Goal: Information Seeking & Learning: Learn about a topic

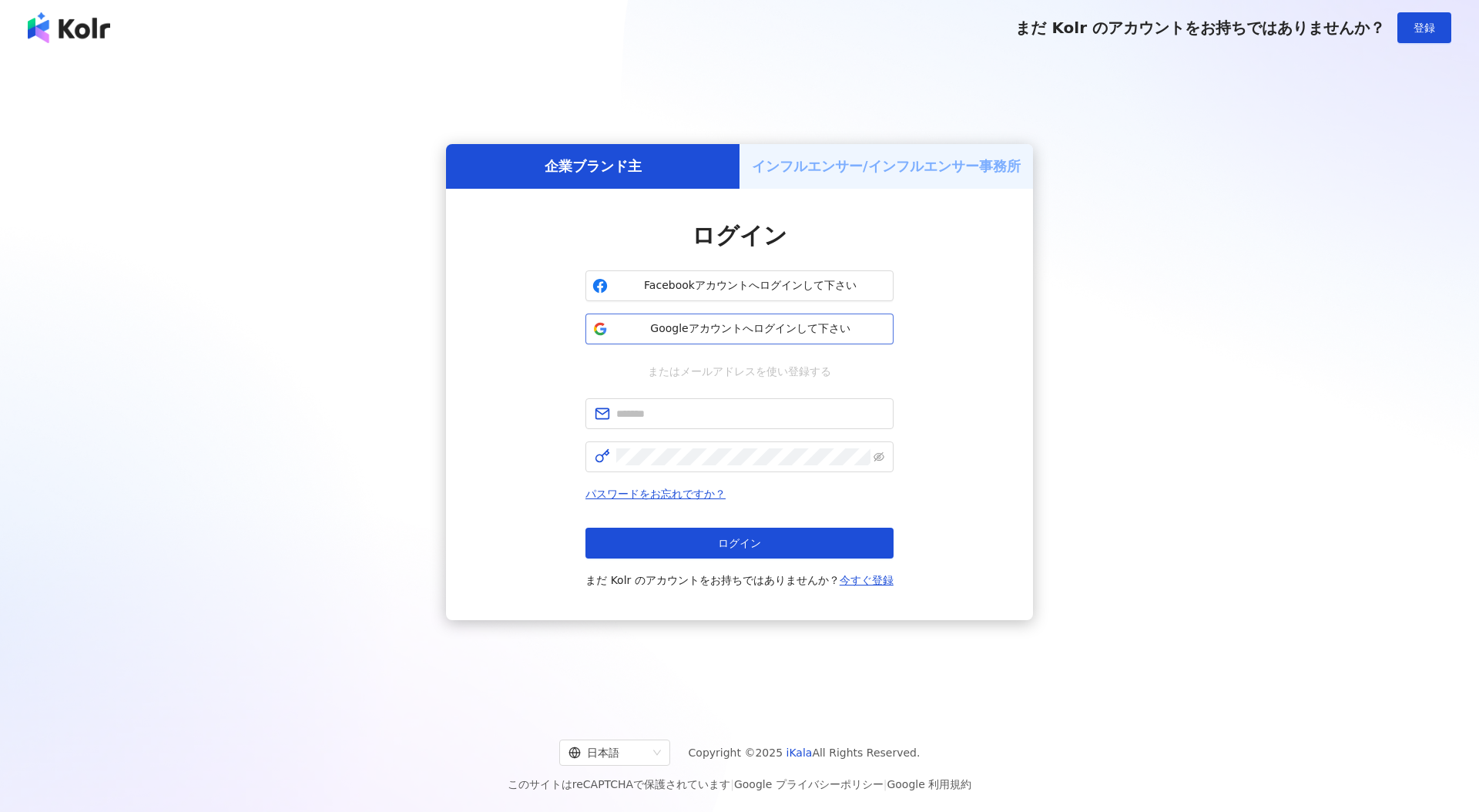
click at [746, 336] on button "Googleアカウントへログインして下さい" at bounding box center [740, 329] width 308 height 31
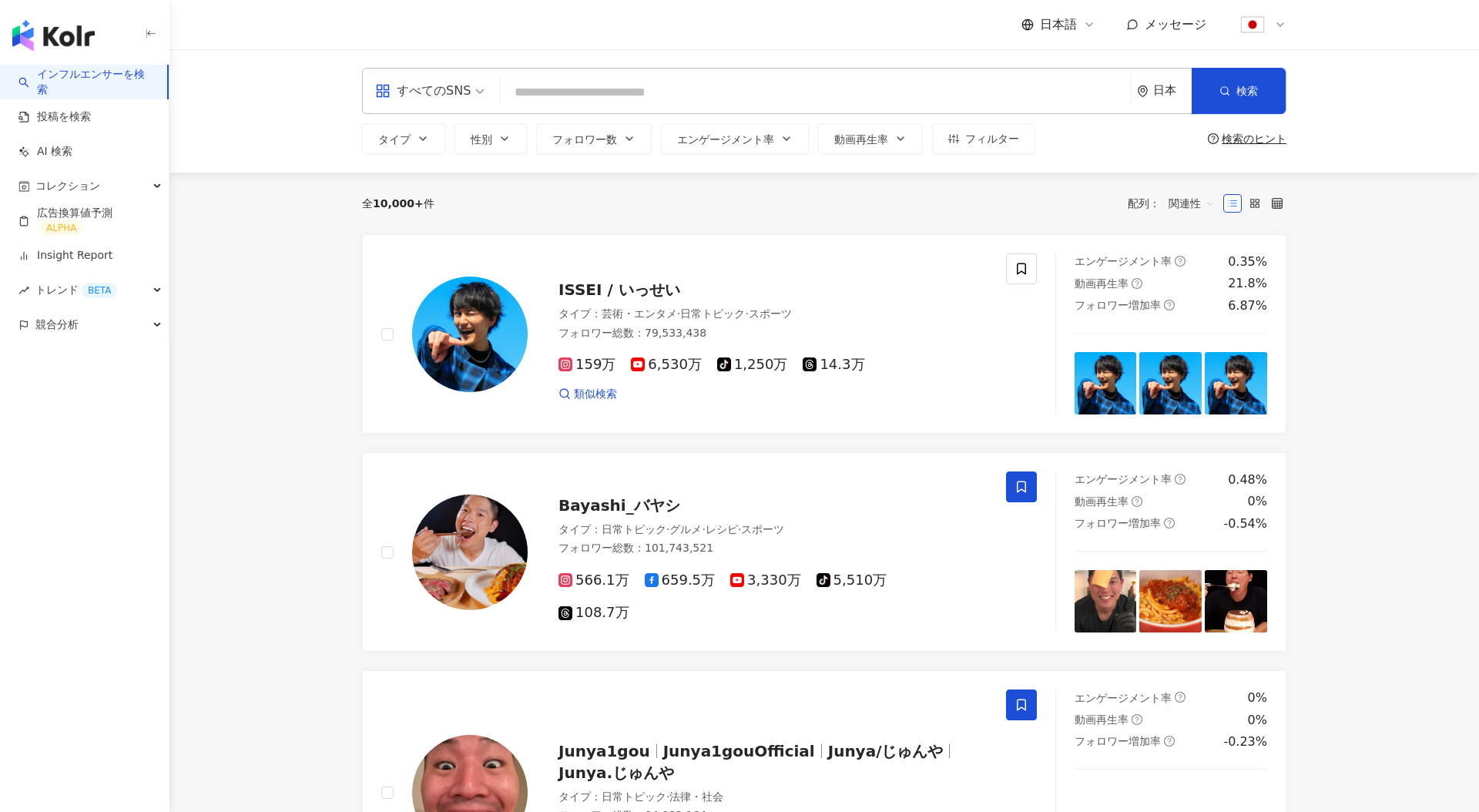
click at [655, 96] on input "search" at bounding box center [814, 92] width 618 height 29
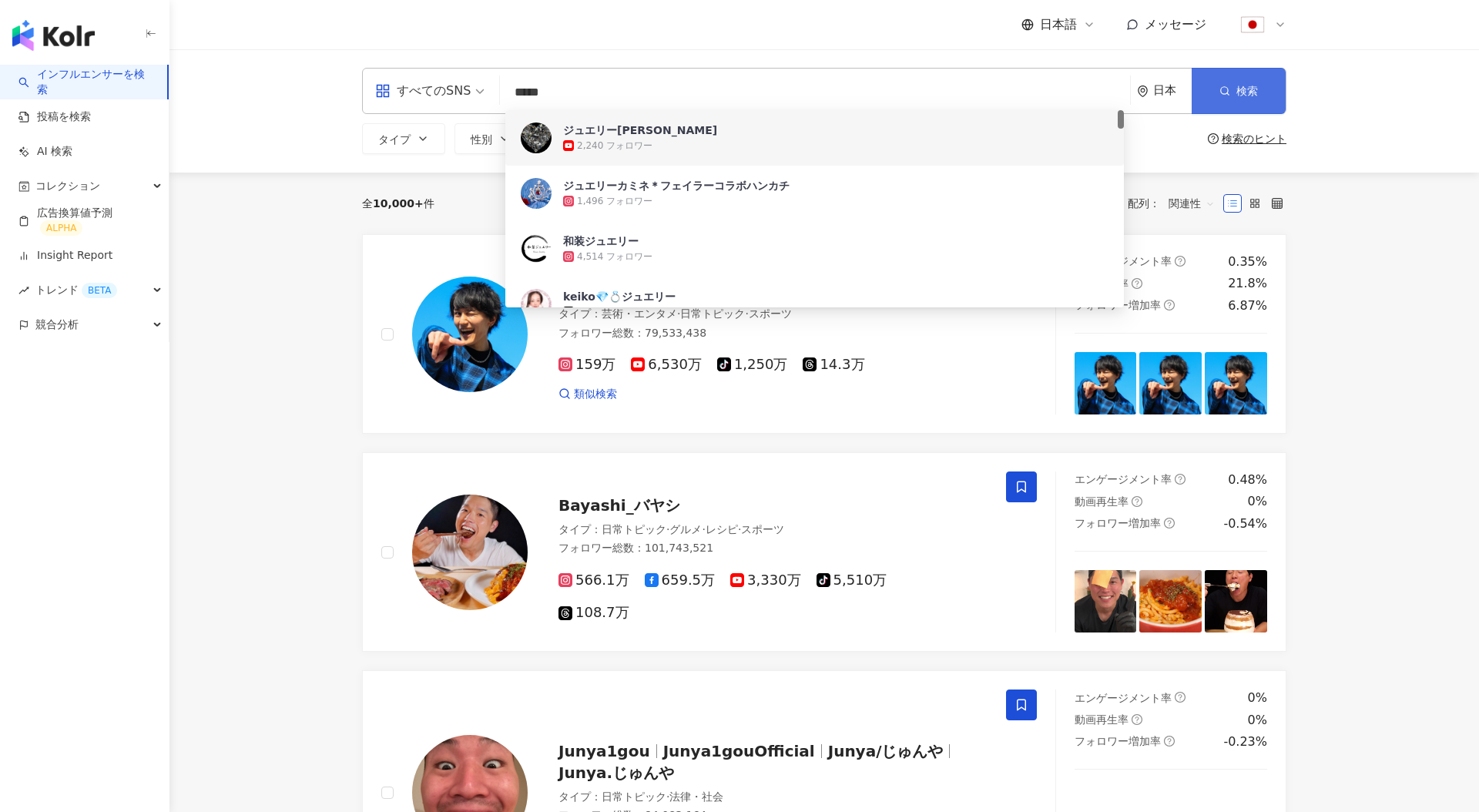
type input "*****"
click at [1225, 87] on icon "button" at bounding box center [1224, 90] width 10 height 10
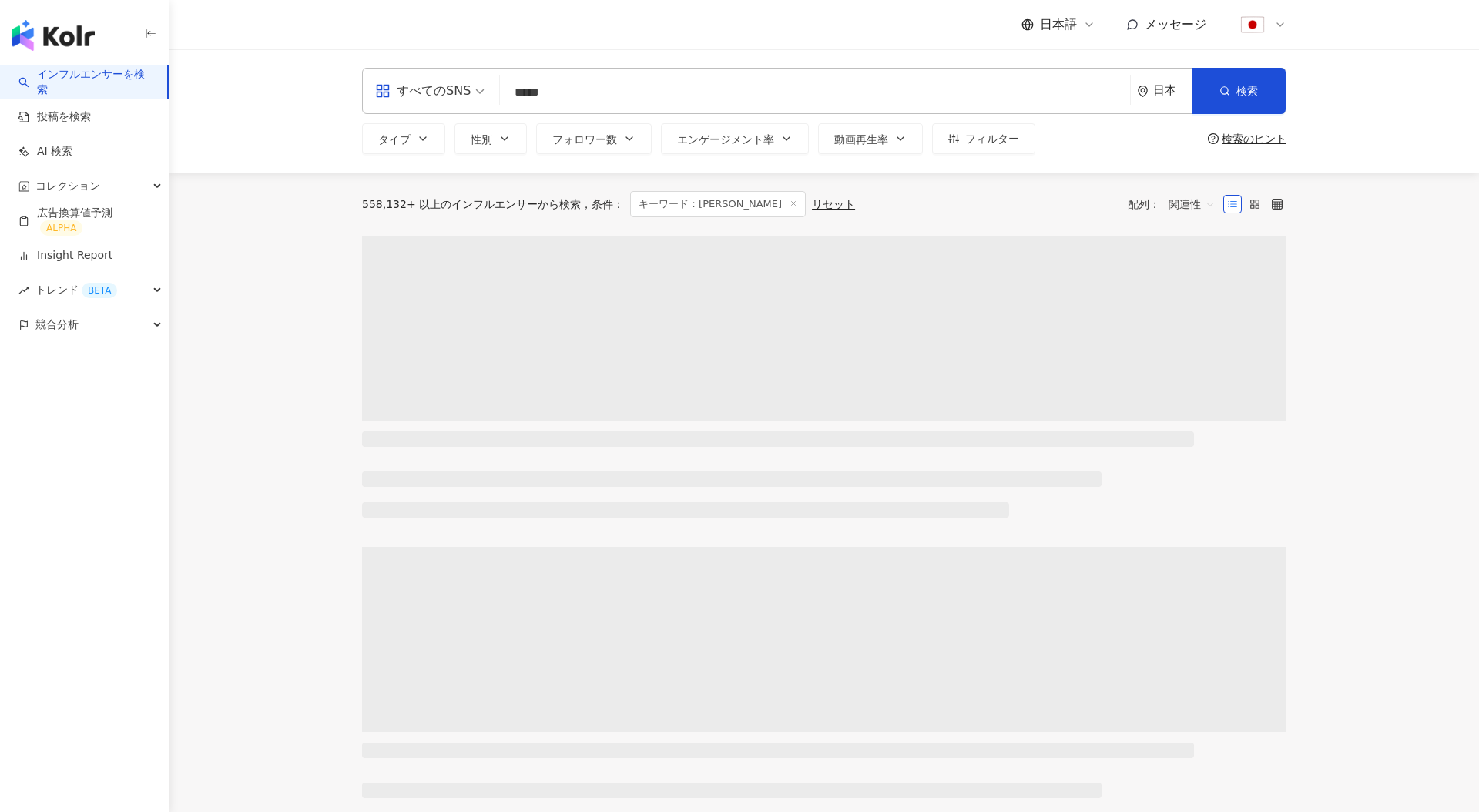
click at [455, 87] on div "すべてのSNS" at bounding box center [423, 91] width 96 height 24
click at [269, 123] on div "すべてのSNS ***** 日本 検索 f5d1c67f-1ef4-4603-a765-ebd76a9a9527 2d443a27-c27c-41e0-9d9…" at bounding box center [824, 110] width 1310 height 123
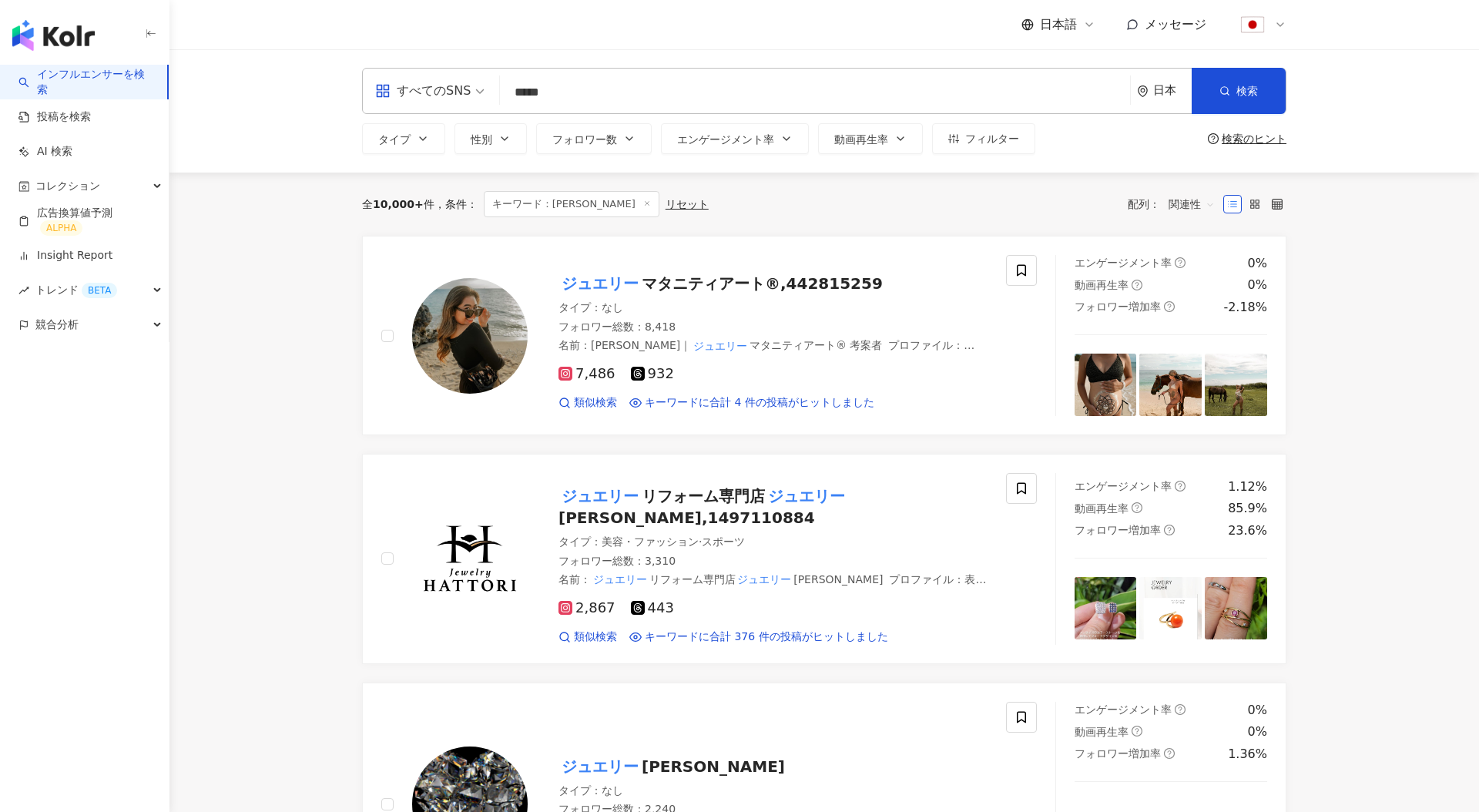
click at [1192, 204] on span "関連性" at bounding box center [1191, 204] width 46 height 24
click at [1231, 308] on div "エンゲージメント率" at bounding box center [1220, 314] width 97 height 17
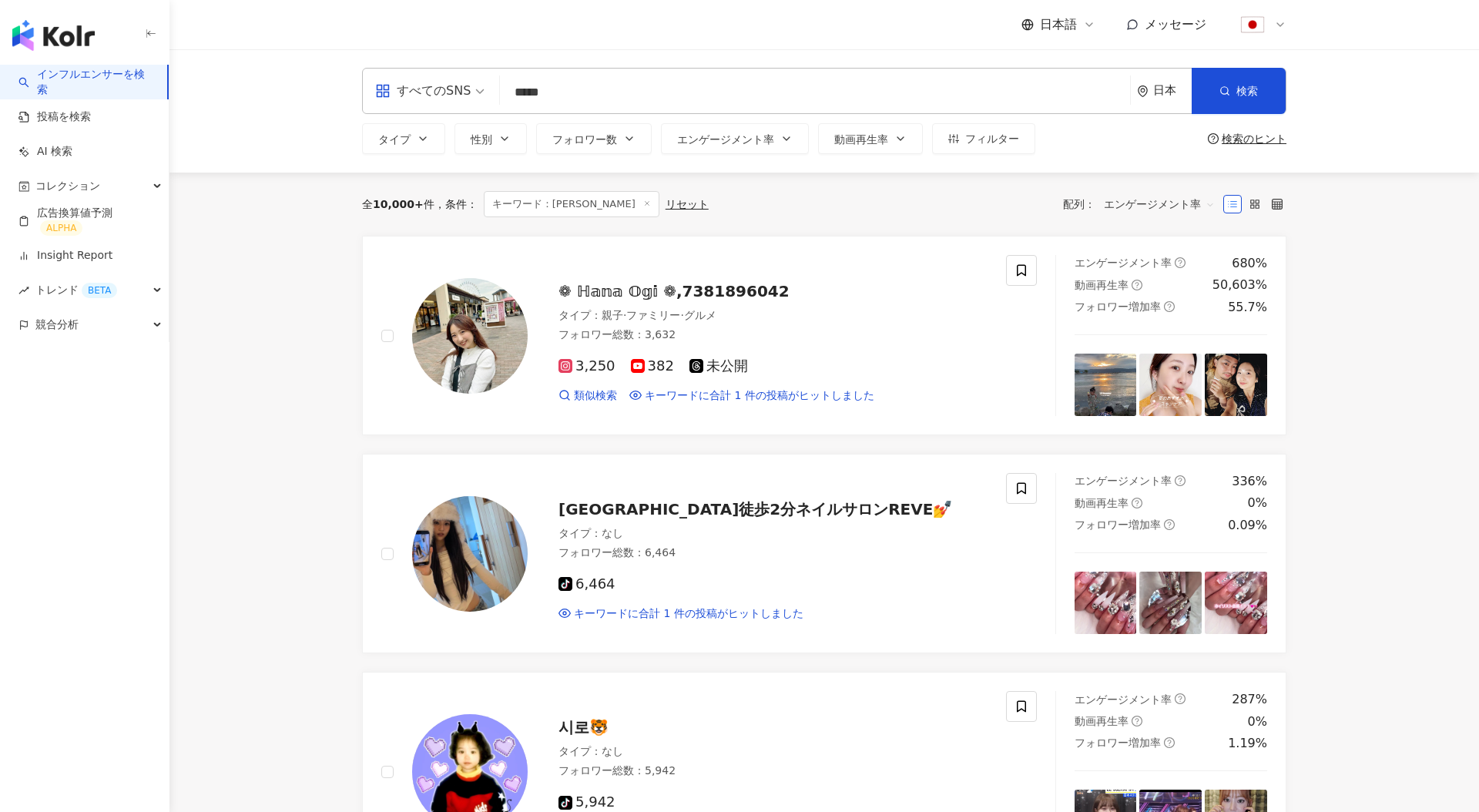
click at [1185, 204] on span "エンゲージメント率" at bounding box center [1159, 204] width 111 height 24
click at [1186, 375] on div "キーワード" at bounding box center [1159, 367] width 121 height 26
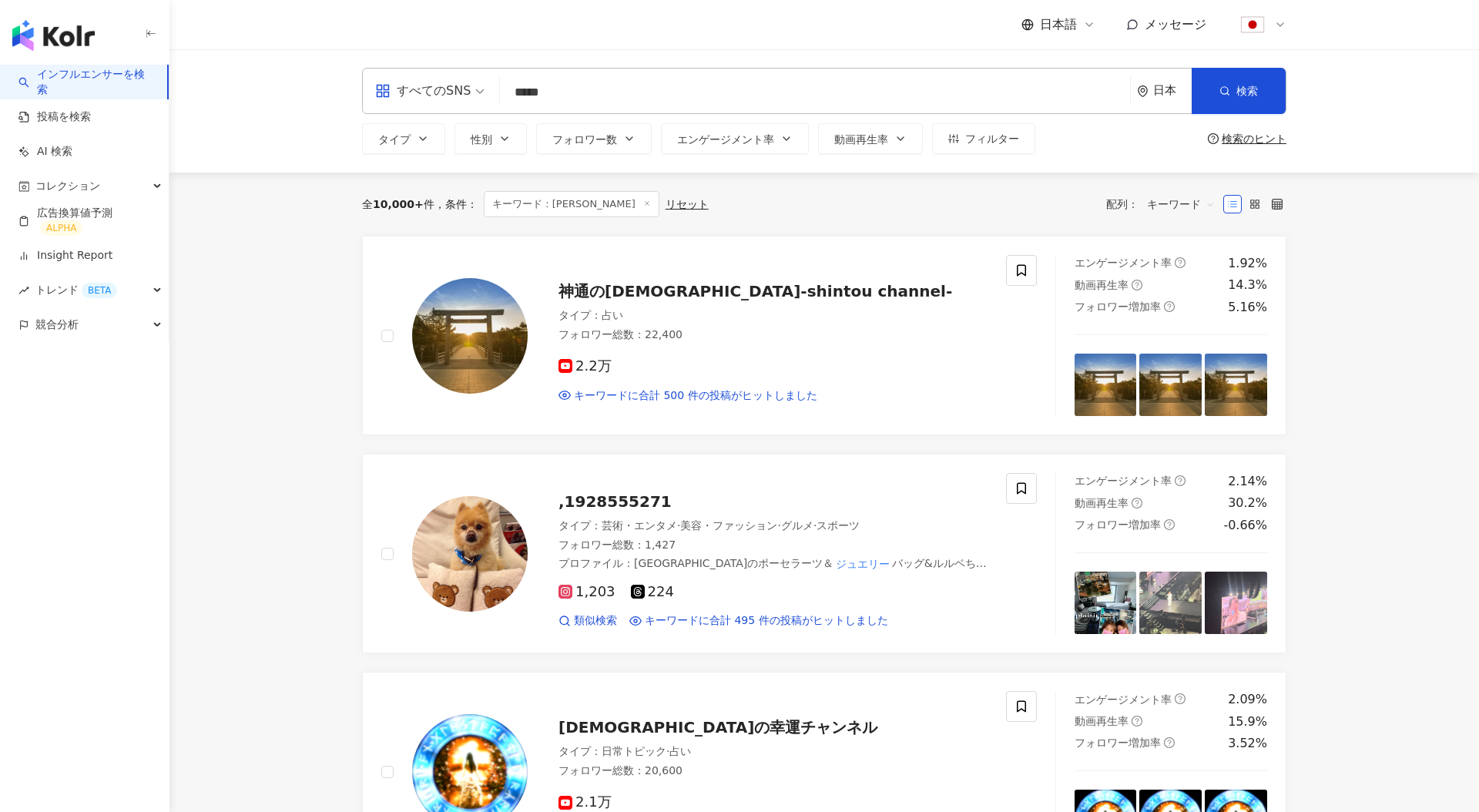
click at [1187, 207] on span "キーワード" at bounding box center [1181, 204] width 68 height 24
click at [1188, 230] on div "関連性" at bounding box center [1199, 236] width 97 height 17
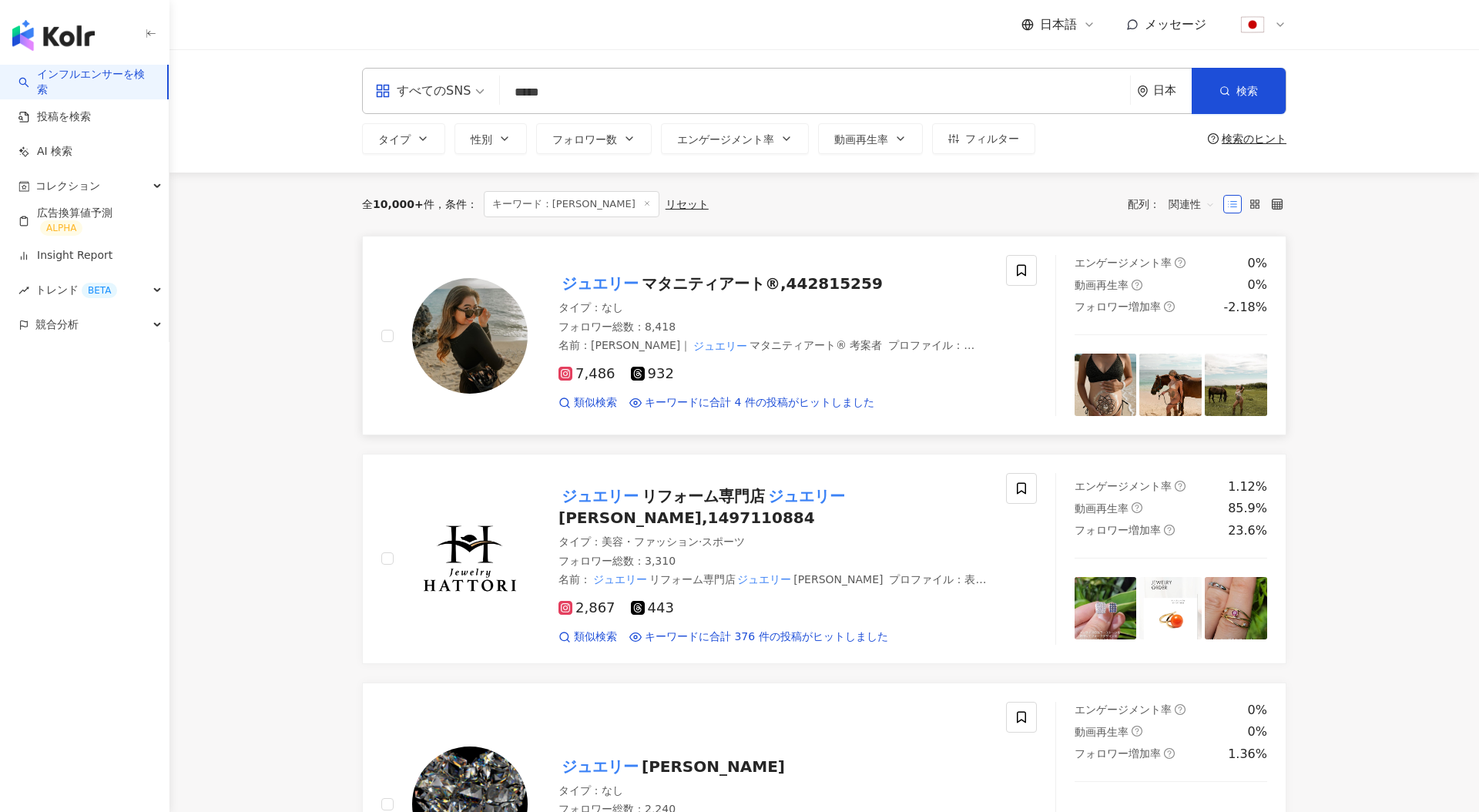
click at [500, 343] on img at bounding box center [469, 336] width 116 height 116
click at [608, 83] on input "*****" at bounding box center [814, 92] width 618 height 29
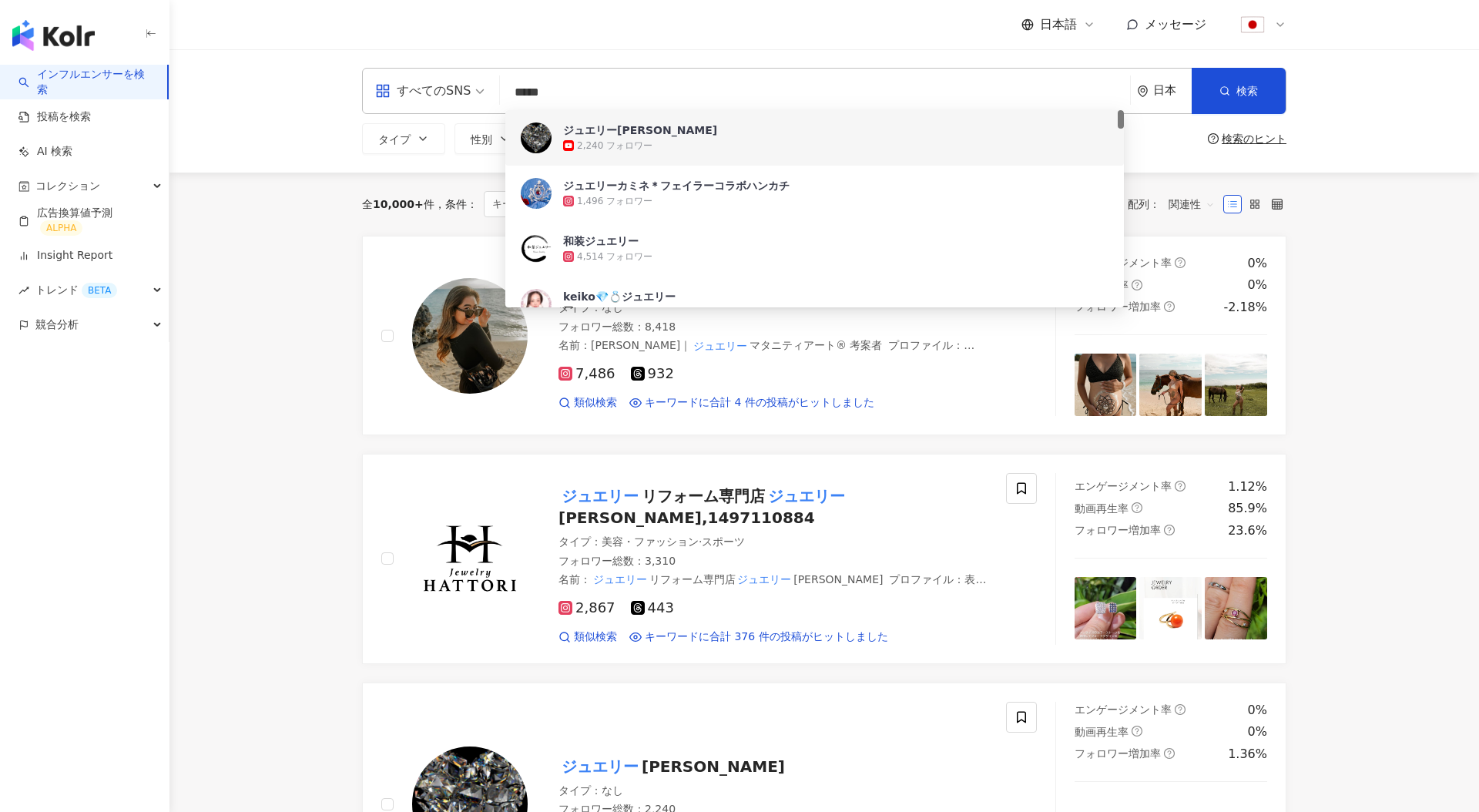
click at [608, 83] on input "*****" at bounding box center [814, 92] width 618 height 29
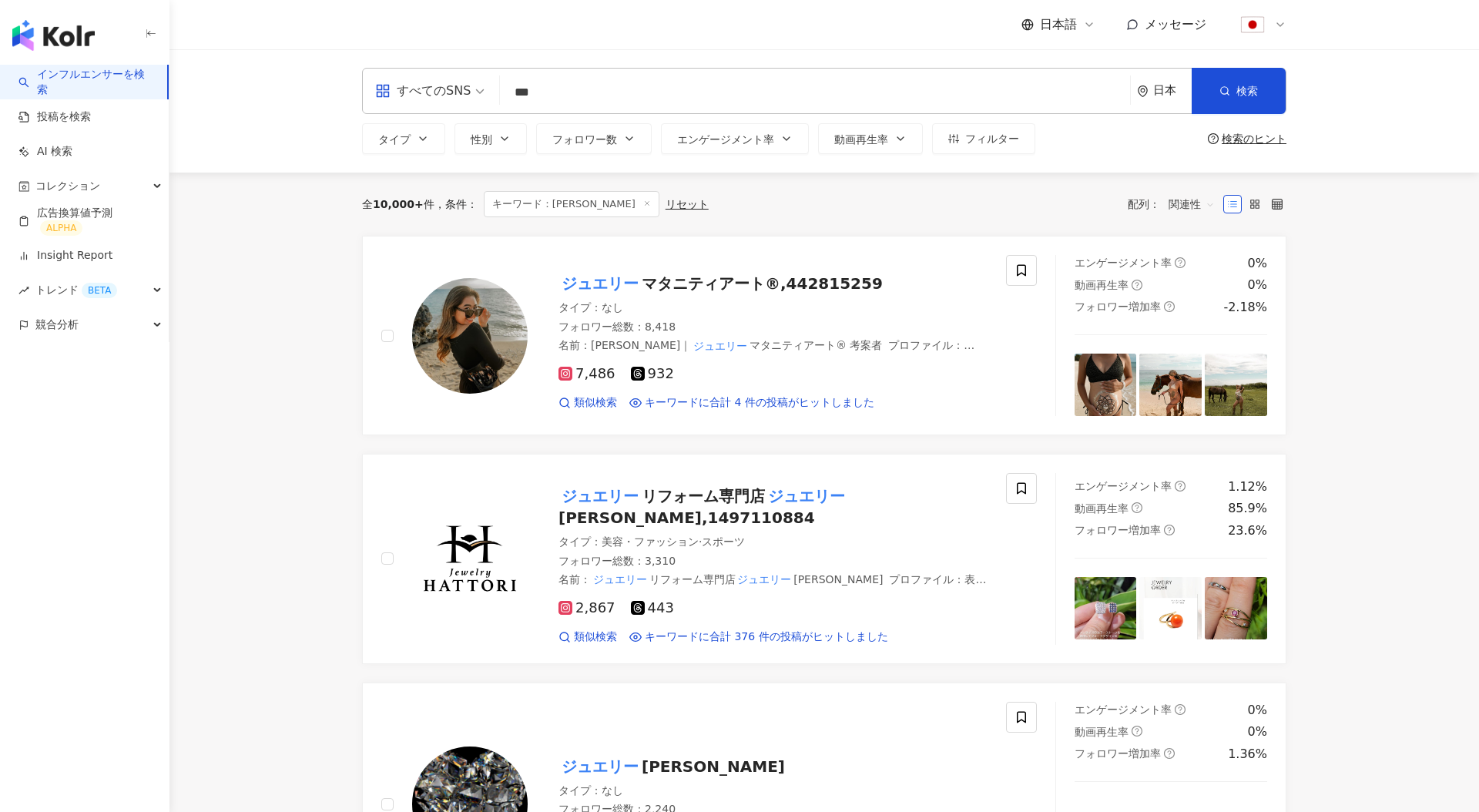
type input "***"
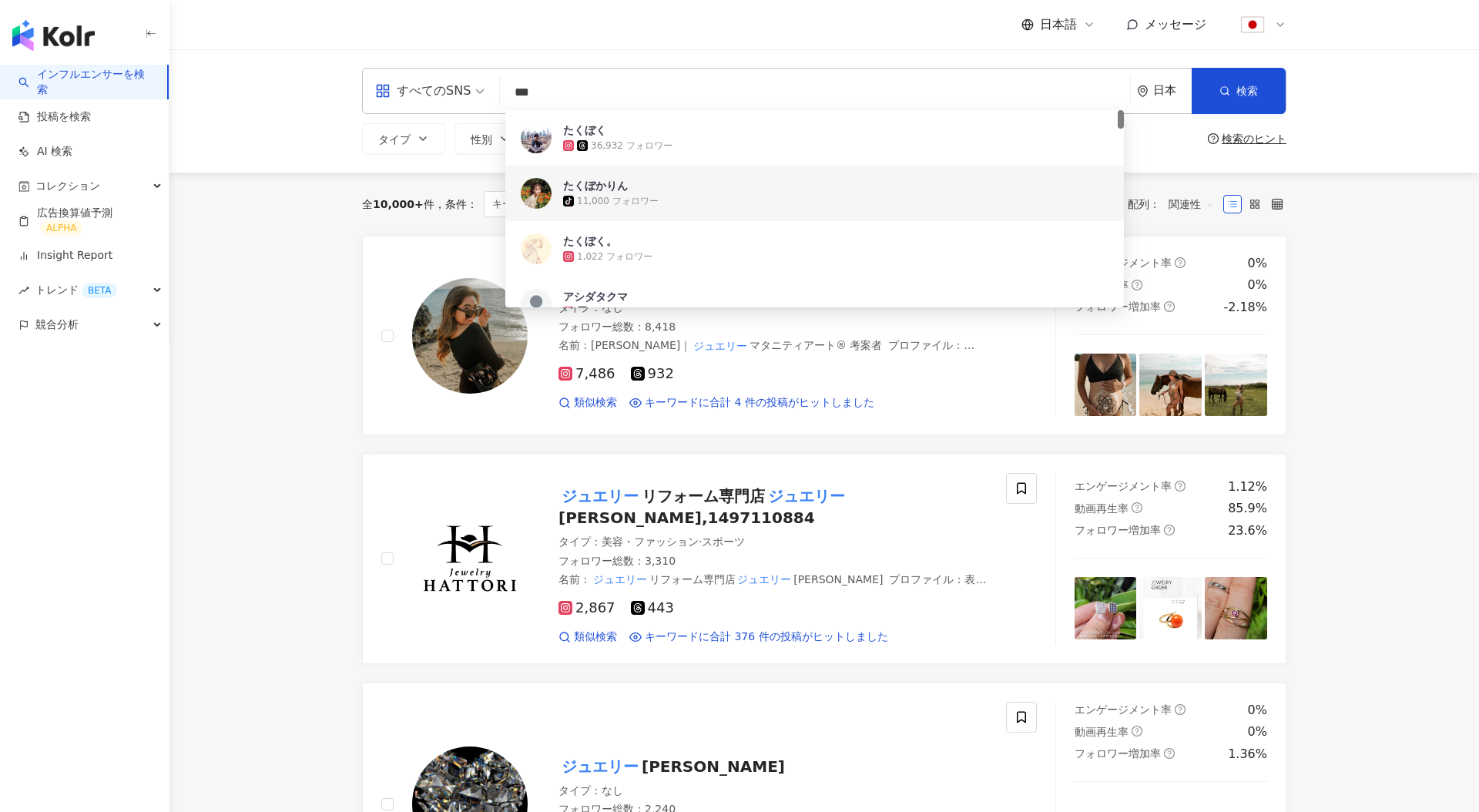
click at [634, 195] on div "11,000 フォロワー" at bounding box center [618, 201] width 82 height 13
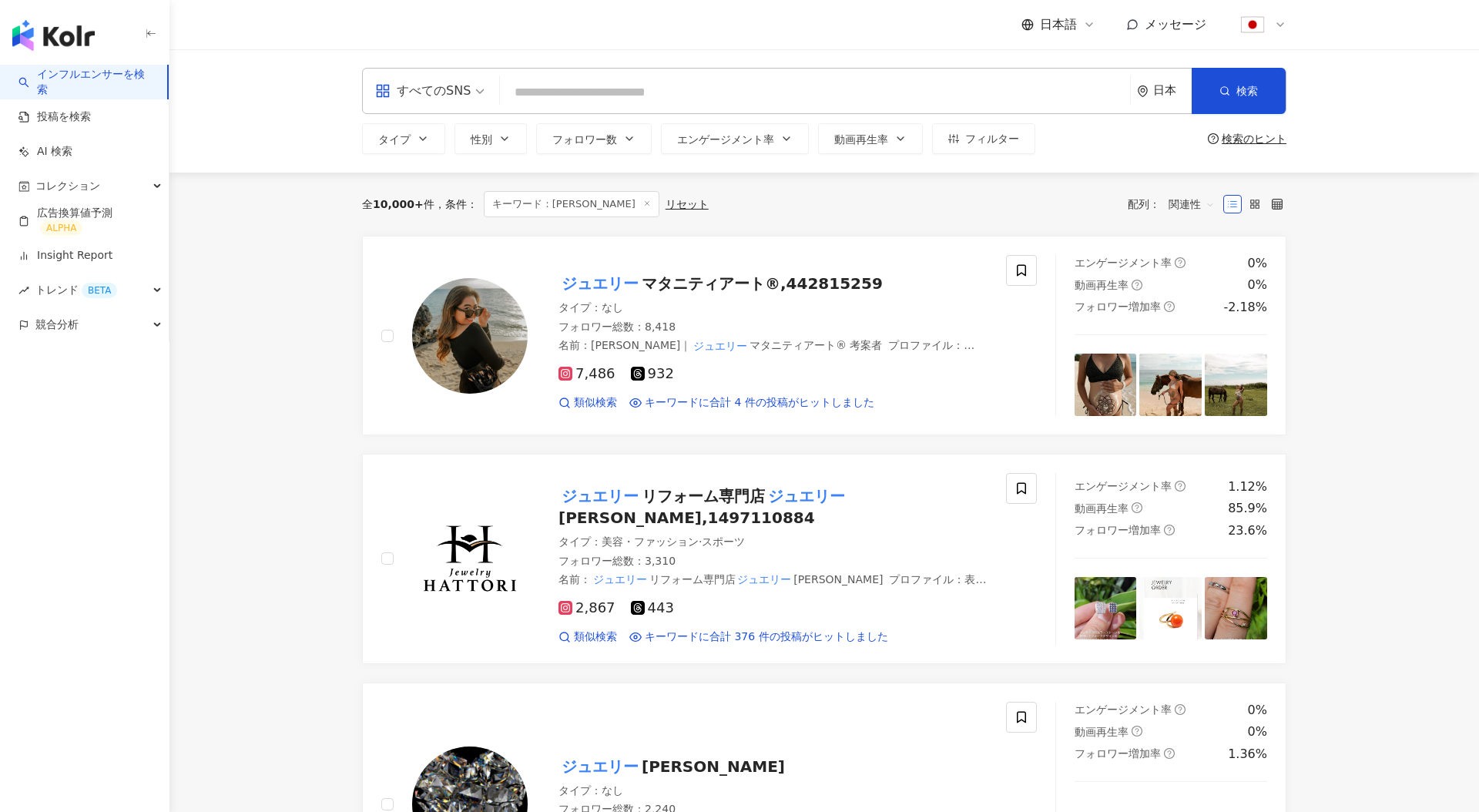
paste input "******"
click at [1231, 86] on button "検索" at bounding box center [1239, 90] width 94 height 46
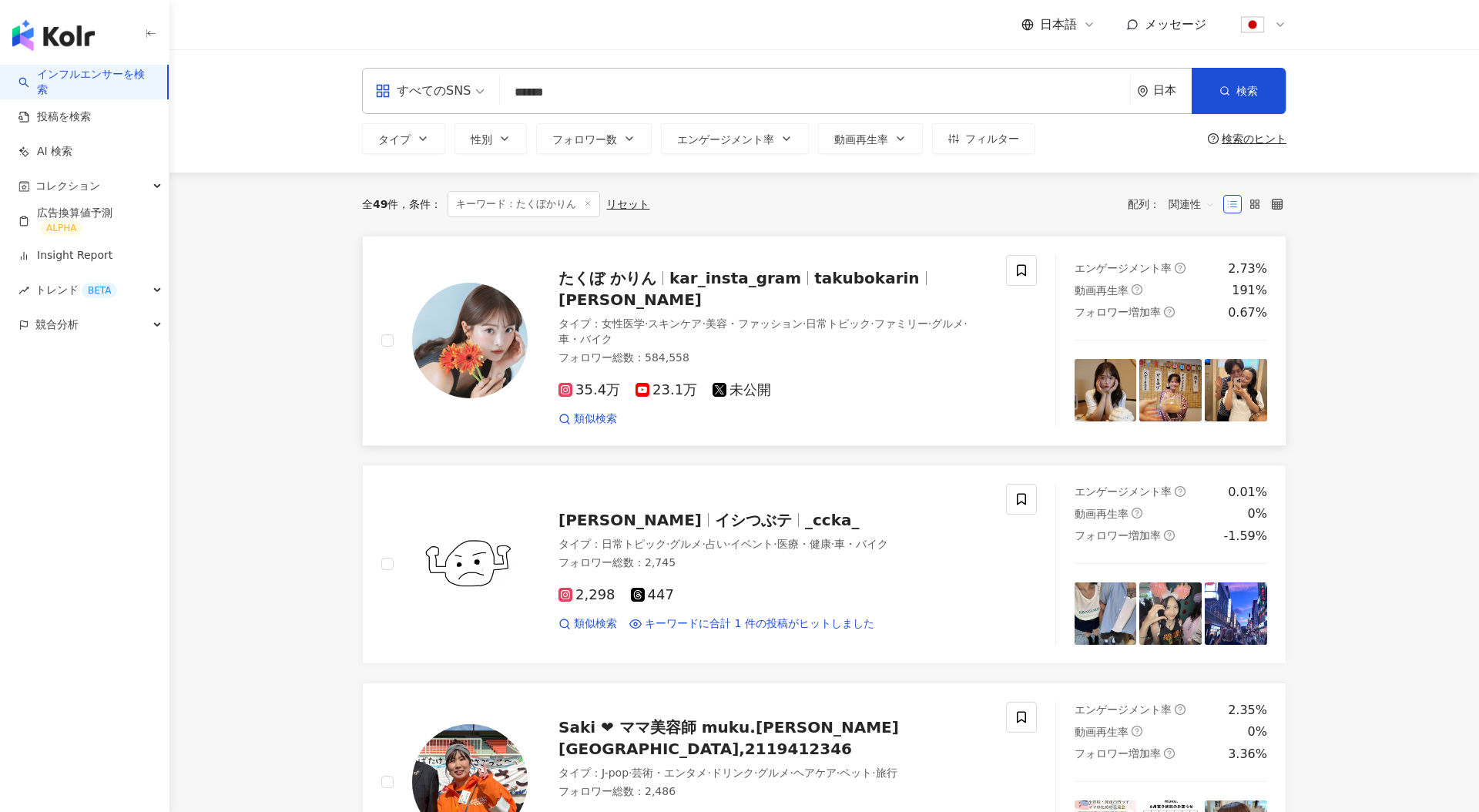
click at [495, 338] on img at bounding box center [469, 340] width 116 height 116
click at [1095, 87] on input "******" at bounding box center [814, 92] width 618 height 29
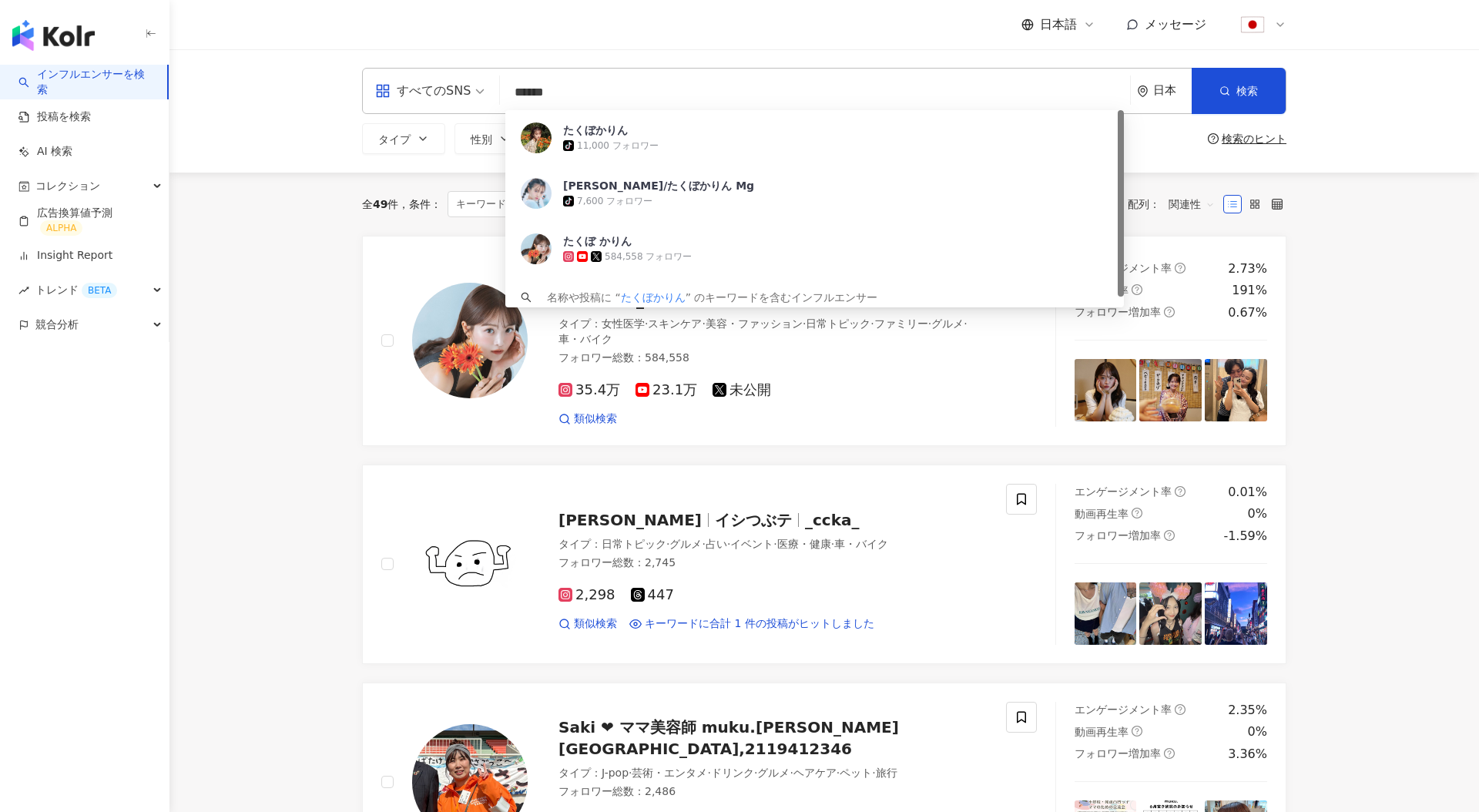
click at [1095, 87] on input "******" at bounding box center [814, 92] width 618 height 29
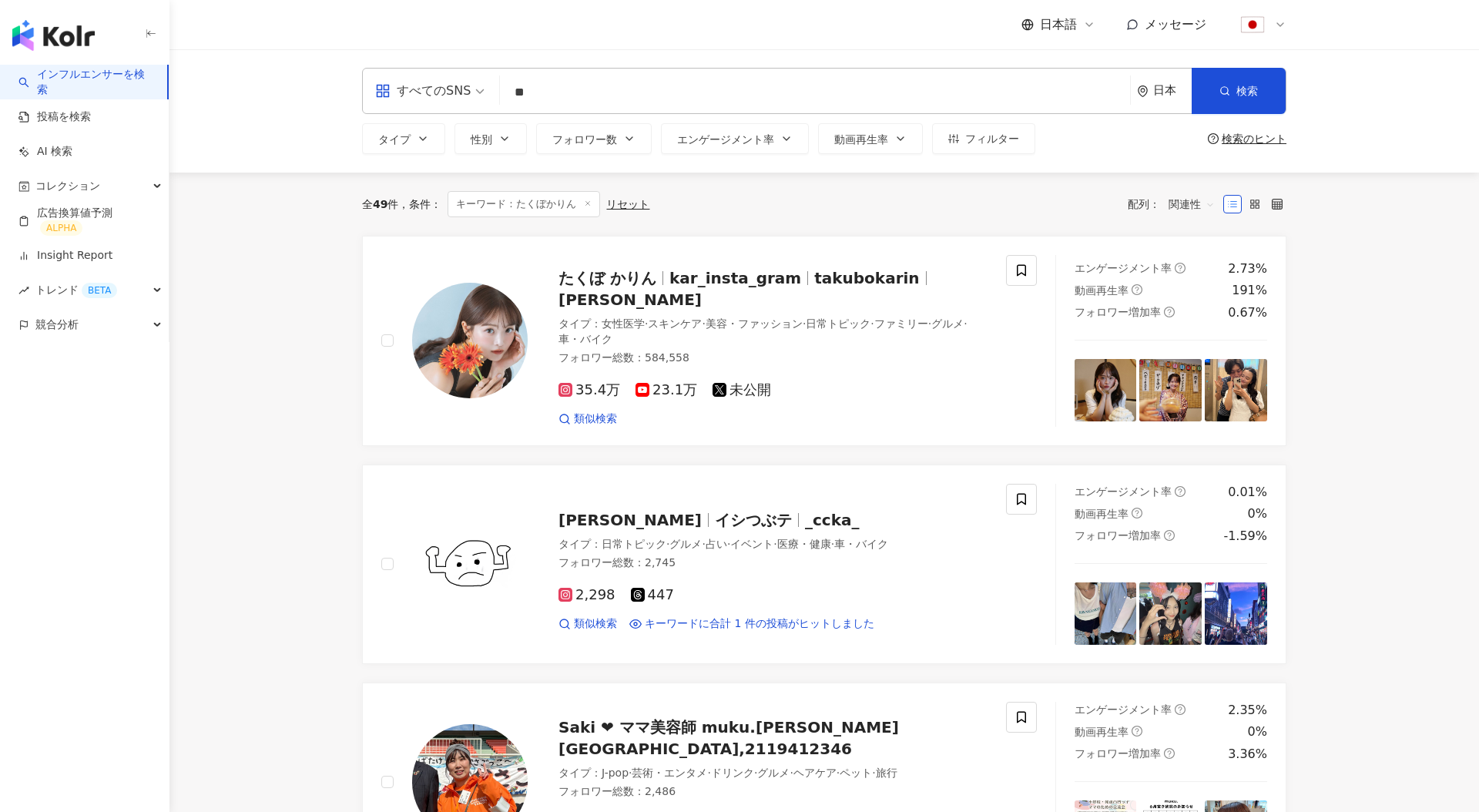
type input "*"
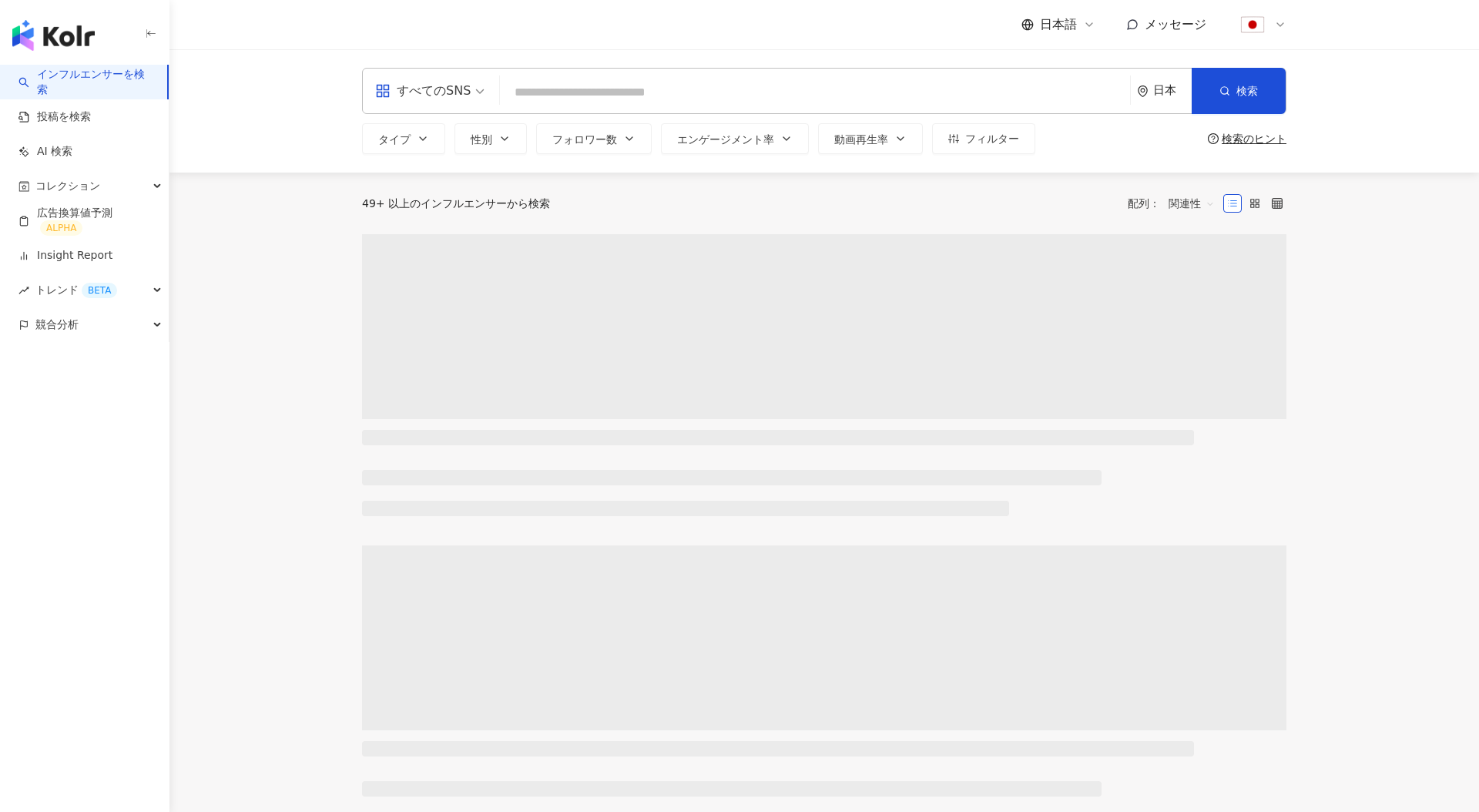
click at [1166, 84] on div "日本" at bounding box center [1172, 90] width 39 height 13
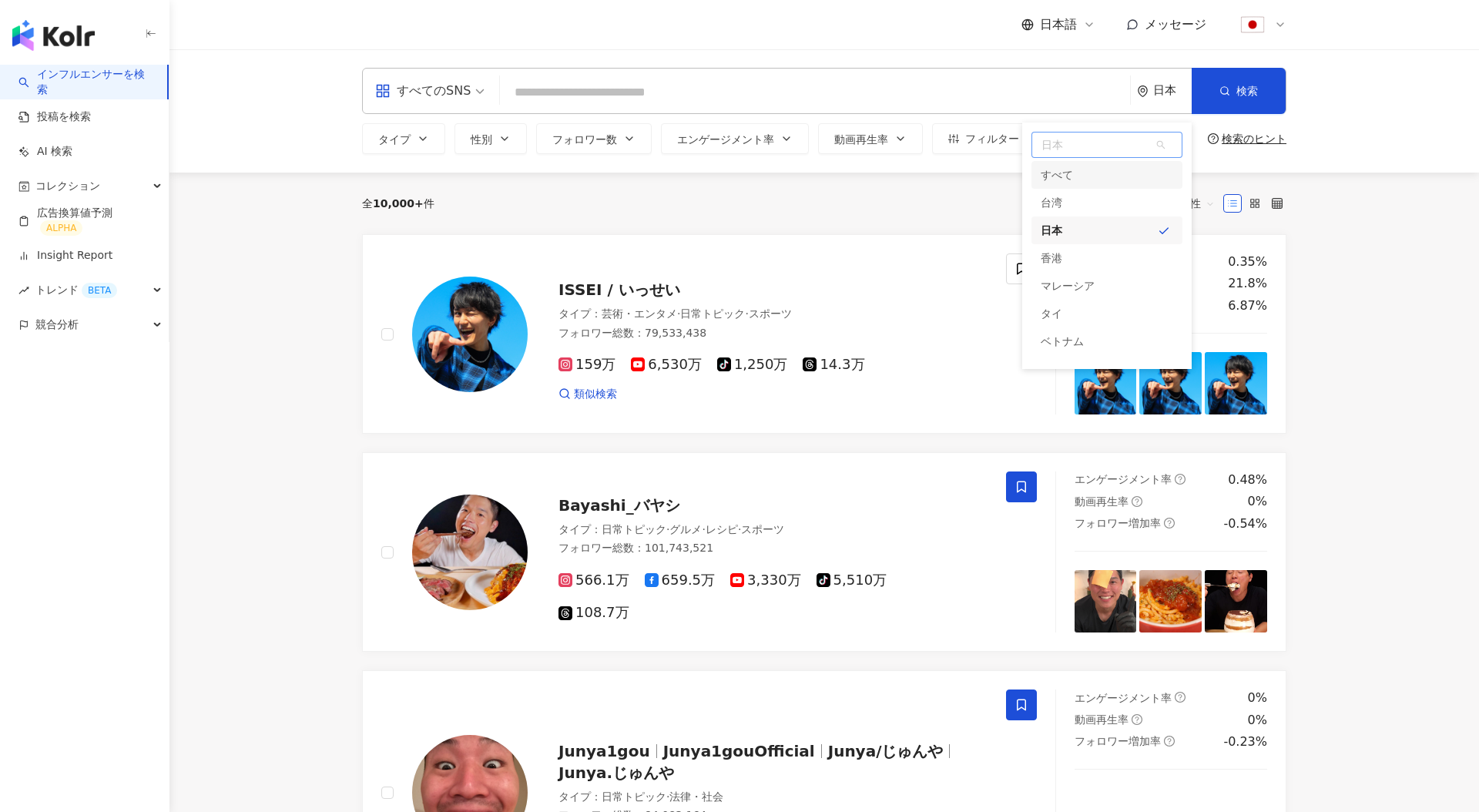
click at [1111, 148] on span "日本" at bounding box center [1107, 145] width 149 height 24
type input "***"
click at [1066, 182] on div "カナダ" at bounding box center [1057, 183] width 32 height 27
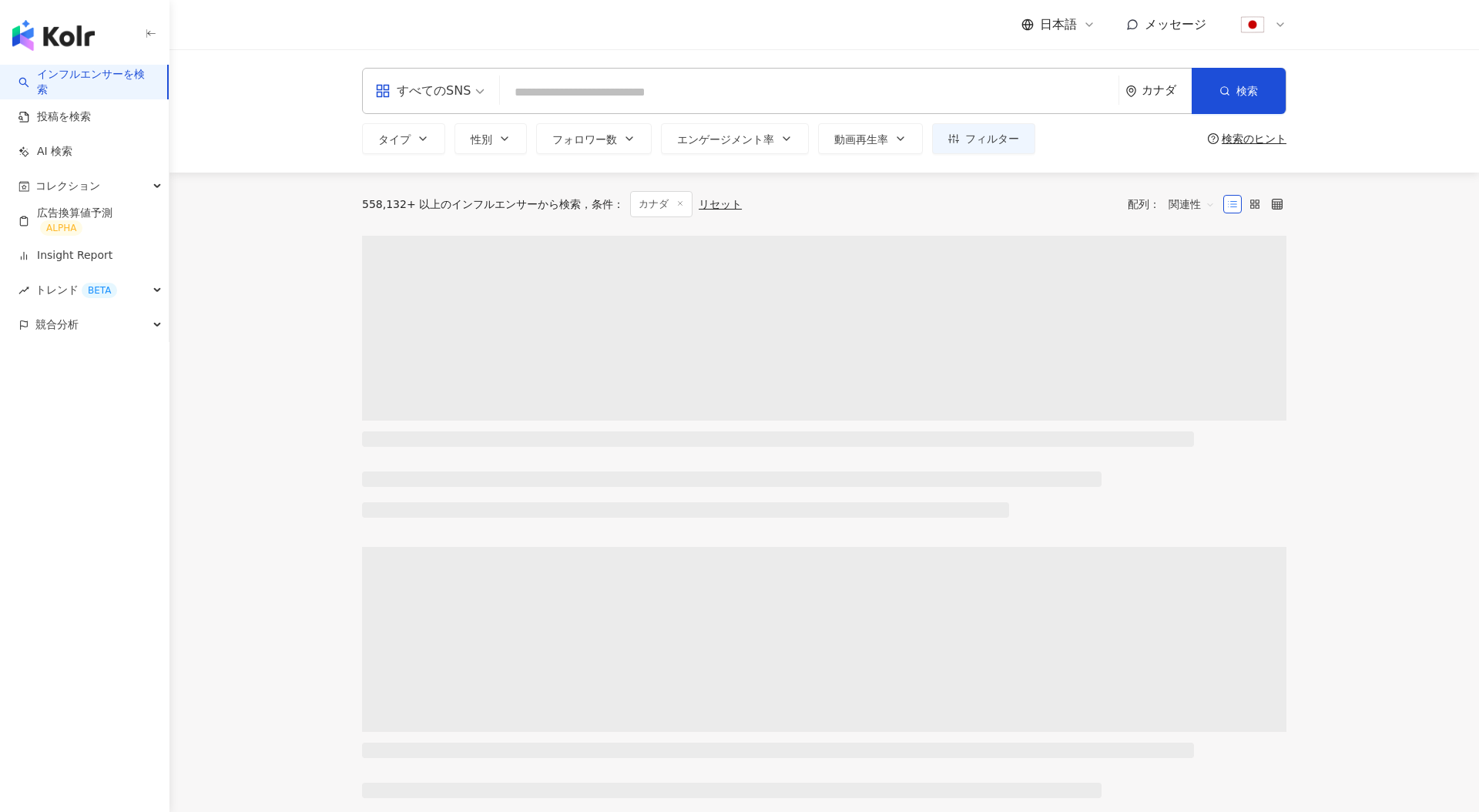
click at [1087, 16] on div "日本語" at bounding box center [1059, 24] width 74 height 17
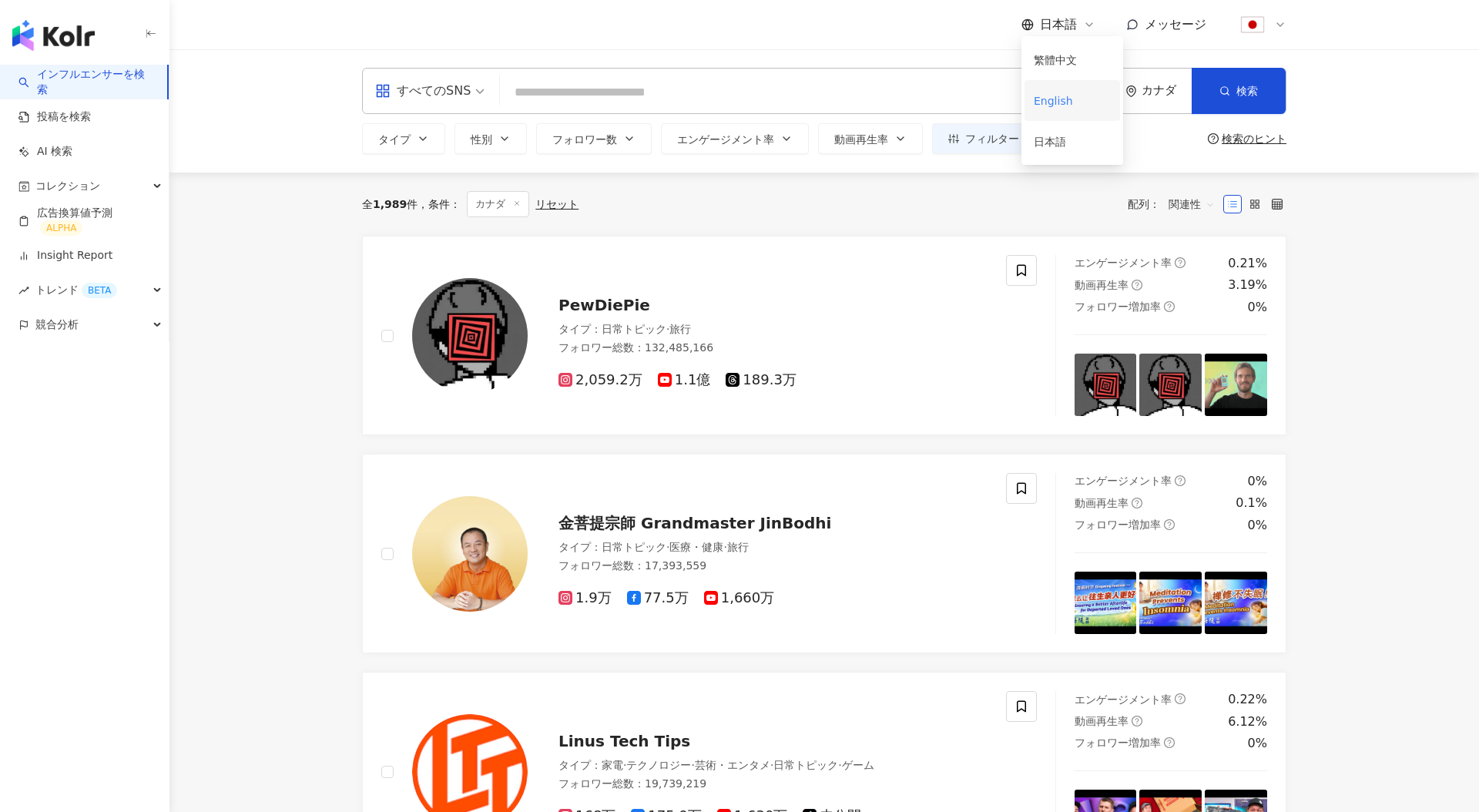
click at [1061, 100] on div "English" at bounding box center [1073, 101] width 77 height 27
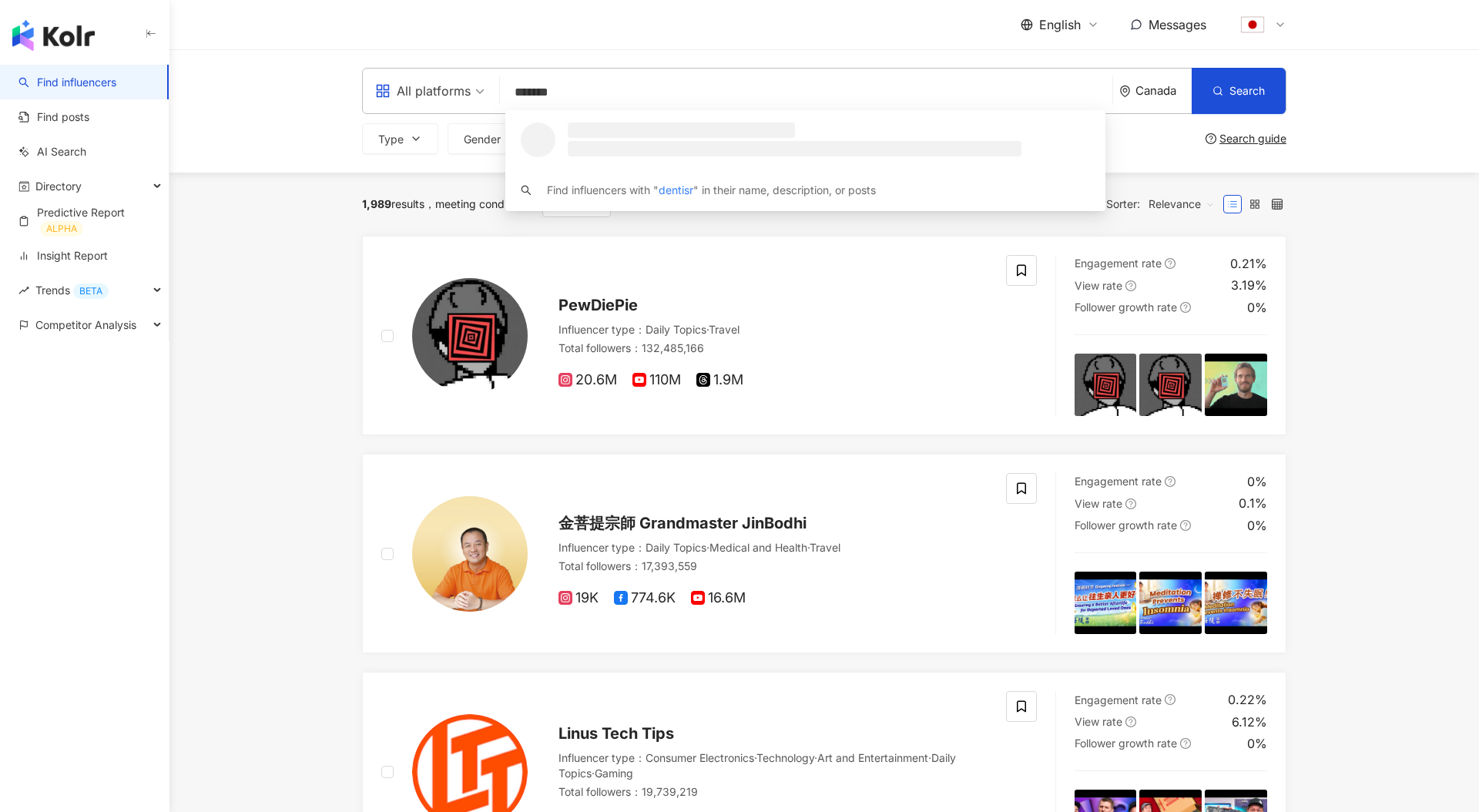
click at [913, 96] on input "*******" at bounding box center [806, 92] width 600 height 29
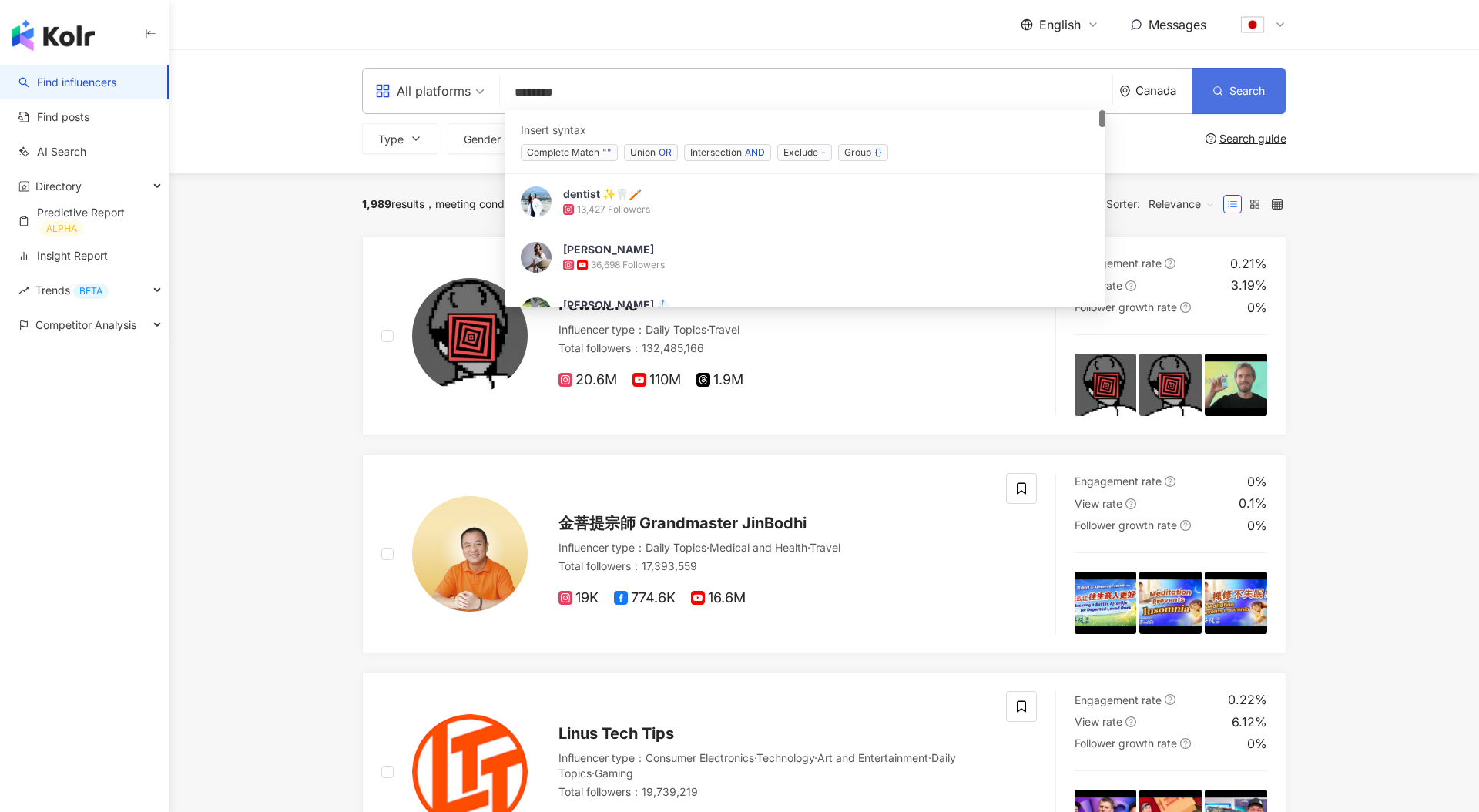
type input "*******"
click at [1236, 93] on span "Search" at bounding box center [1248, 90] width 36 height 12
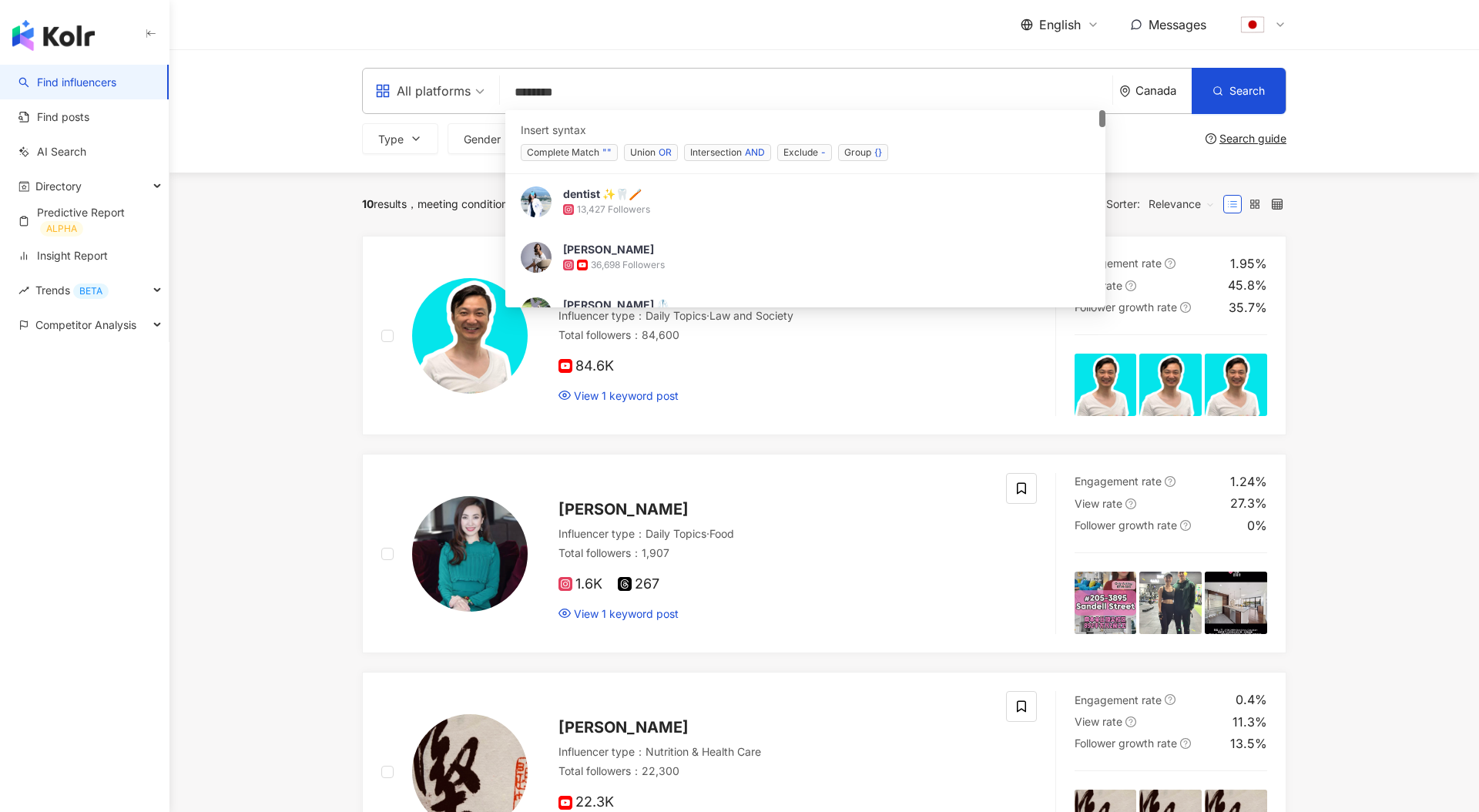
drag, startPoint x: 636, startPoint y: 96, endPoint x: 275, endPoint y: 54, distance: 363.4
click at [275, 55] on div "All platforms ******* Canada Search searchOperator 531cb607-fab6-4600-9418-1f04…" at bounding box center [824, 110] width 1310 height 123
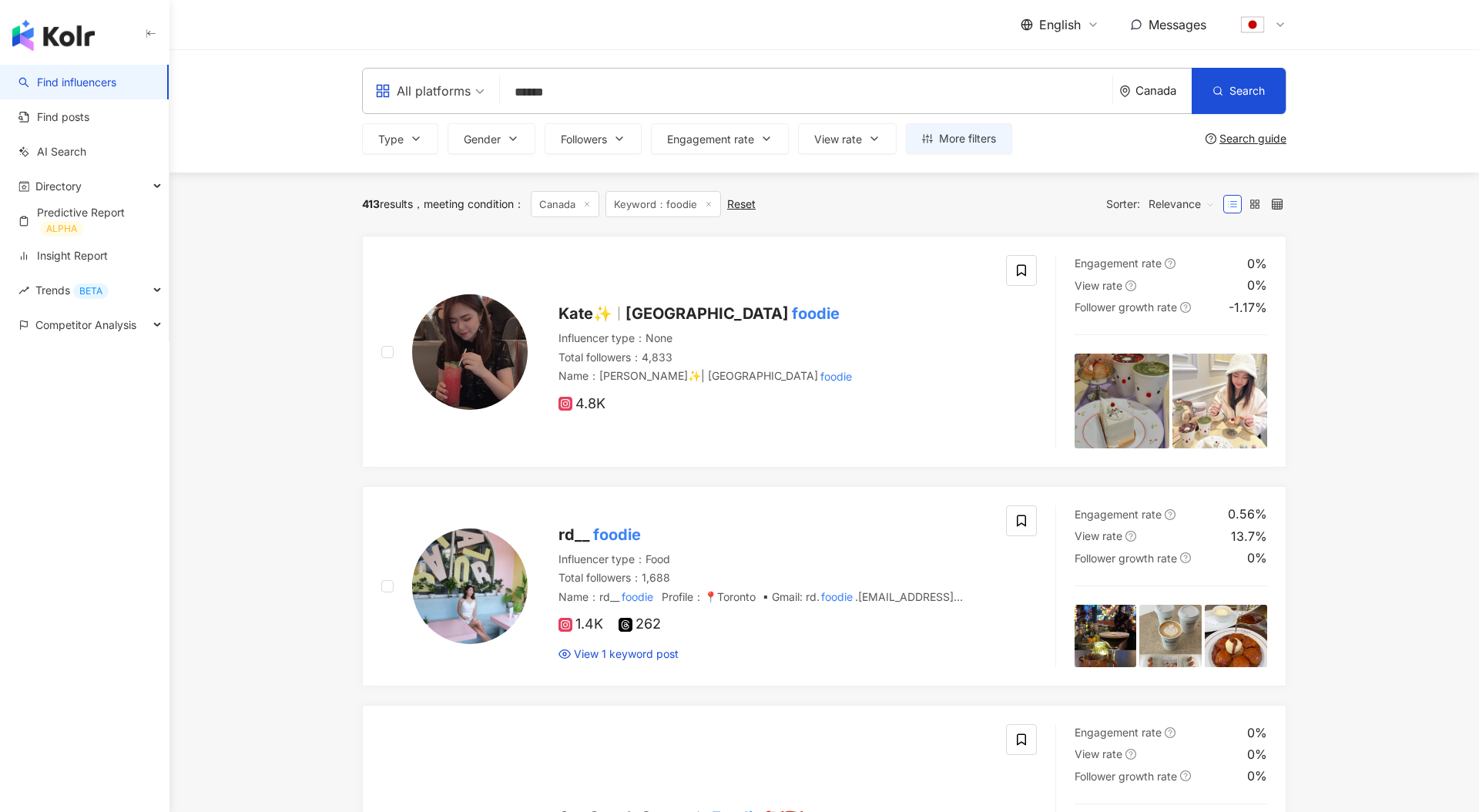
type input "******"
click at [1134, 99] on div "Canada" at bounding box center [1156, 91] width 72 height 45
click at [575, 100] on input "******" at bounding box center [806, 92] width 600 height 29
click at [684, 317] on span "[GEOGRAPHIC_DATA]" at bounding box center [707, 314] width 164 height 19
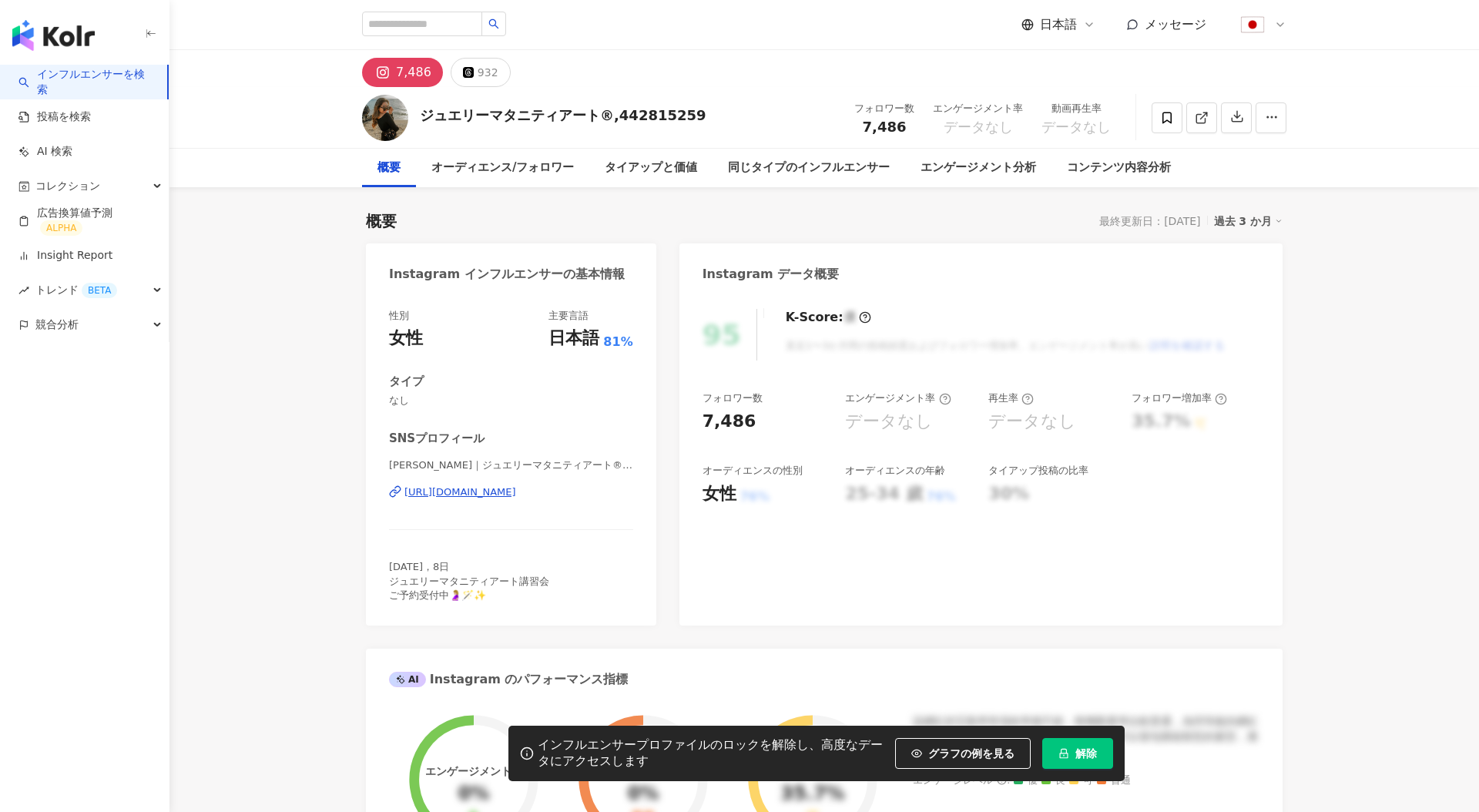
click at [1081, 753] on span "解除" at bounding box center [1086, 753] width 22 height 12
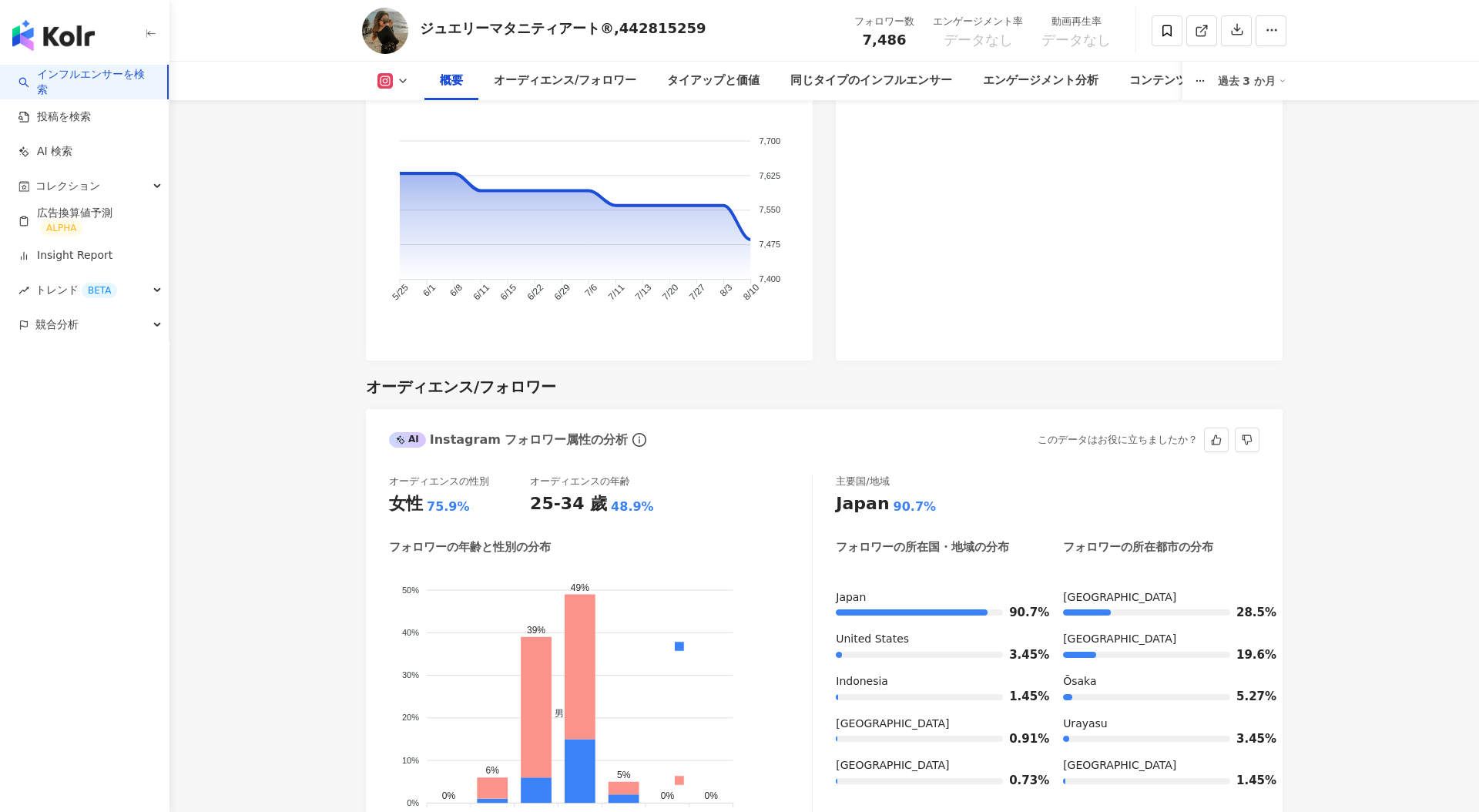
scroll to position [1008, 0]
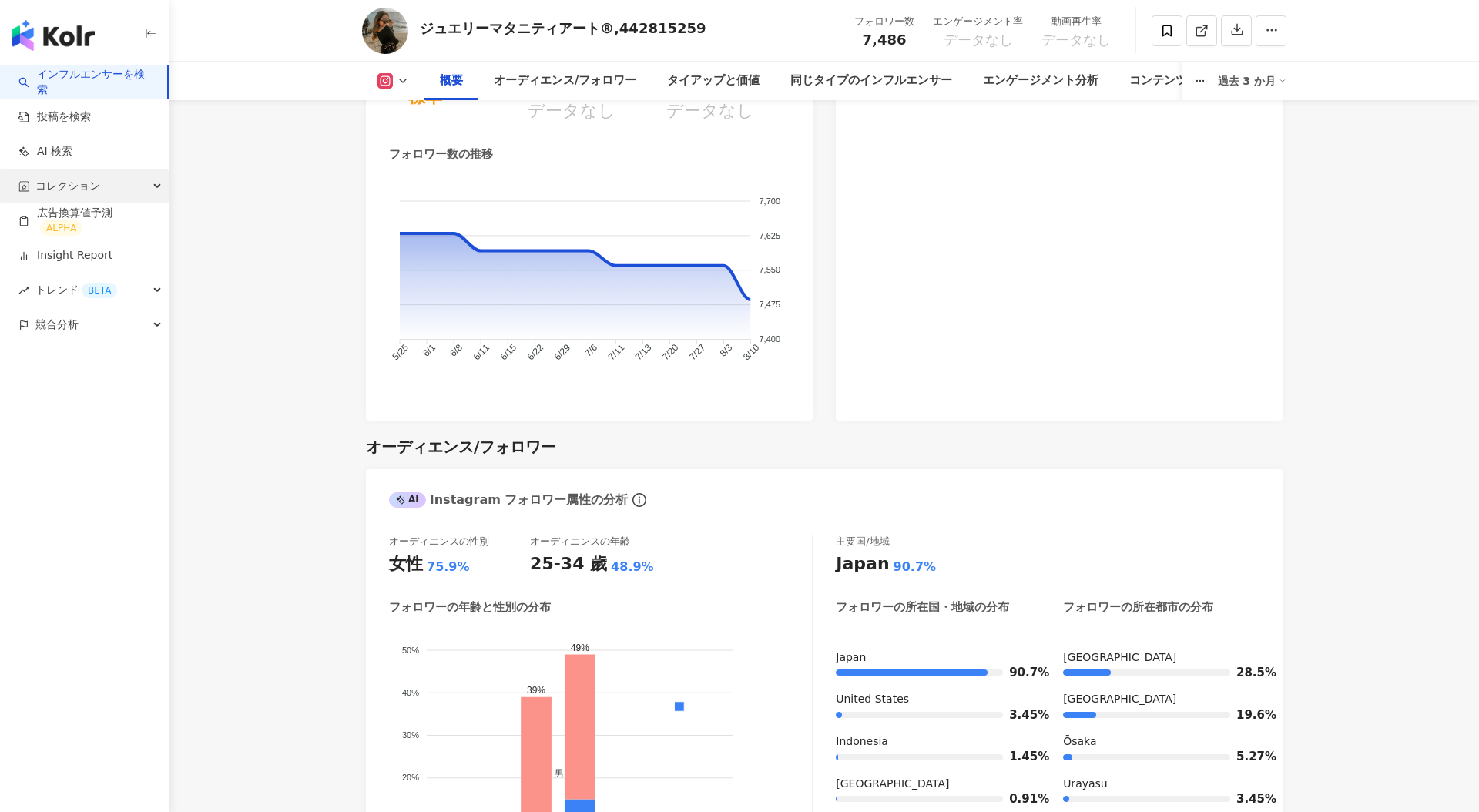
click at [83, 181] on span "コレクション" at bounding box center [68, 185] width 65 height 35
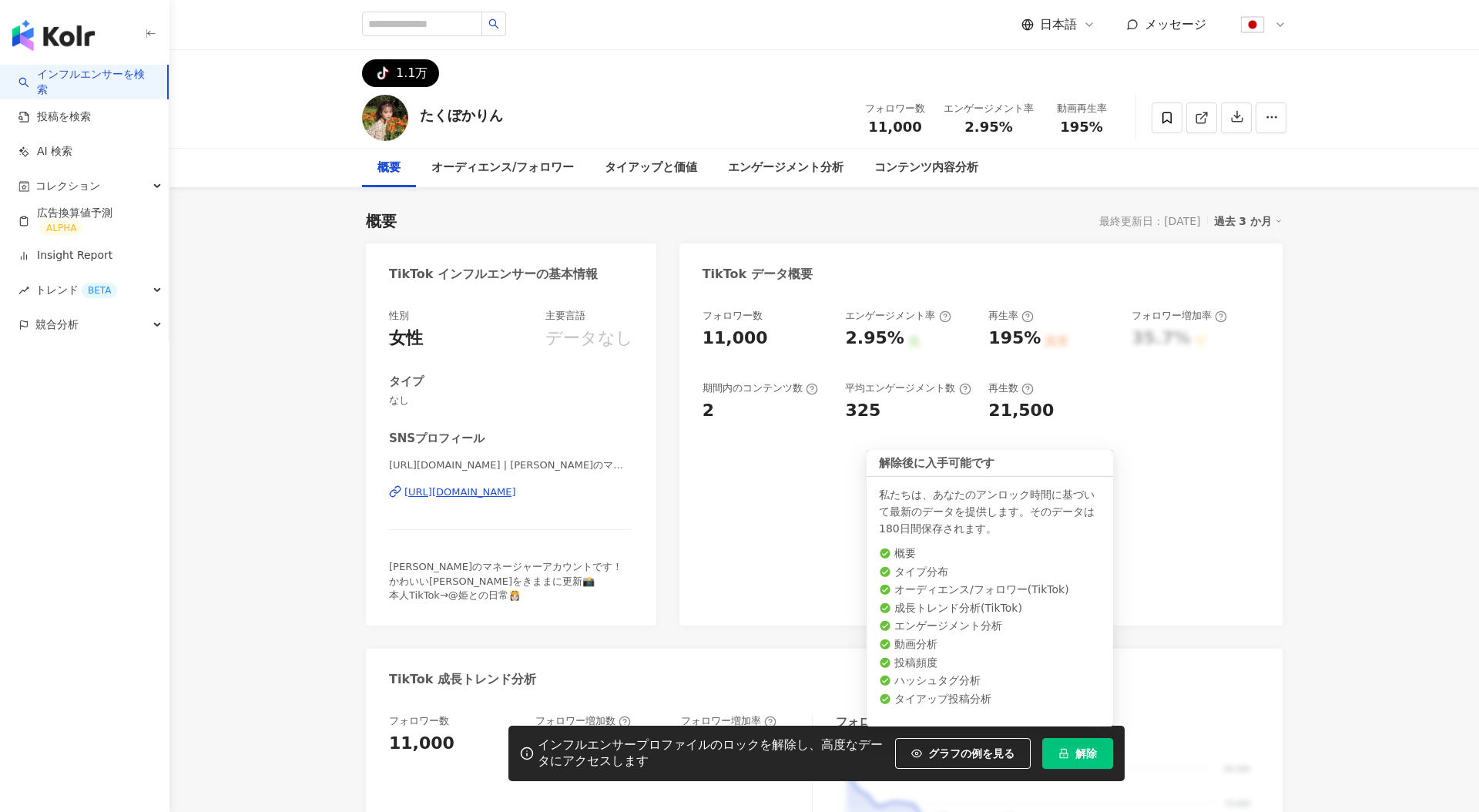
click at [1099, 757] on button "解除" at bounding box center [1078, 753] width 71 height 31
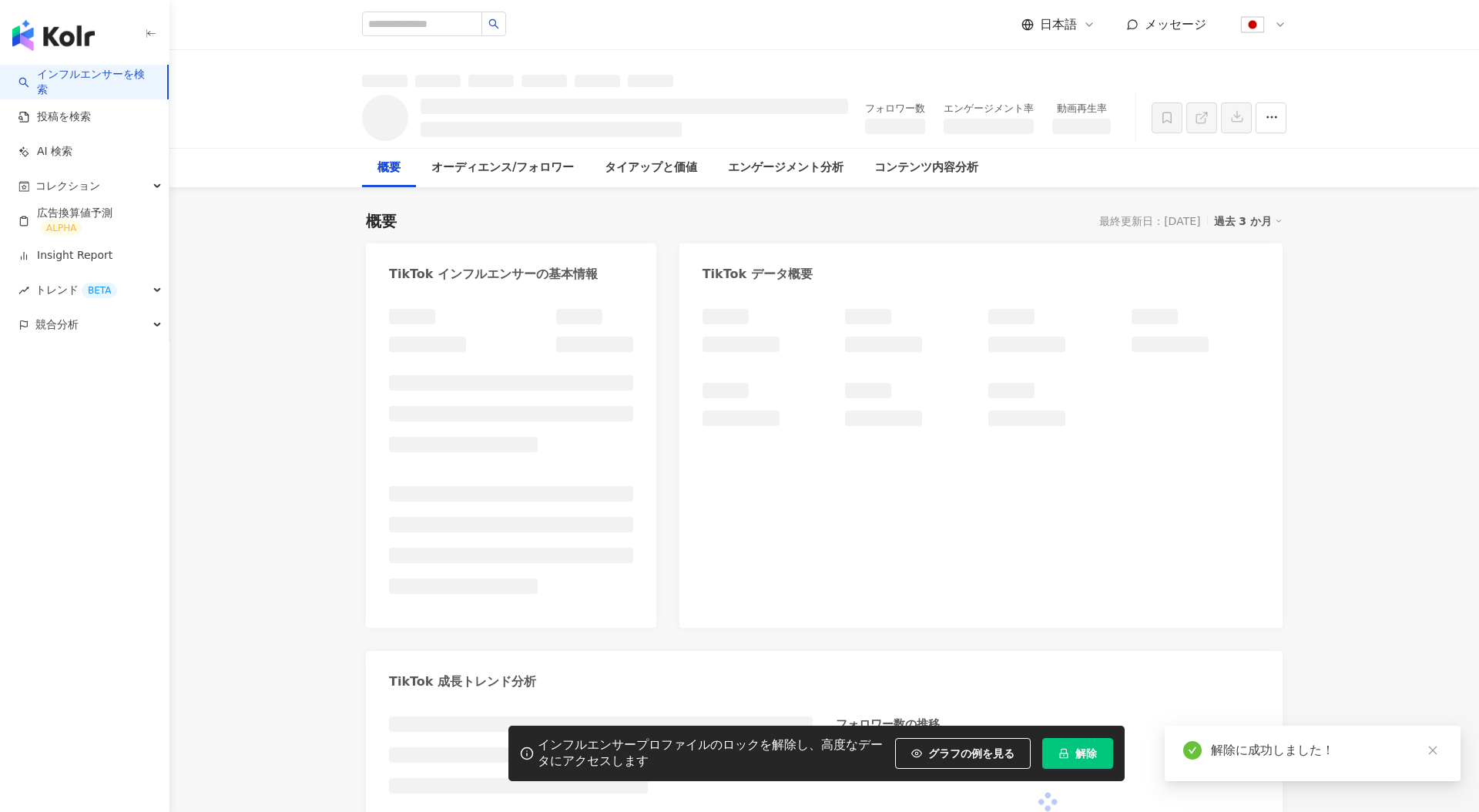
drag, startPoint x: 506, startPoint y: 117, endPoint x: 441, endPoint y: 111, distance: 65.3
click at [440, 111] on div "フォロワー数 エンゲージメント率 動画再生率" at bounding box center [824, 117] width 986 height 61
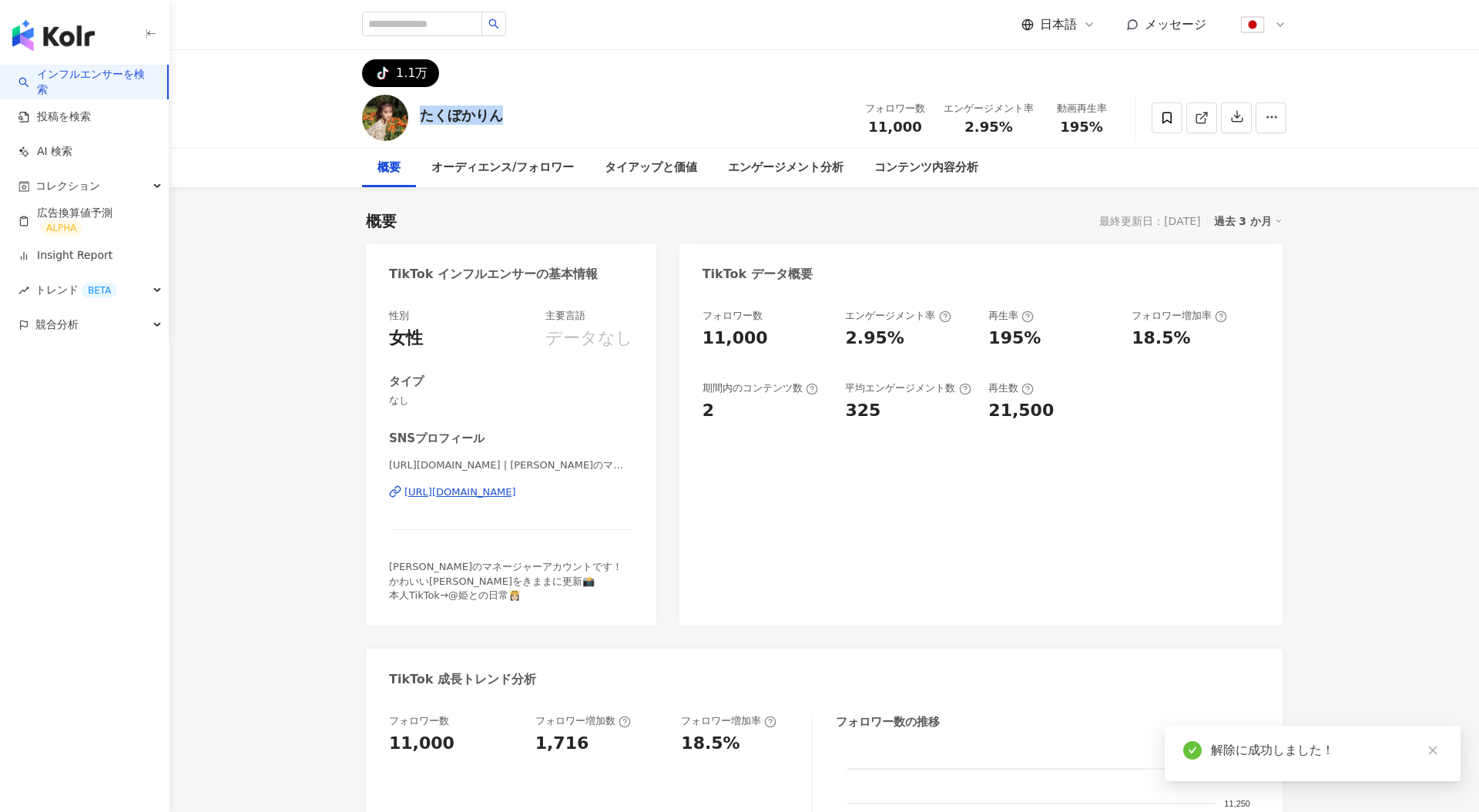
drag, startPoint x: 519, startPoint y: 114, endPoint x: 424, endPoint y: 121, distance: 95.3
click at [424, 121] on div "たくぼかりん フォロワー数 11,000 エンゲージメント率 2.95% 動画再生率 195%" at bounding box center [824, 117] width 986 height 61
copy div "たくぼかりん"
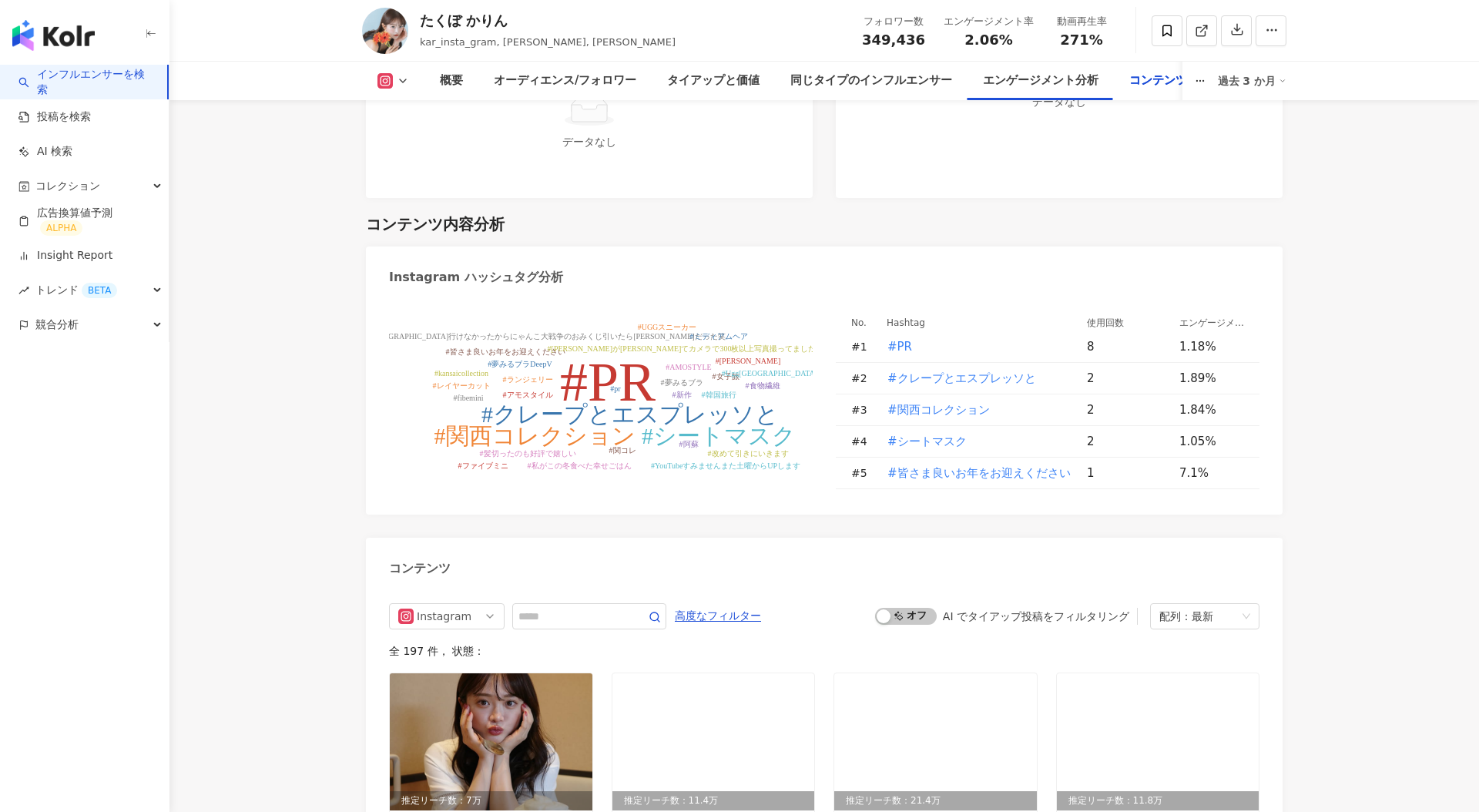
scroll to position [4460, 0]
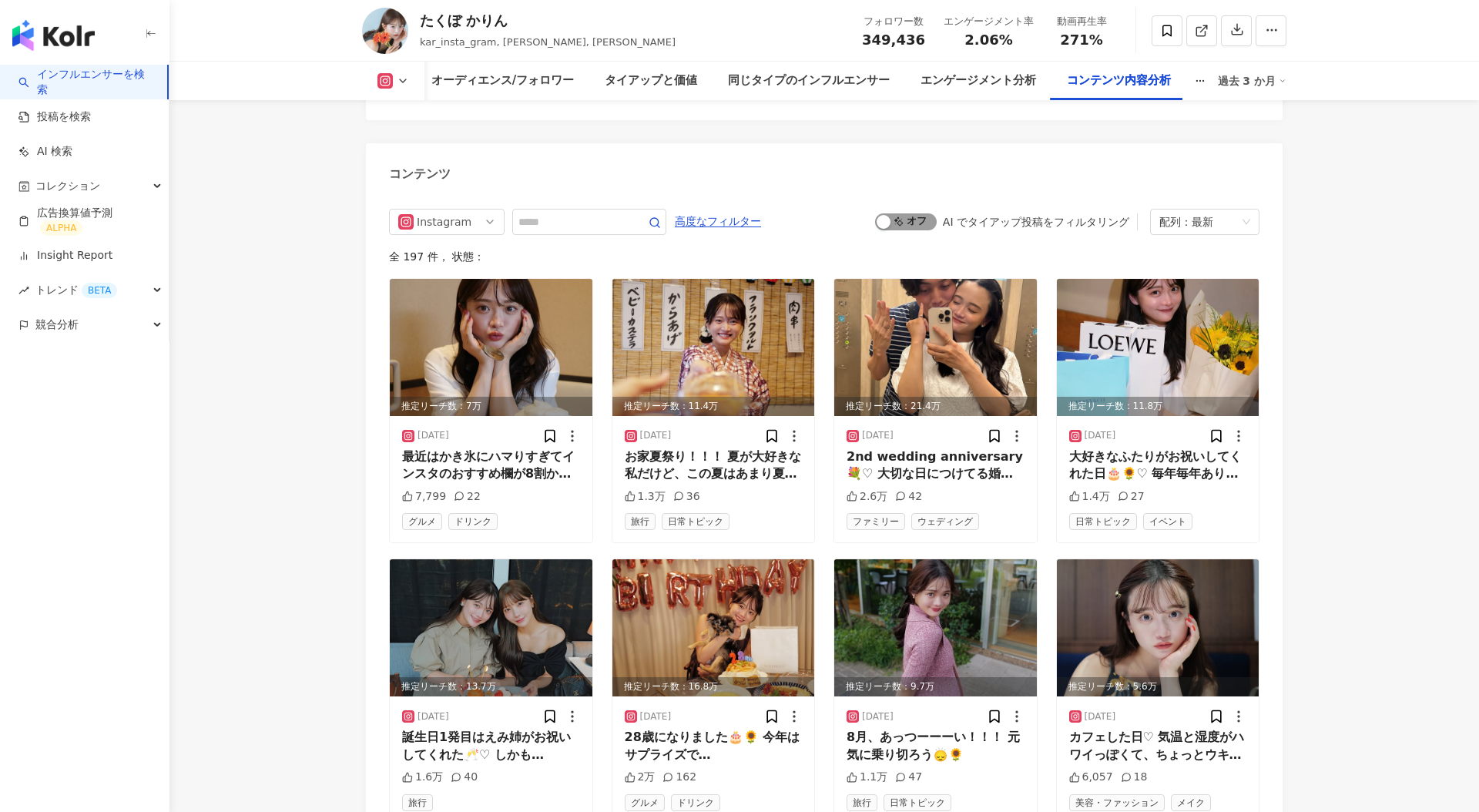
click at [915, 213] on span "オン オフ" at bounding box center [906, 222] width 62 height 17
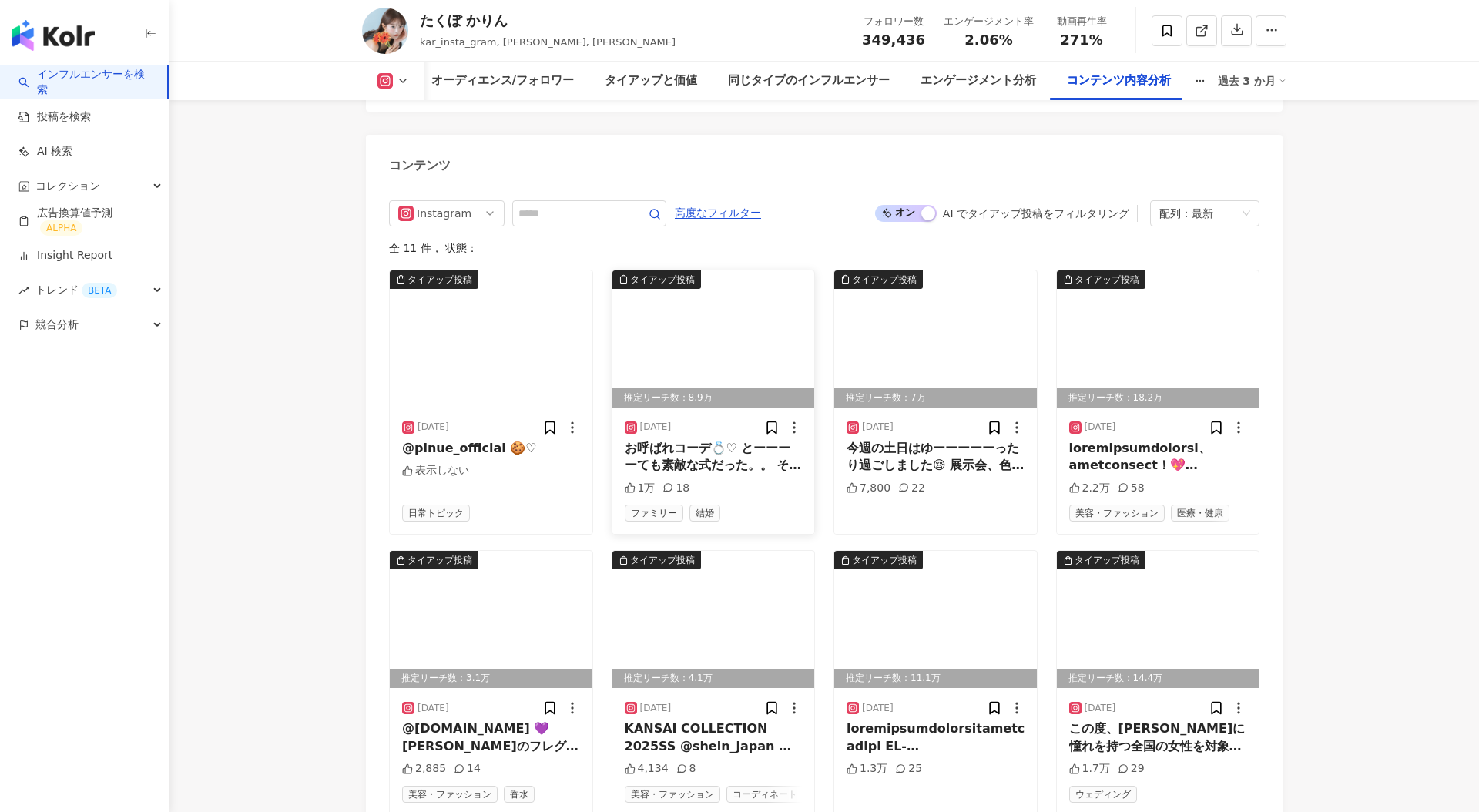
scroll to position [4505, 0]
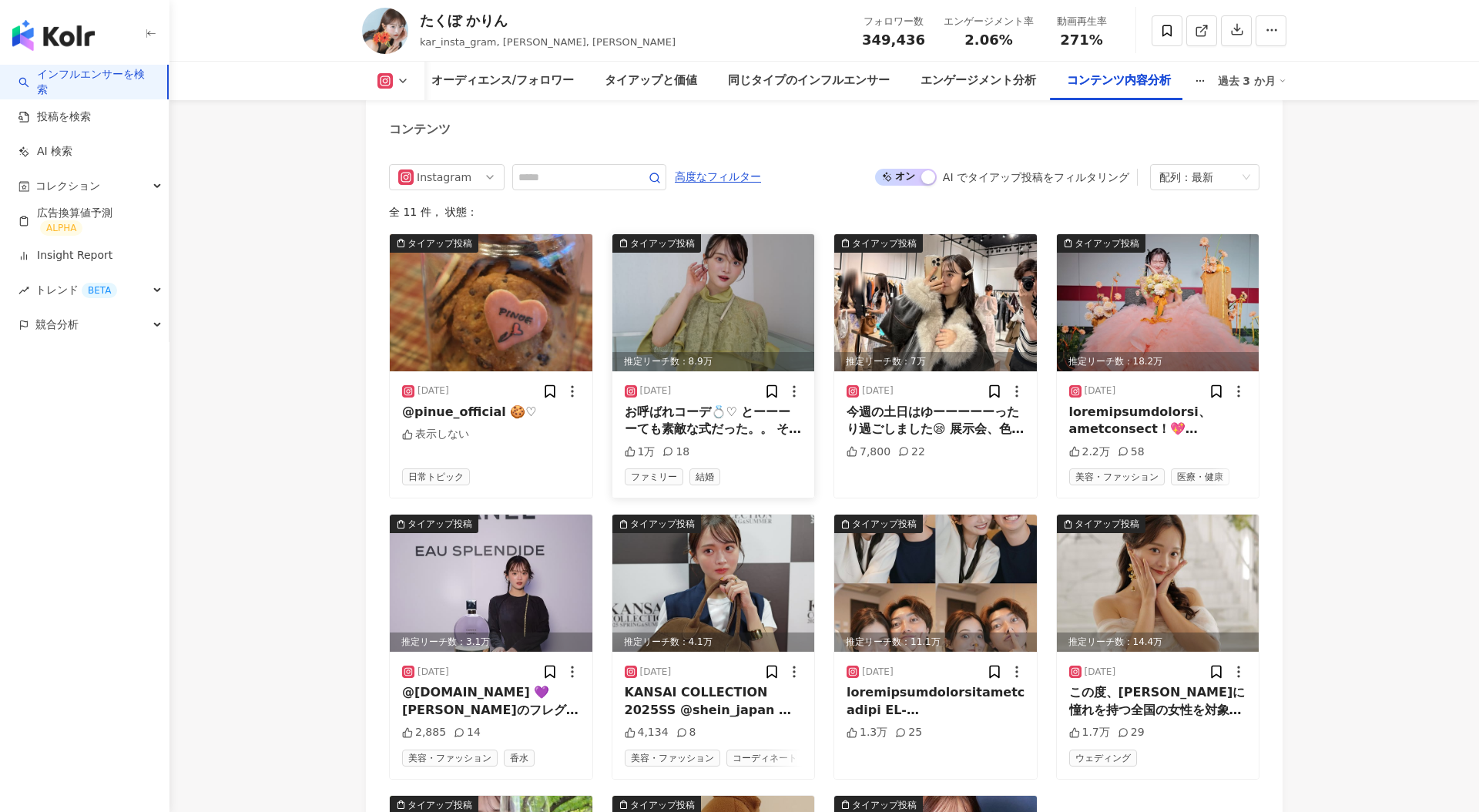
click at [703, 261] on img at bounding box center [714, 303] width 203 height 137
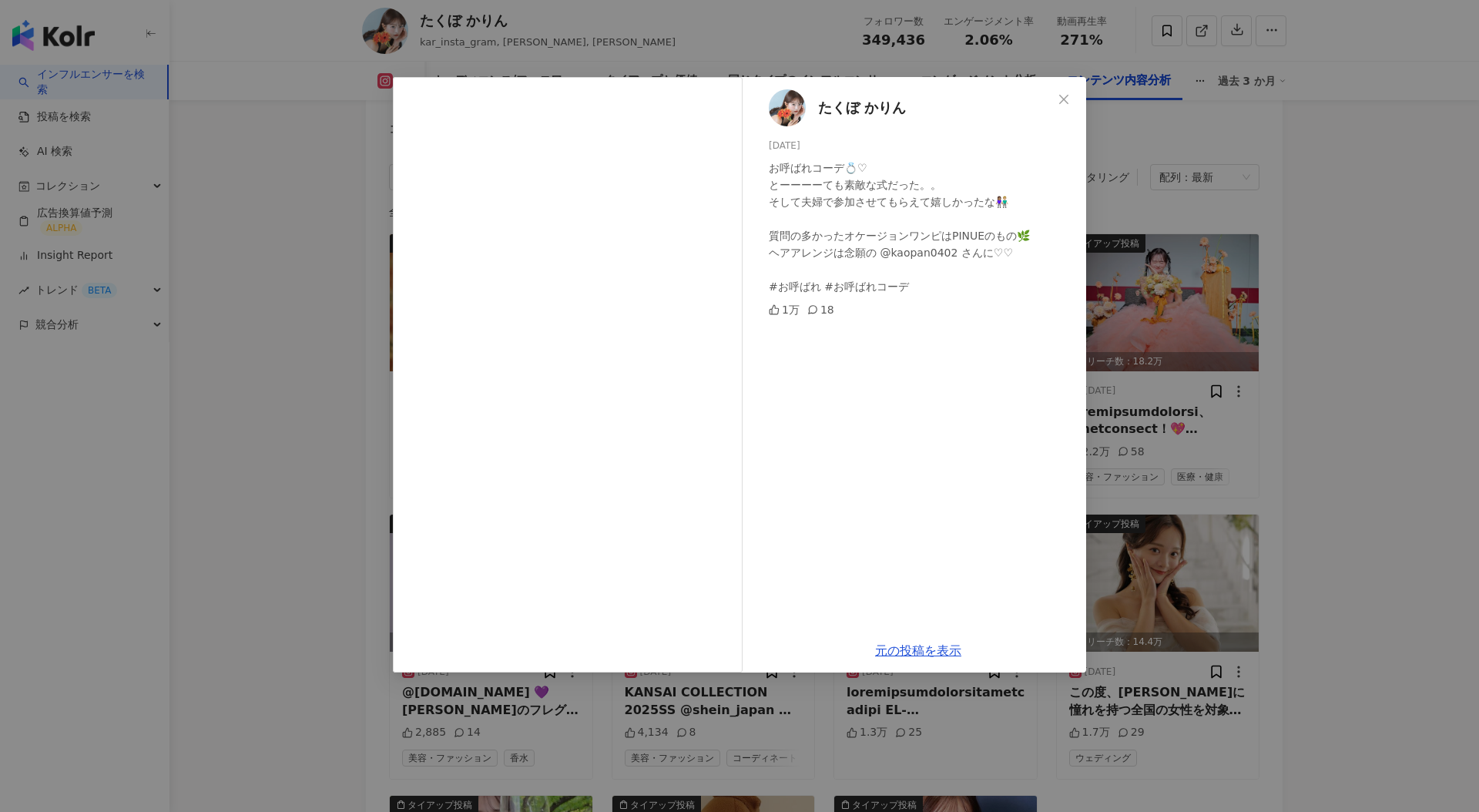
click at [234, 334] on div "たくぼ かりん 2025/05/28 お呼ばれコーデ💍♡ とーーーーても素敵な式だった。。 そして夫婦で参加させてもらえて嬉しかったな👩🏽‍🤝‍👨🏼 質問の多…" at bounding box center [739, 406] width 1479 height 812
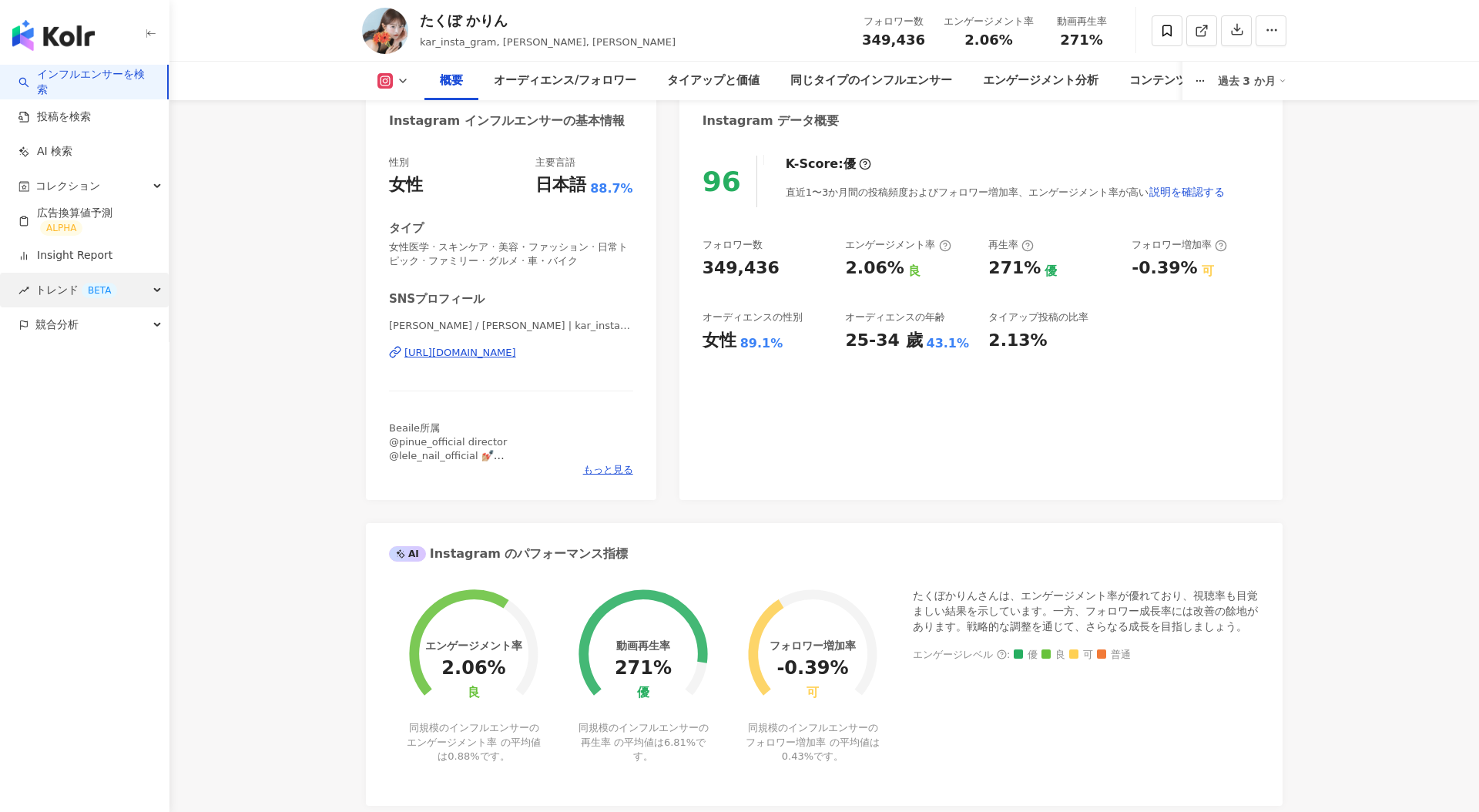
scroll to position [0, 0]
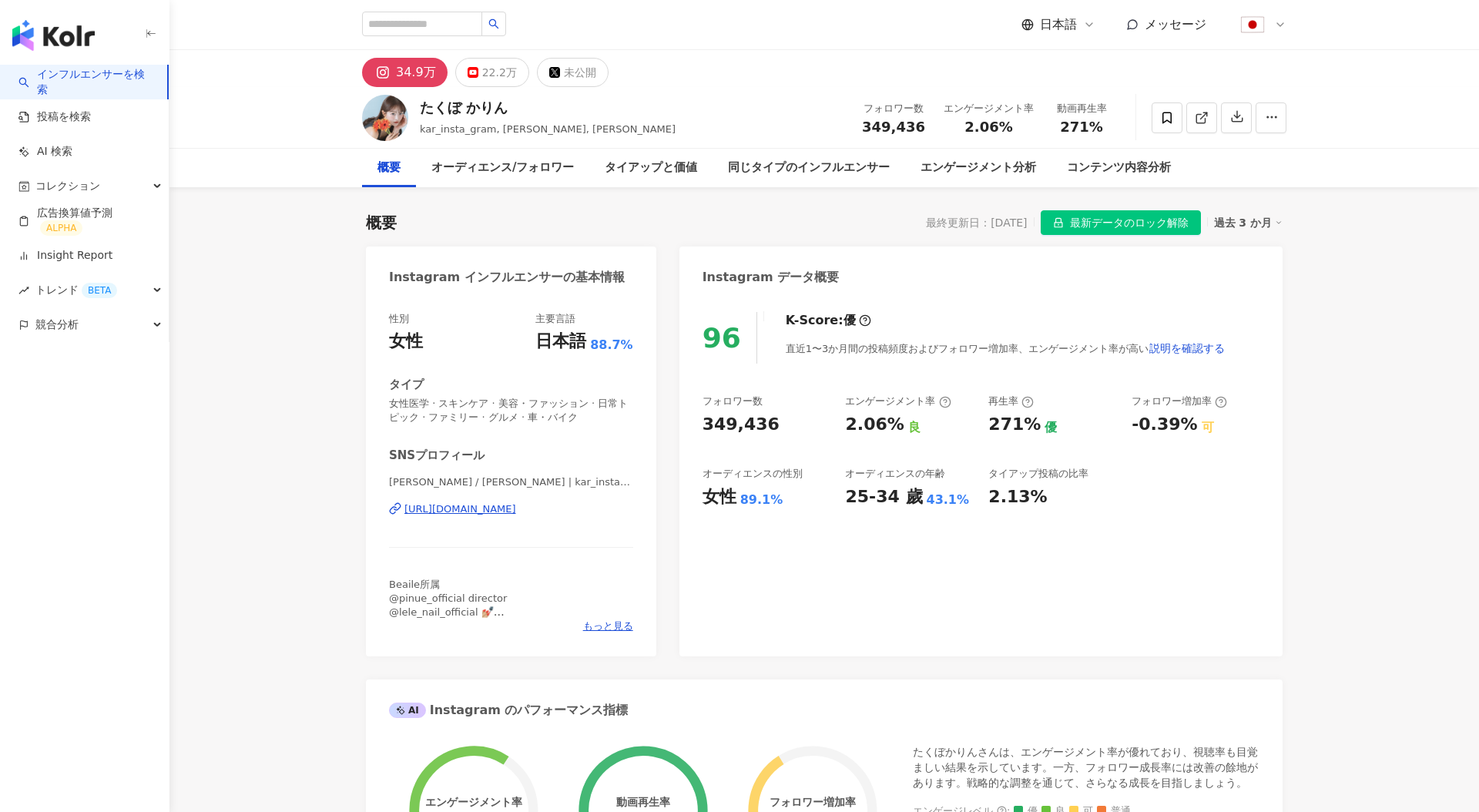
click at [68, 79] on link "インフルエンサーを検索" at bounding box center [87, 82] width 136 height 30
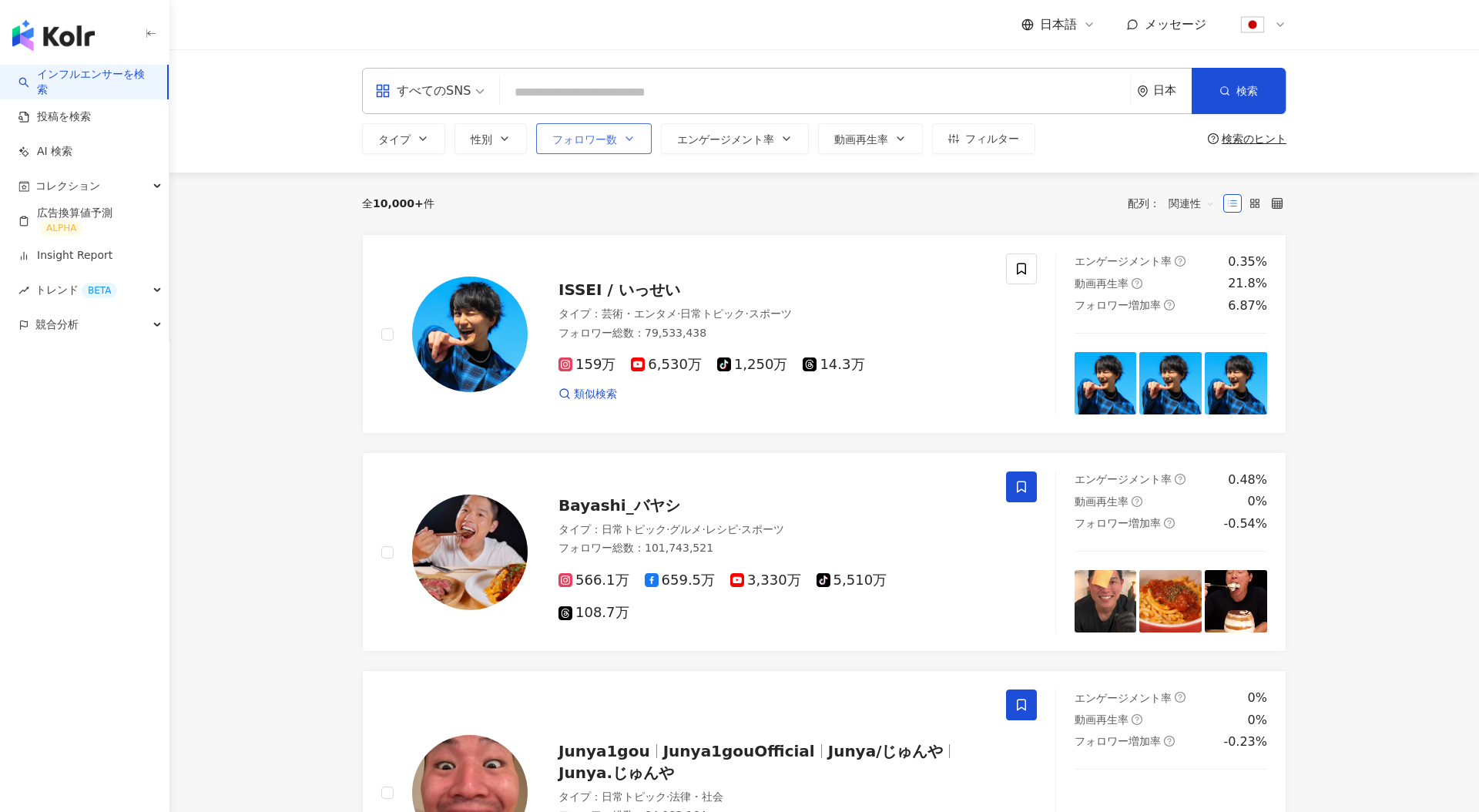
click at [561, 144] on span "フォロワー数" at bounding box center [585, 139] width 65 height 12
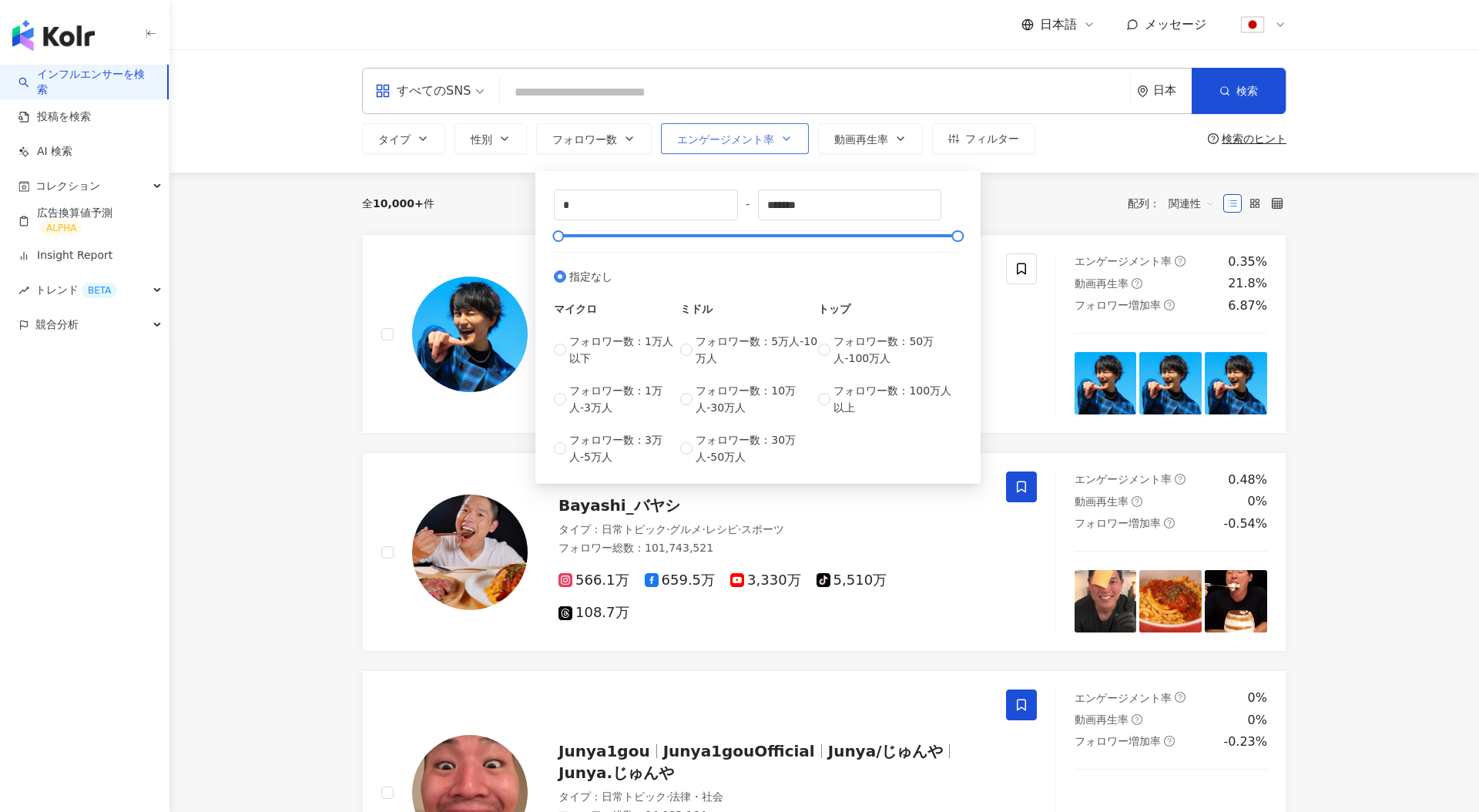
click at [711, 147] on button "エンゲージメント率" at bounding box center [734, 138] width 148 height 31
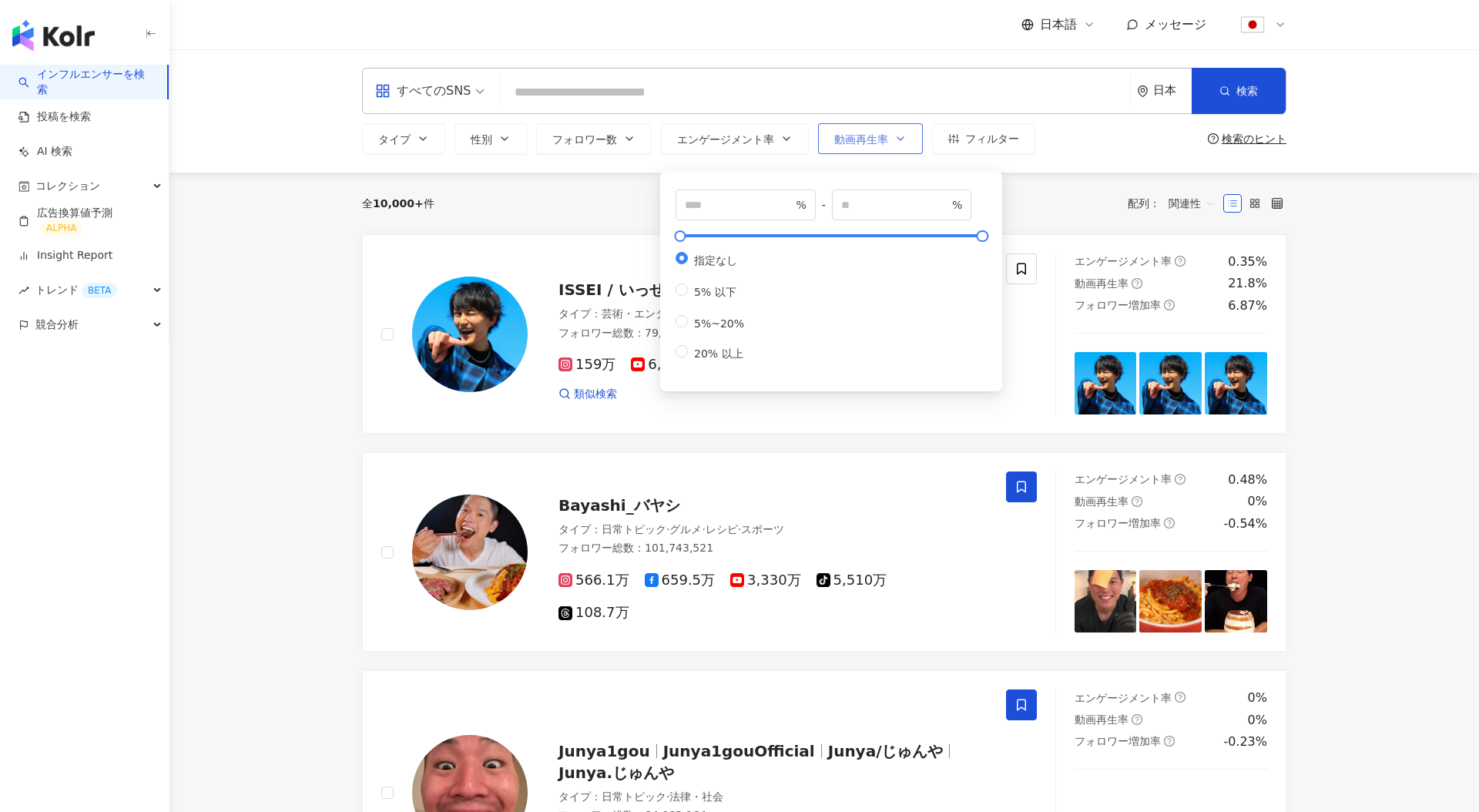
click at [859, 148] on button "動画再生率" at bounding box center [870, 138] width 104 height 31
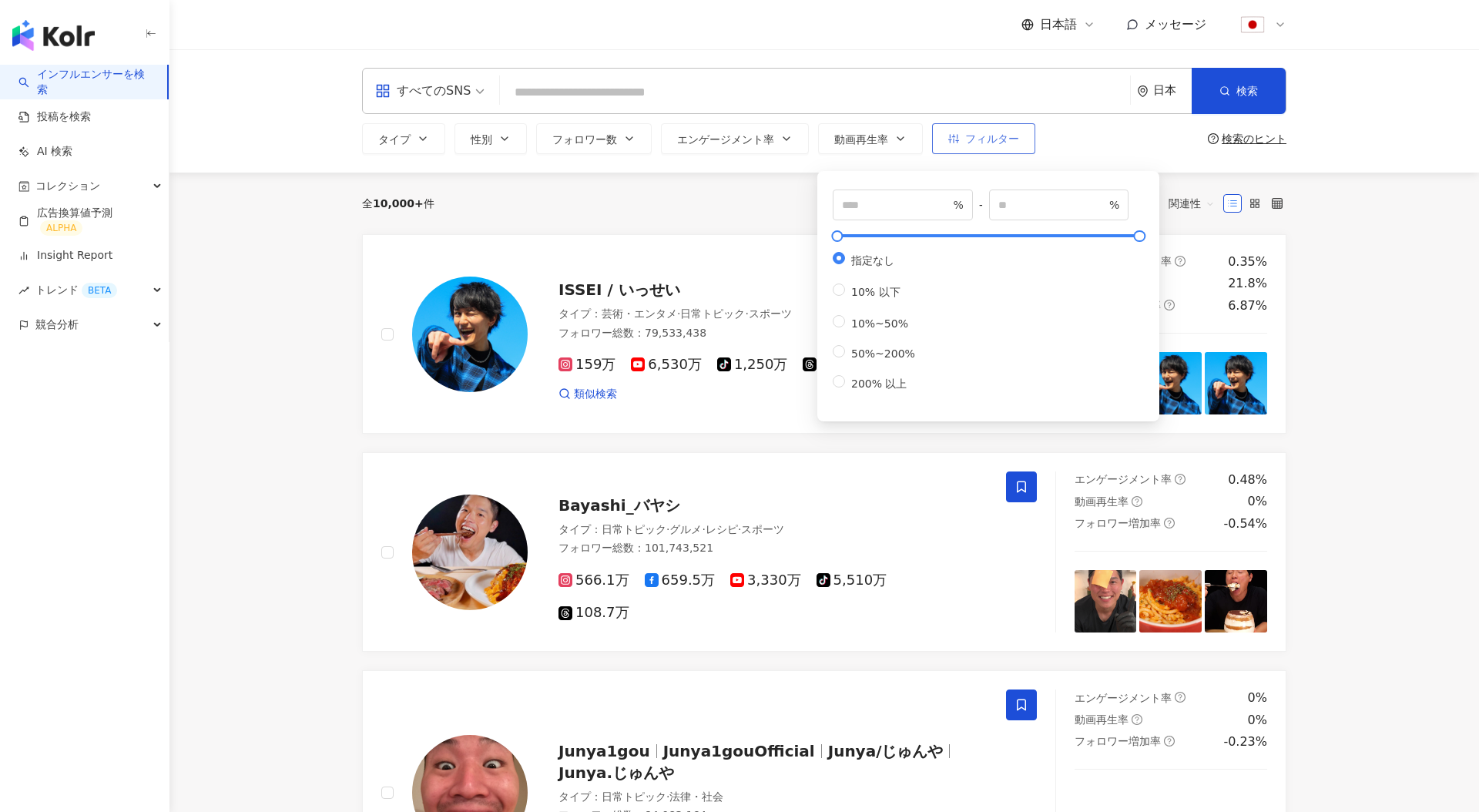
click at [965, 151] on button "フィルター" at bounding box center [983, 138] width 103 height 31
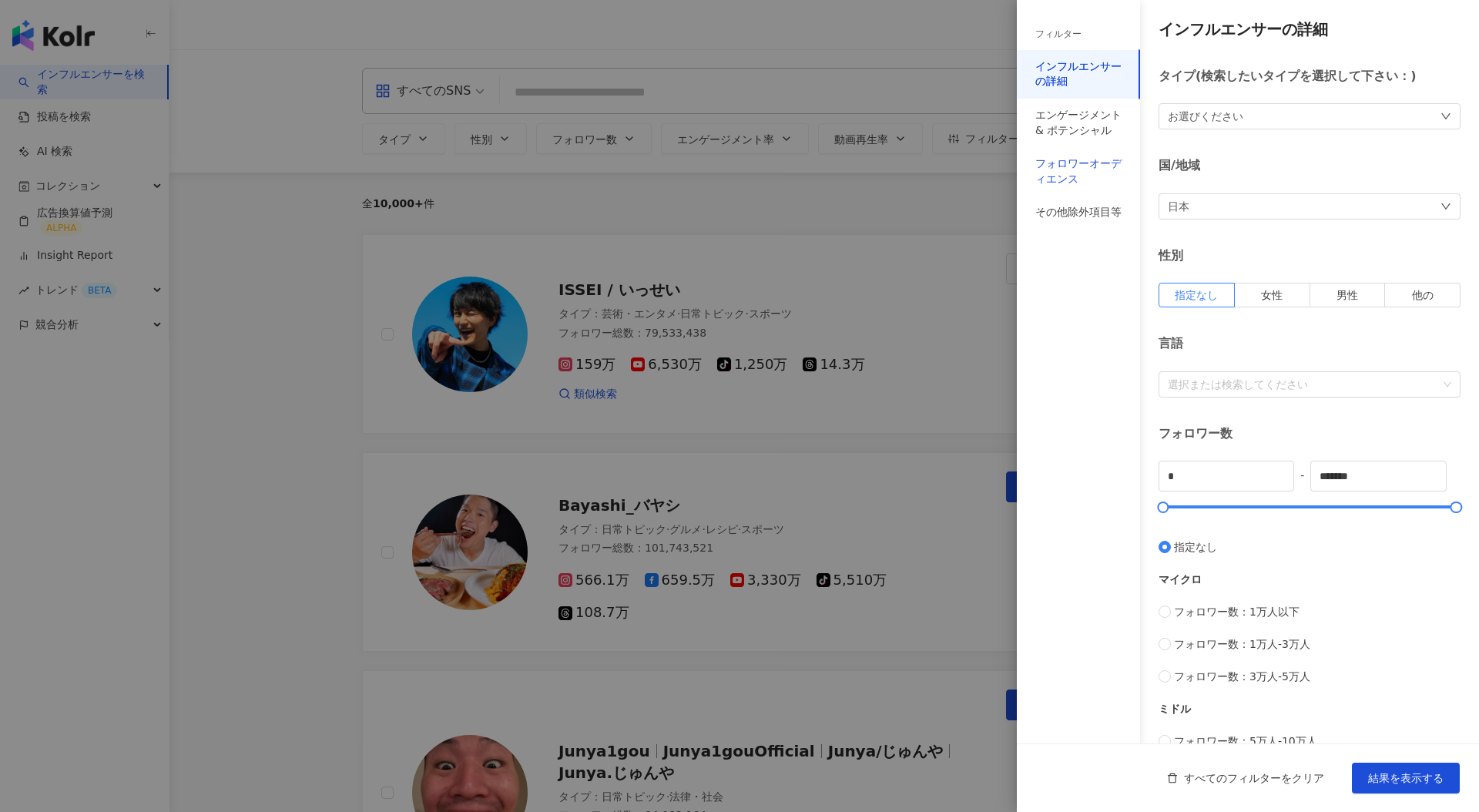
click at [1085, 173] on div "フォロワーオーディエンス" at bounding box center [1078, 171] width 87 height 30
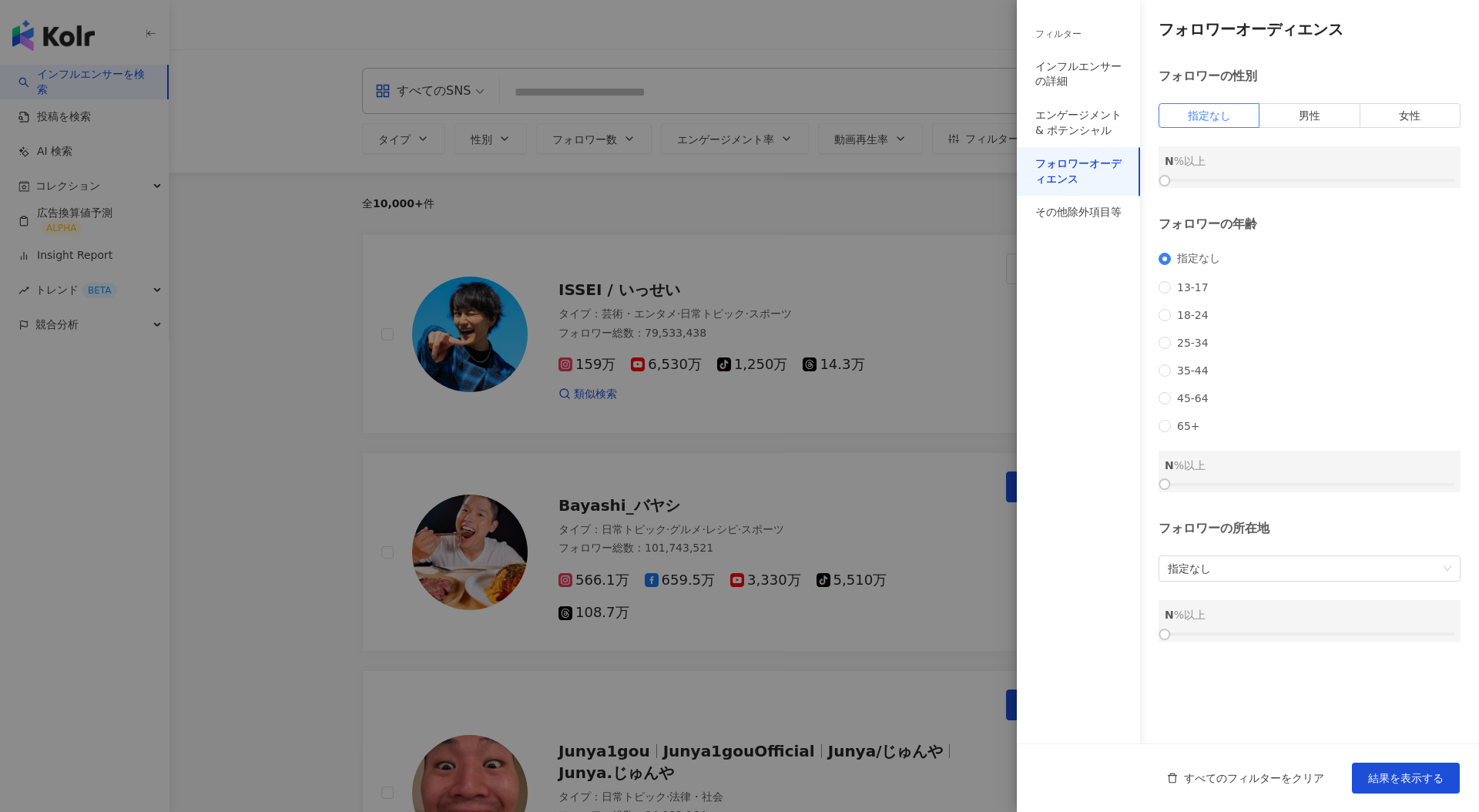
click at [907, 180] on div at bounding box center [739, 406] width 1479 height 812
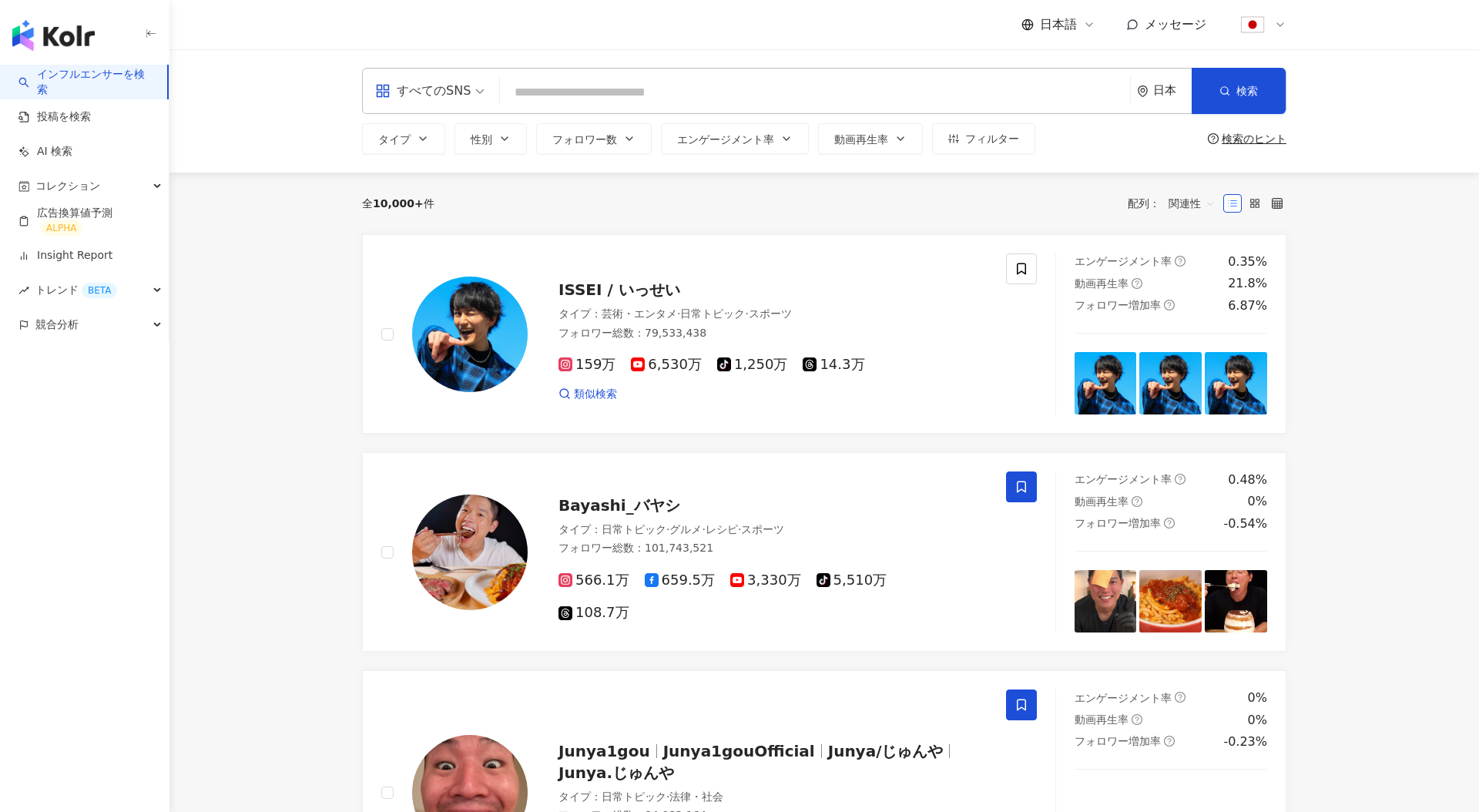
click at [739, 83] on input "search" at bounding box center [814, 92] width 618 height 29
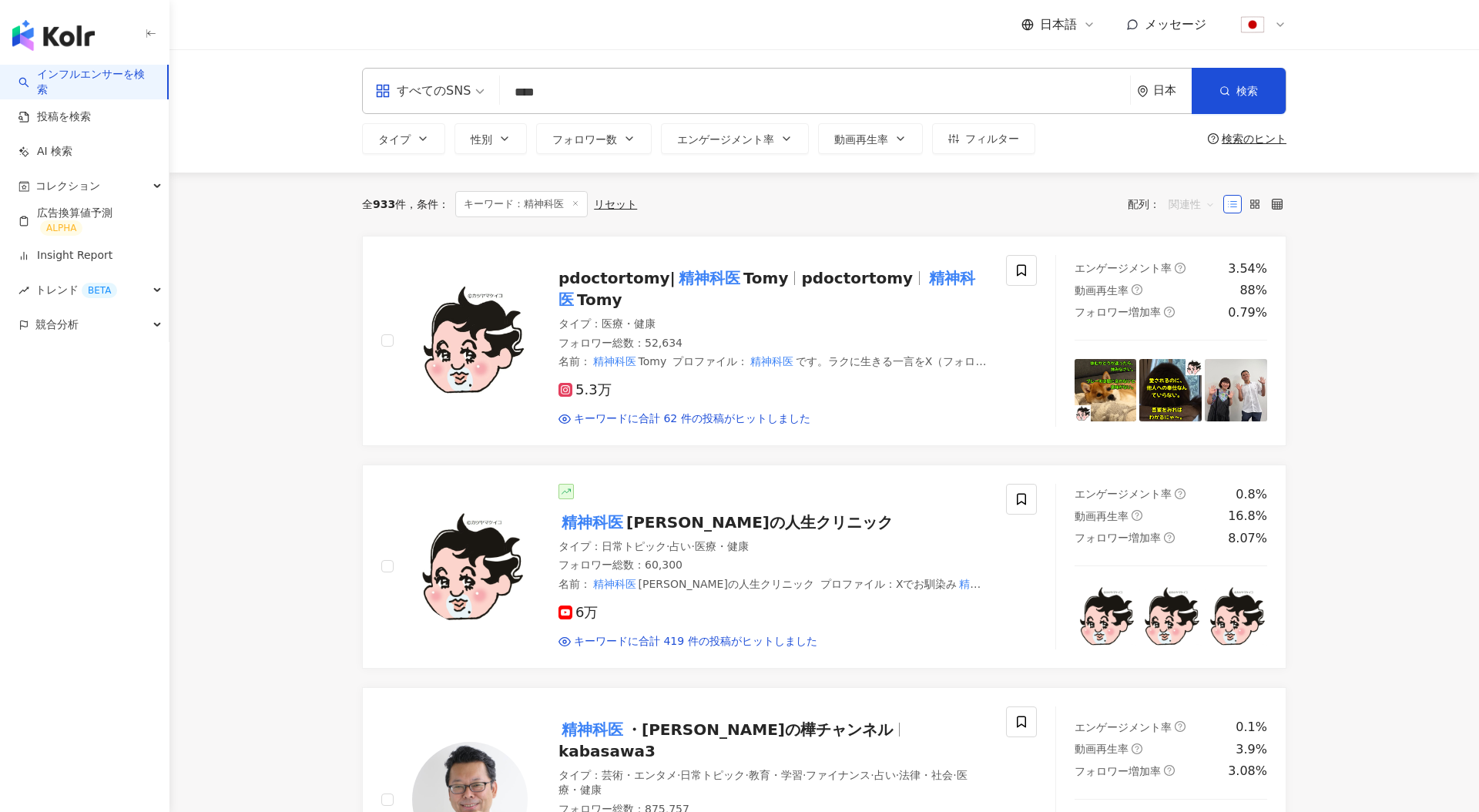
click at [1187, 194] on span "関連性" at bounding box center [1191, 204] width 46 height 24
type input "****"
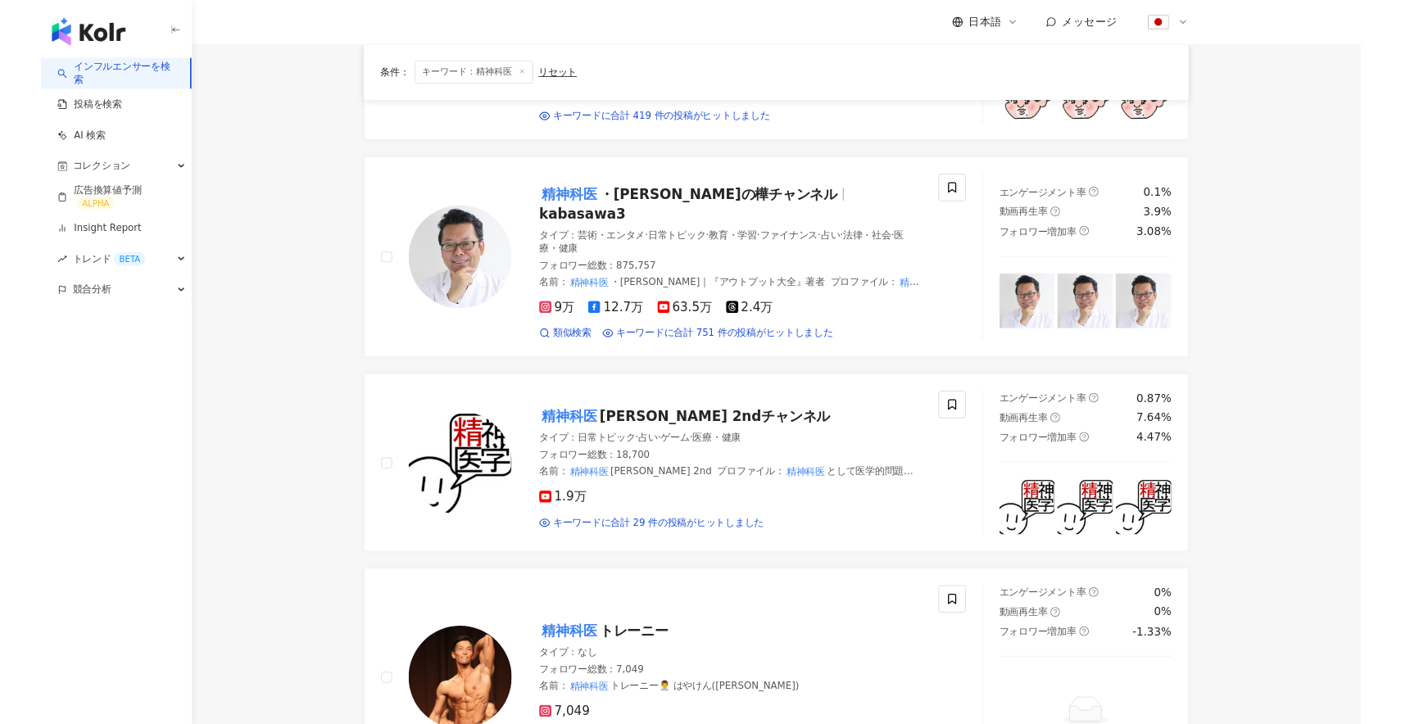
scroll to position [539, 0]
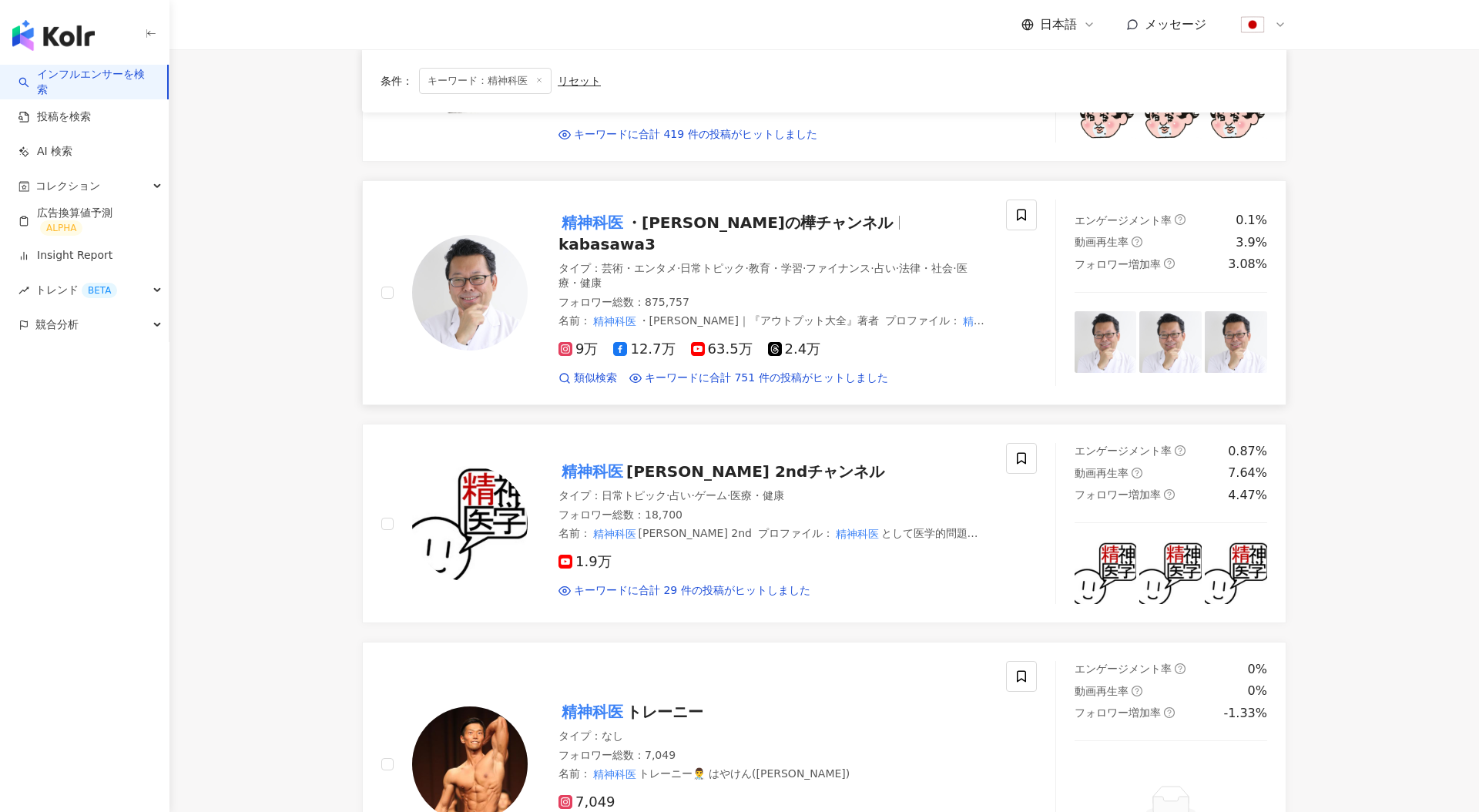
click at [775, 214] on span "・樺沢紫苑の樺チャンネル" at bounding box center [760, 223] width 267 height 19
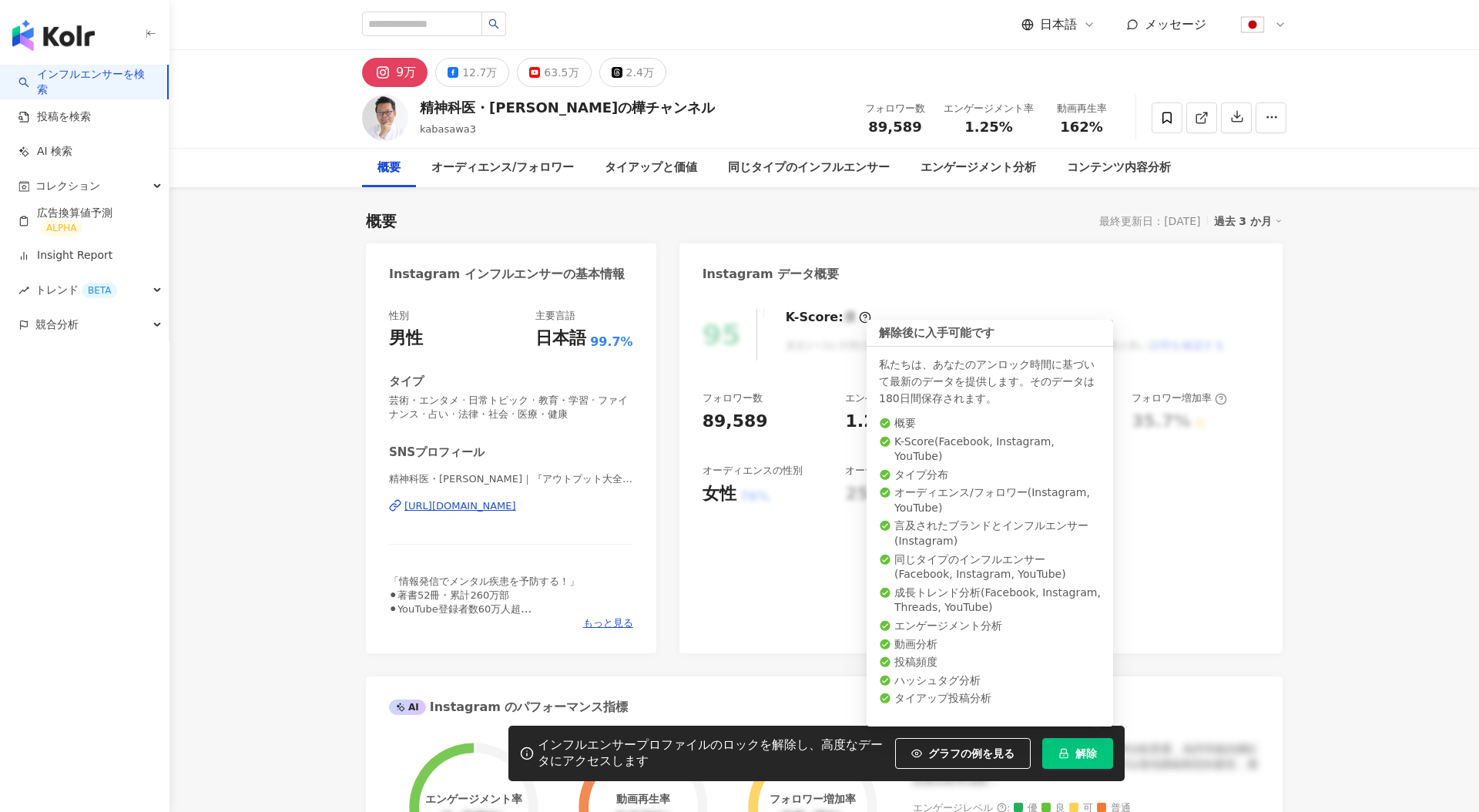
click at [1078, 756] on span "解除" at bounding box center [1086, 753] width 22 height 12
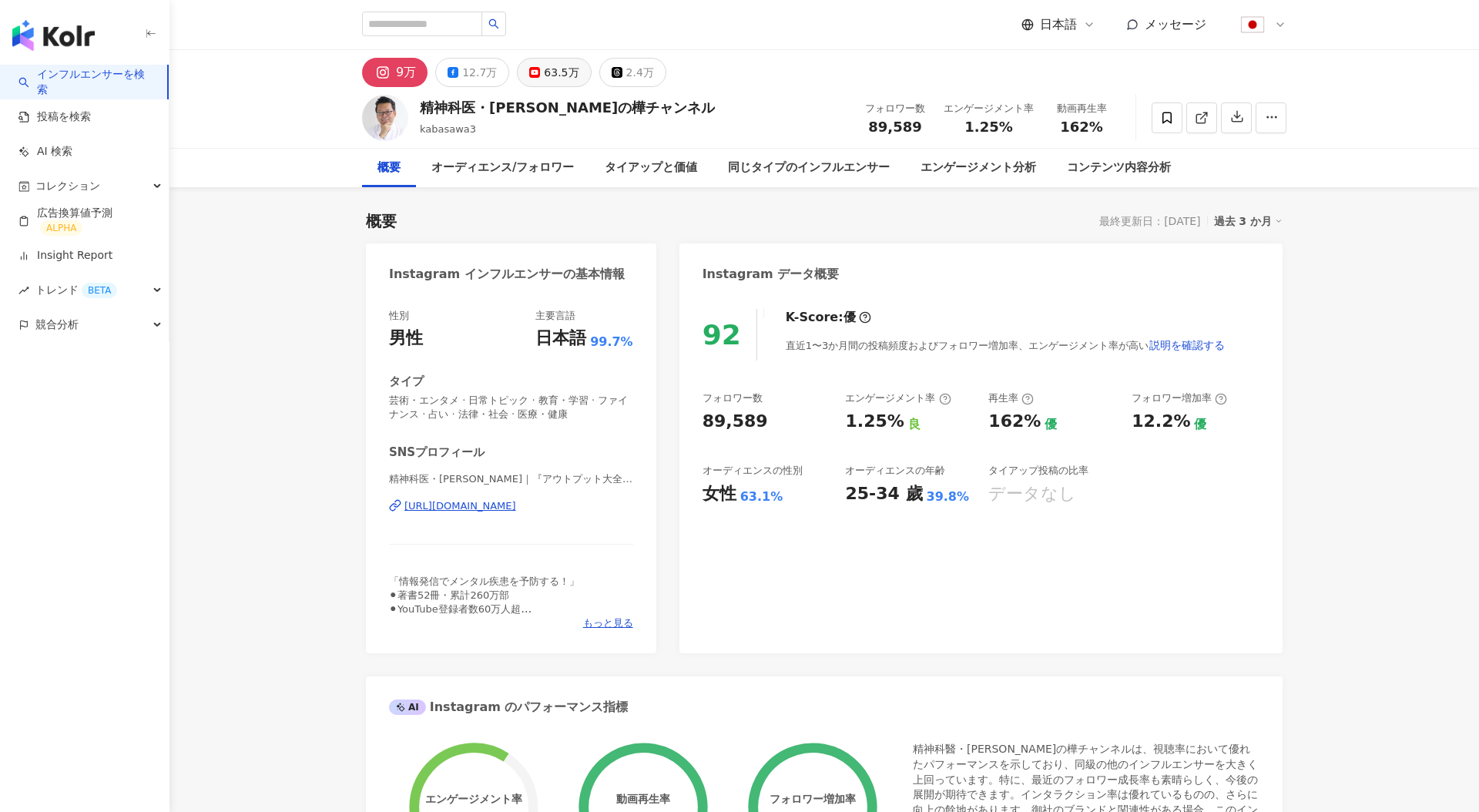
click at [560, 74] on div "63.5万" at bounding box center [561, 72] width 35 height 22
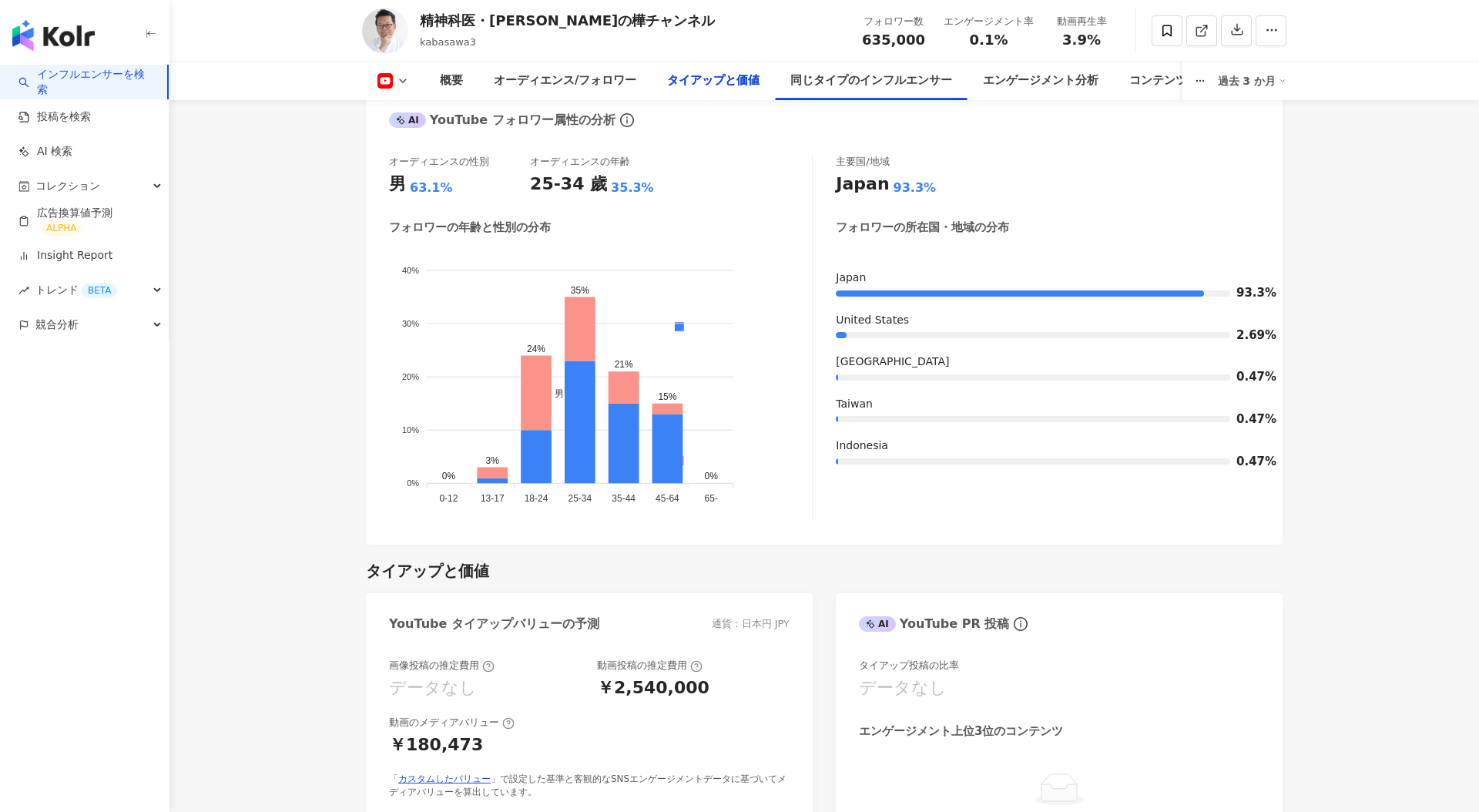
scroll to position [1124, 0]
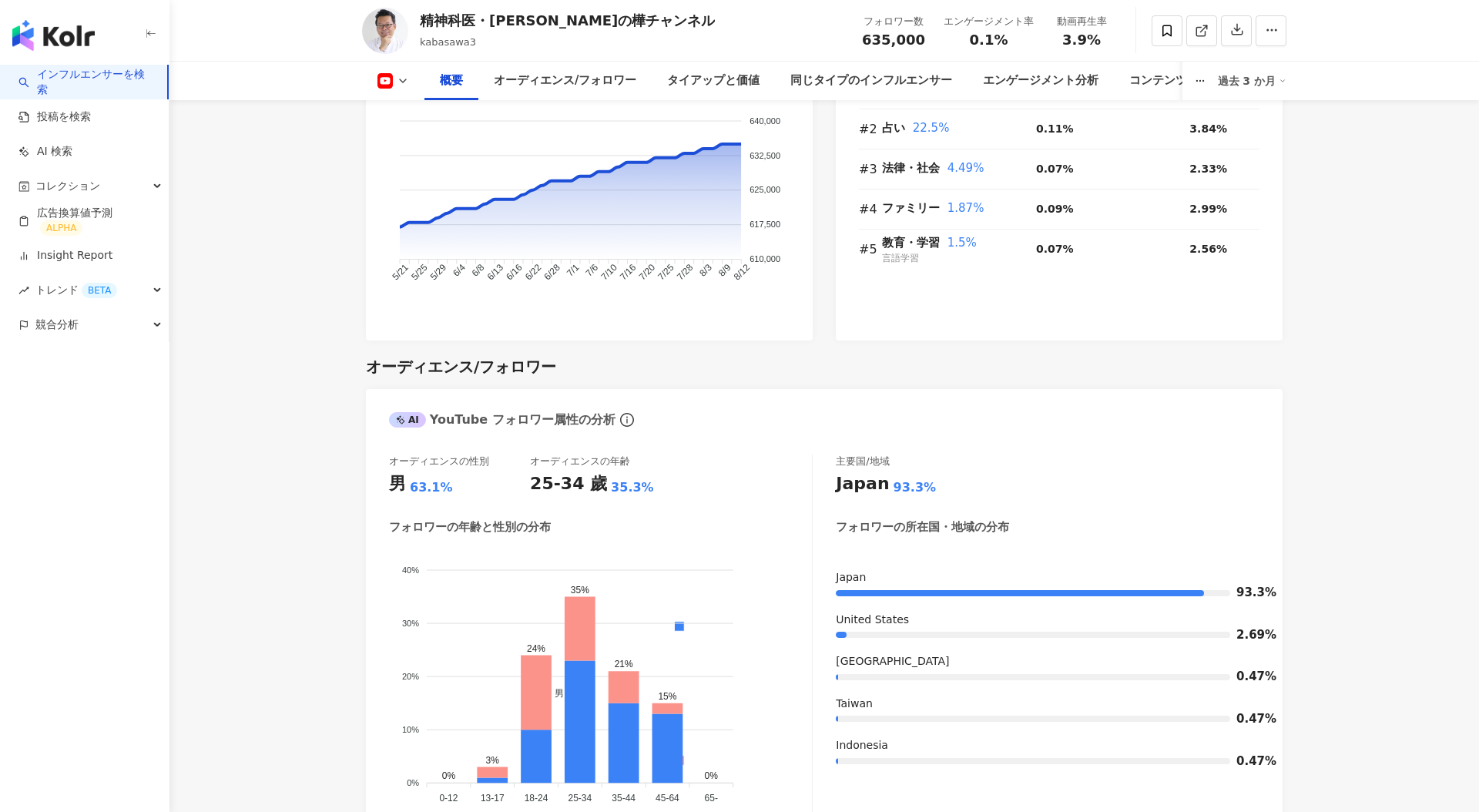
click at [1252, 79] on div "過去 3 か月" at bounding box center [1252, 81] width 70 height 24
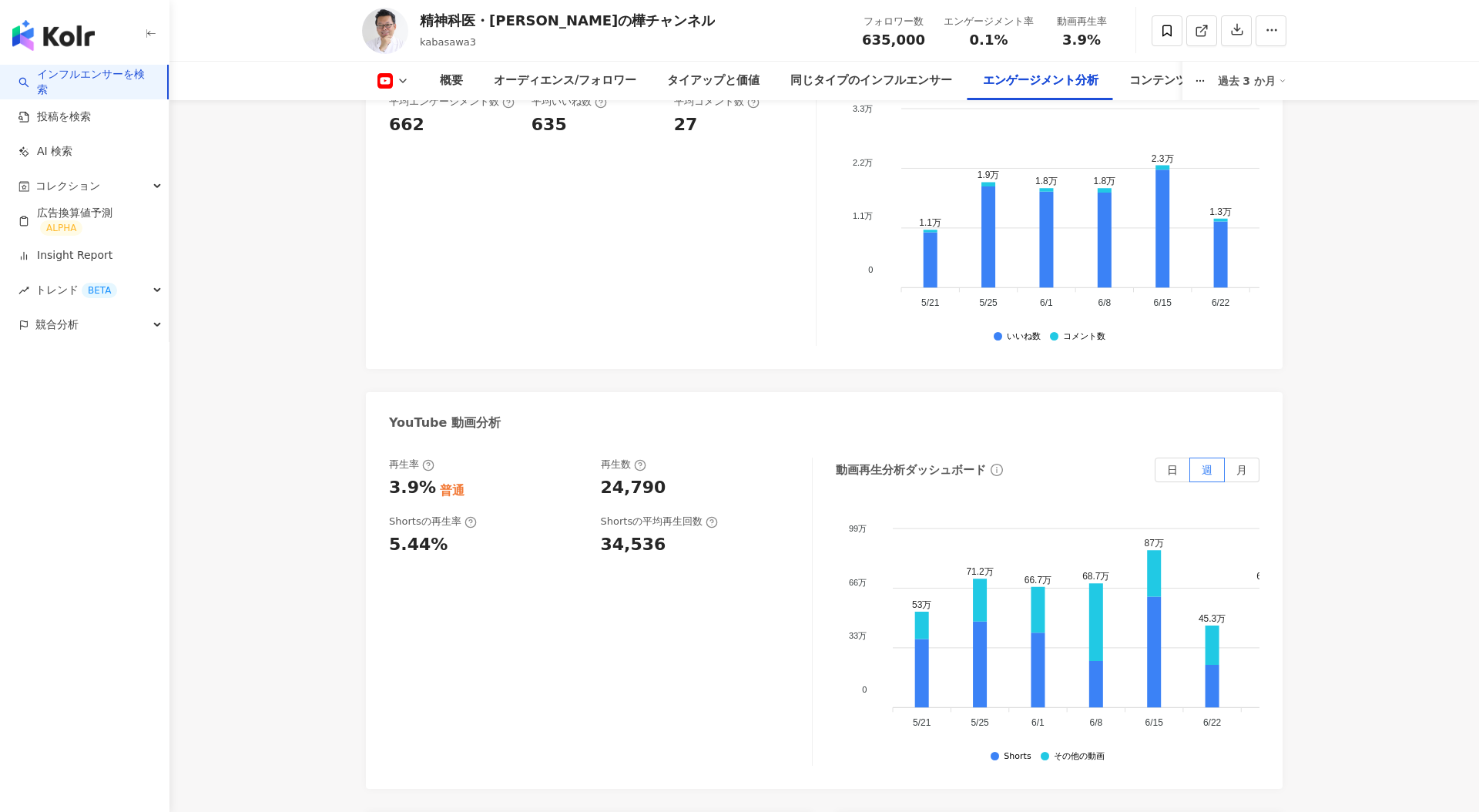
scroll to position [2736, 0]
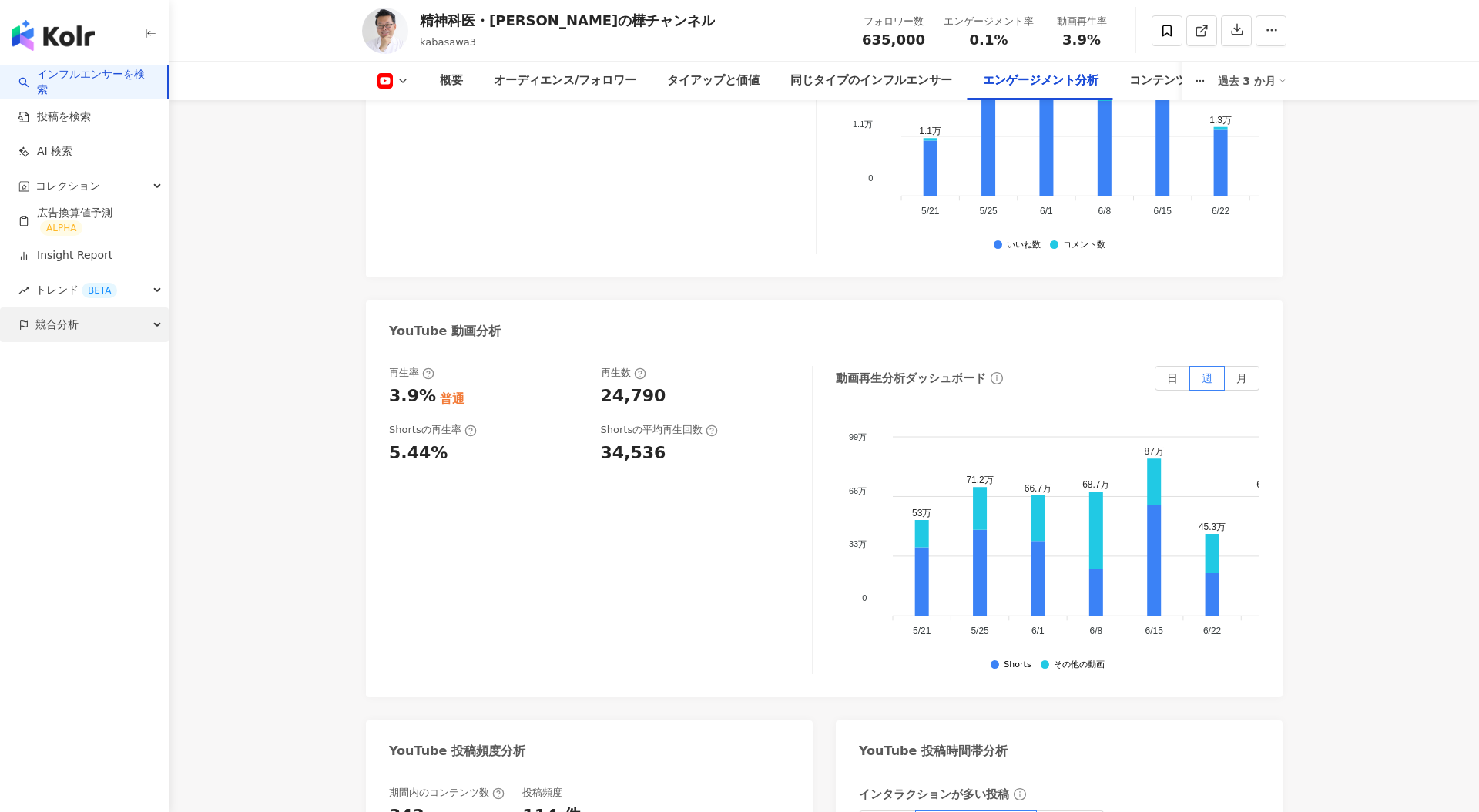
click at [118, 323] on div "競合分析" at bounding box center [84, 324] width 168 height 35
click at [107, 357] on link "アカウント分析" at bounding box center [74, 359] width 75 height 15
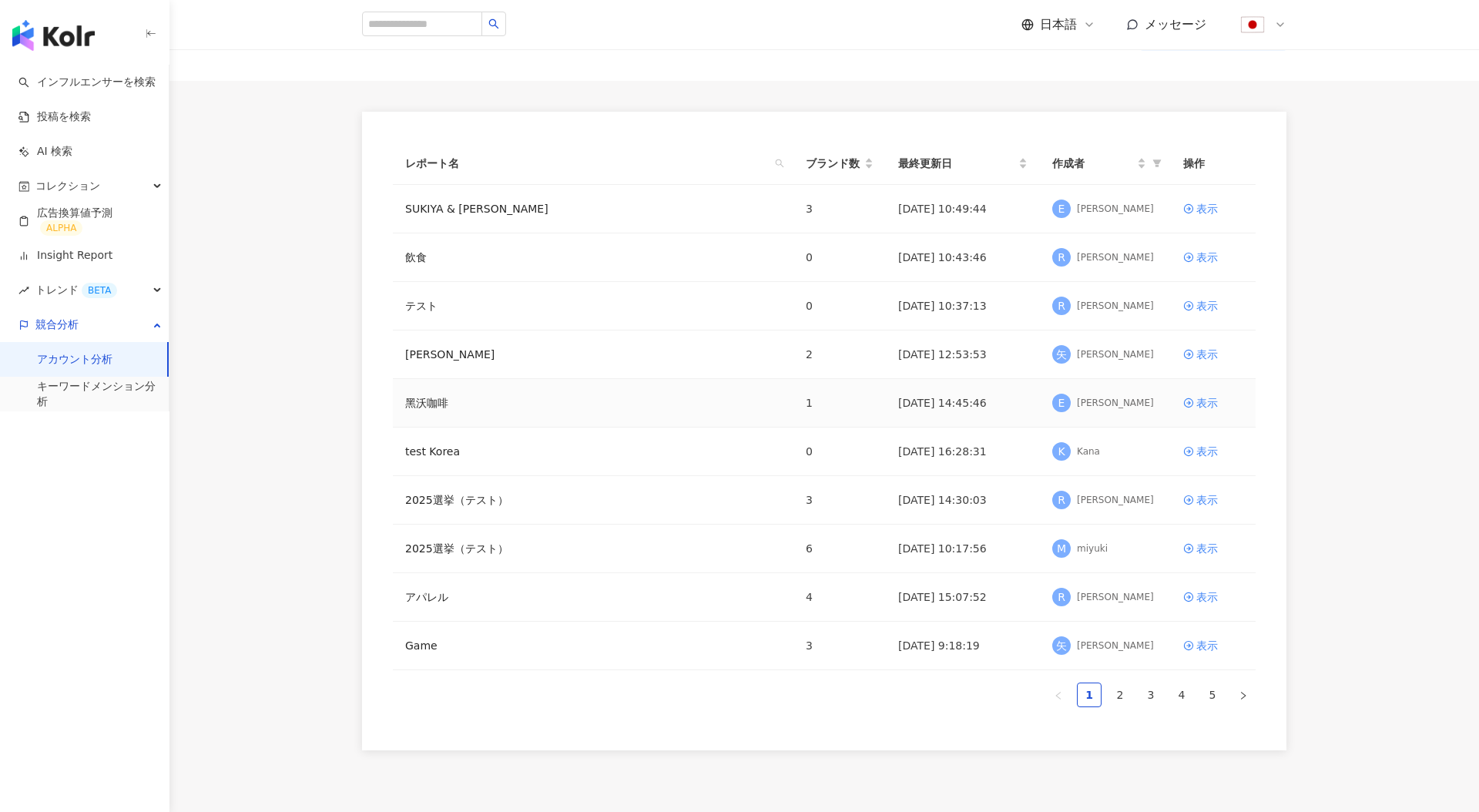
scroll to position [60, 0]
click at [419, 603] on link "アパレル" at bounding box center [427, 599] width 43 height 17
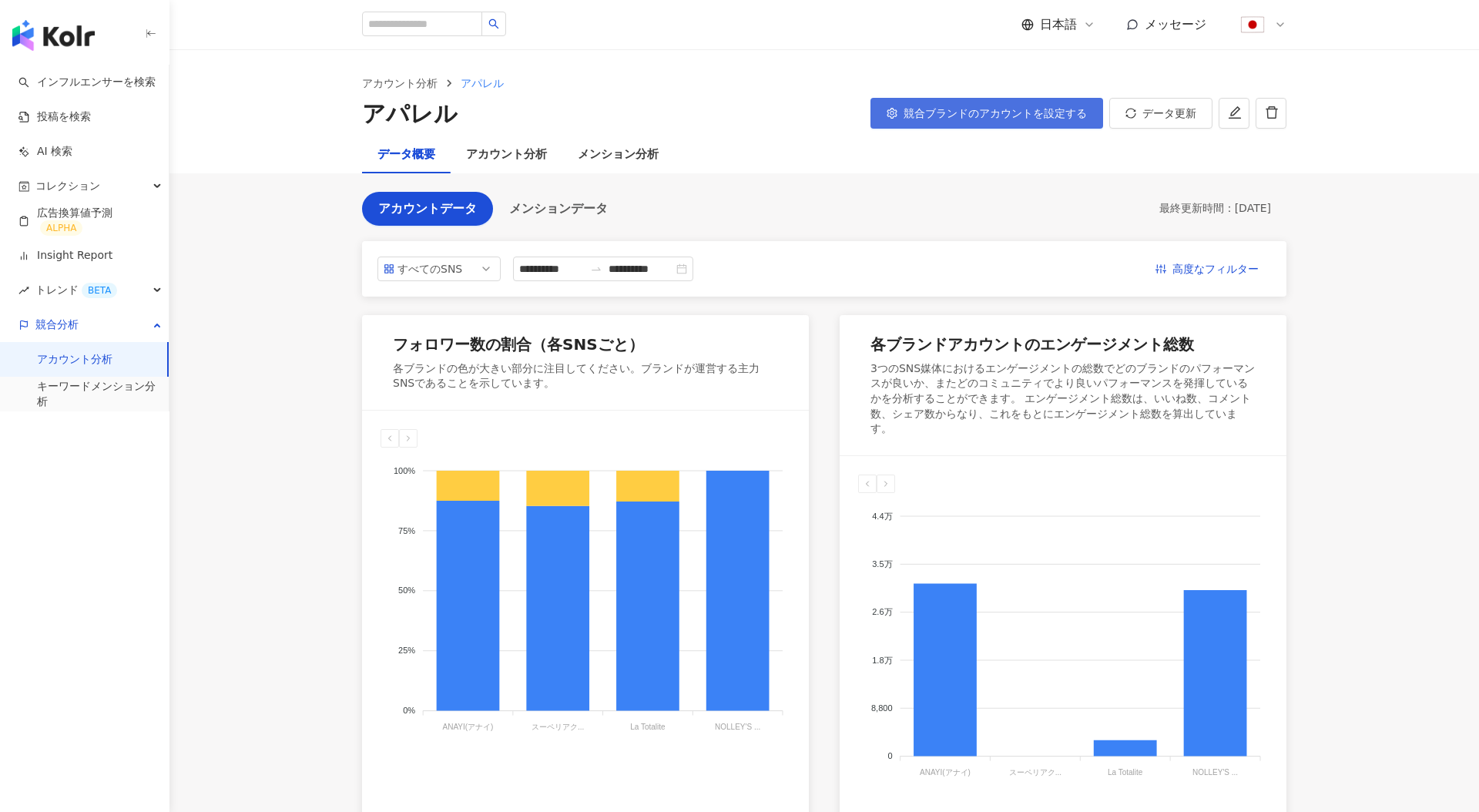
click at [1013, 117] on span "競合ブランドのアカウントを設定する" at bounding box center [995, 113] width 183 height 12
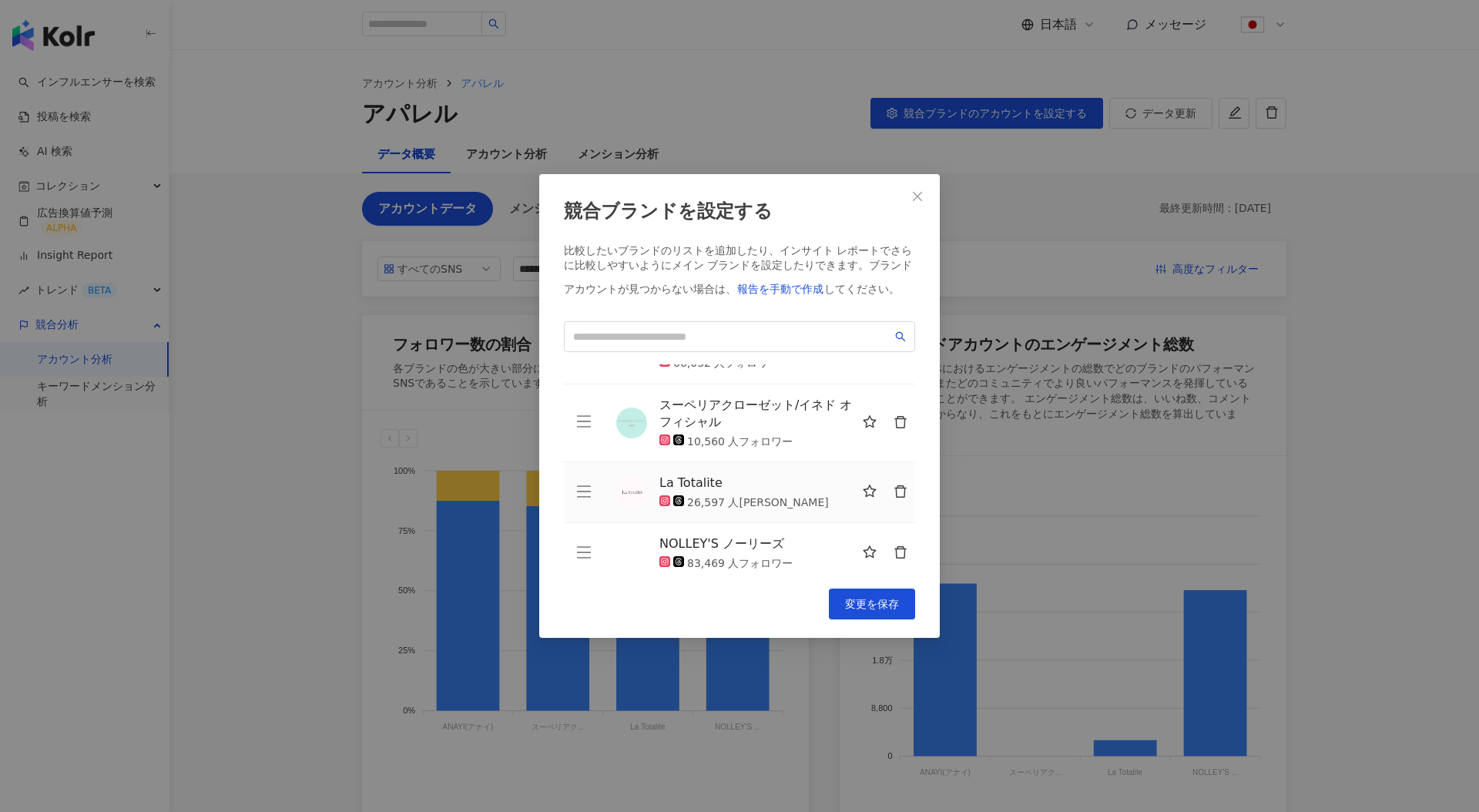
scroll to position [55, 0]
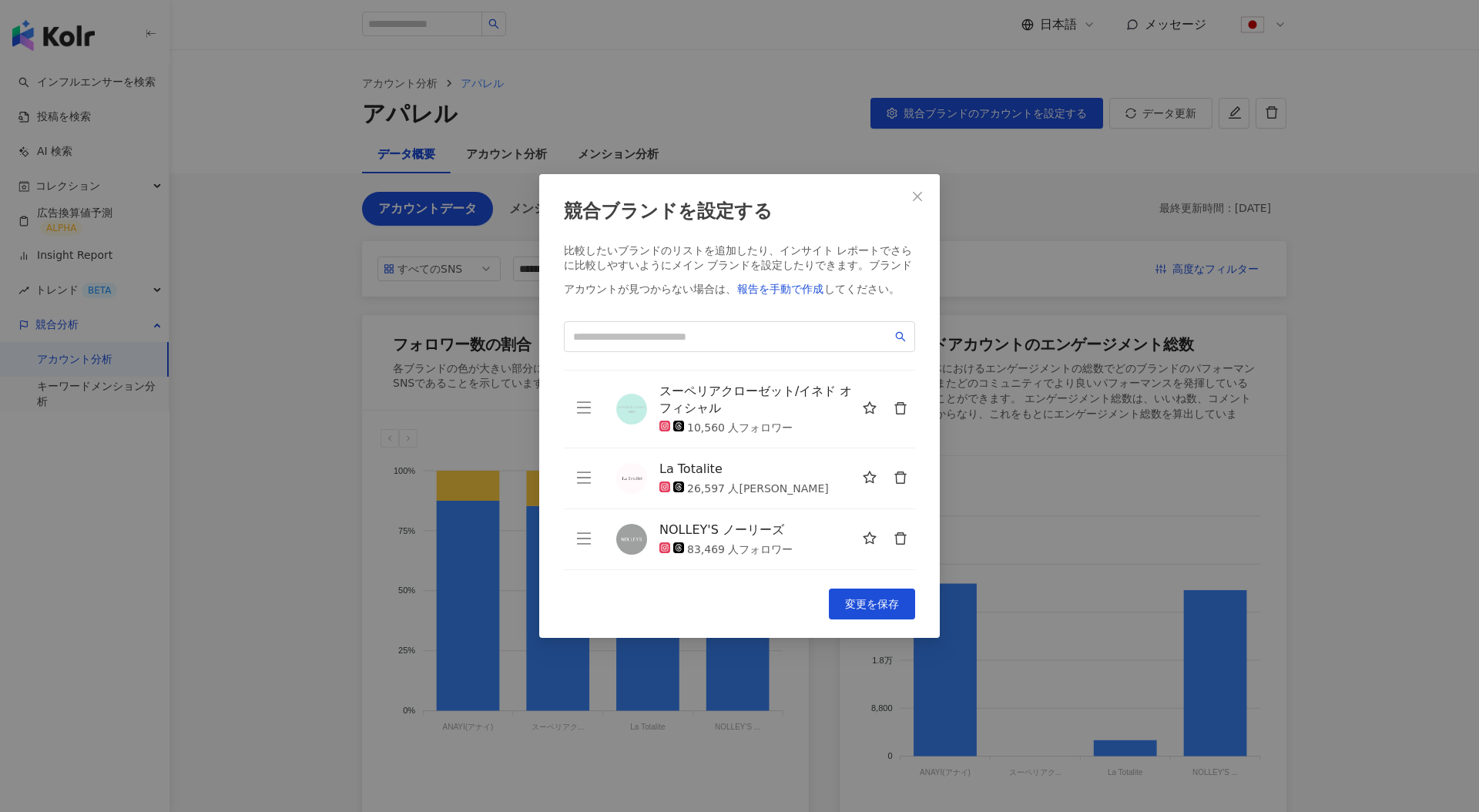
click at [1051, 468] on div "競合ブランドを設定する 比較したいブランドのリストを追加したり、インサイト レポートでさらに比較しやすいようにメイン ブランドを設定したりできます。 ブランド…" at bounding box center [739, 406] width 1479 height 812
click at [920, 195] on icon "close" at bounding box center [917, 195] width 12 height 12
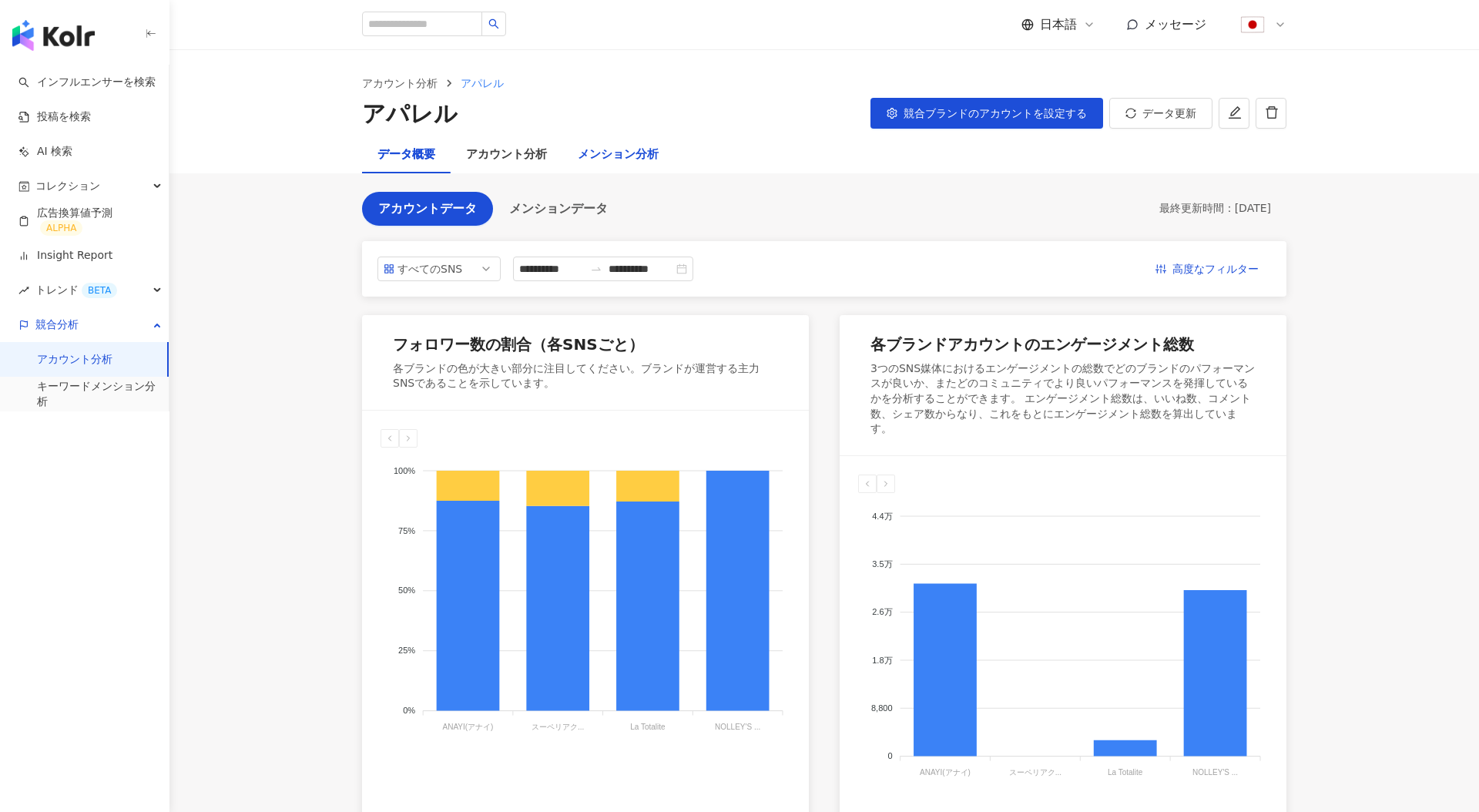
click at [654, 153] on div "メンション分析" at bounding box center [619, 155] width 81 height 19
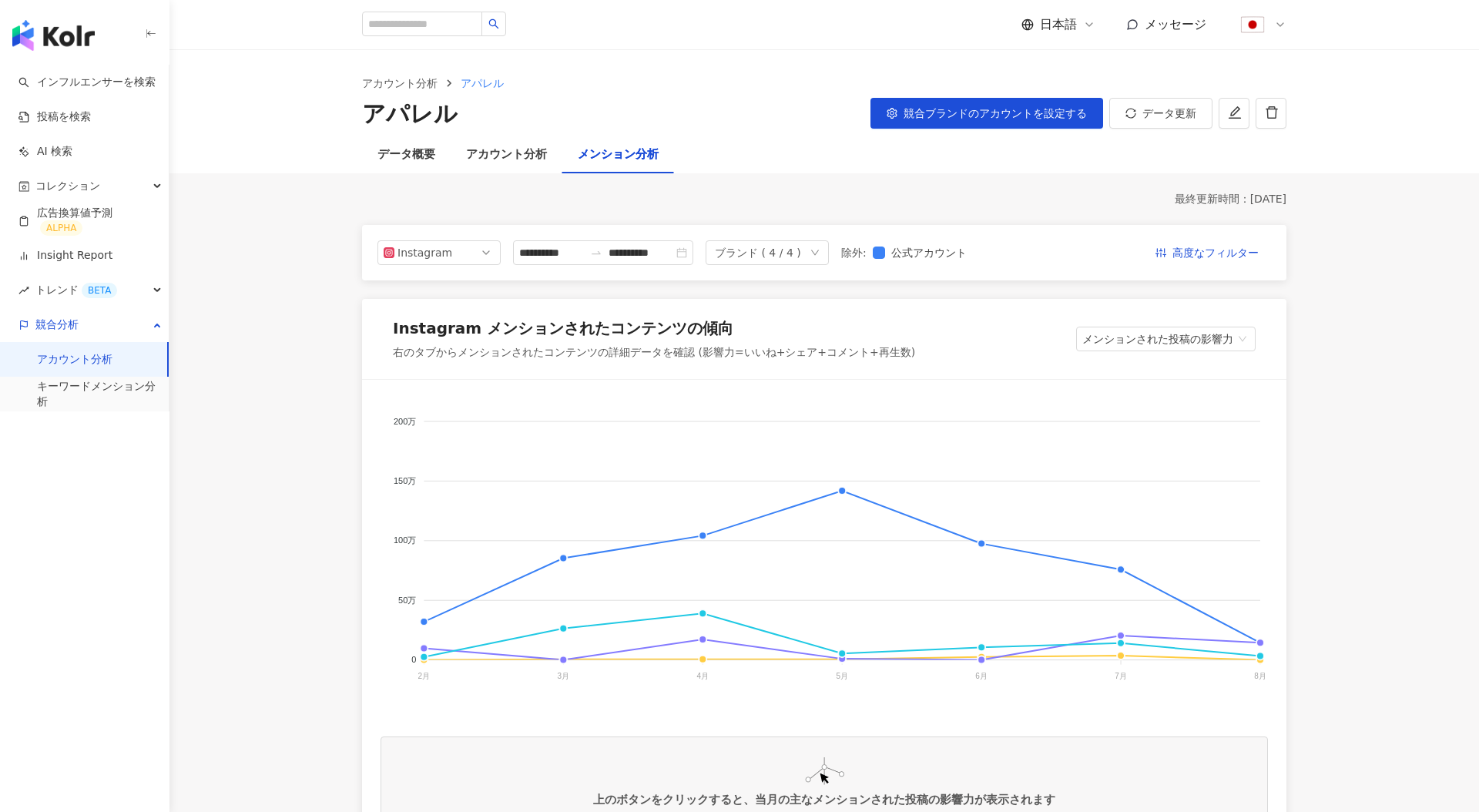
click at [1147, 355] on div "Instagram メンションされたコンテンツの傾向 右のタブからメンションされたコンテンツの詳細データを確認 (影響力=いいね+シェア+コメント+再生数) …" at bounding box center [824, 338] width 924 height 80
click at [1159, 351] on div "Instagram メンションされたコンテンツの傾向 右のタブからメンションされたコンテンツの詳細データを確認 (影響力=いいね+シェア+コメント+再生数) …" at bounding box center [824, 338] width 924 height 80
click at [1173, 344] on span "メンションされた投稿の影響力" at bounding box center [1166, 338] width 167 height 23
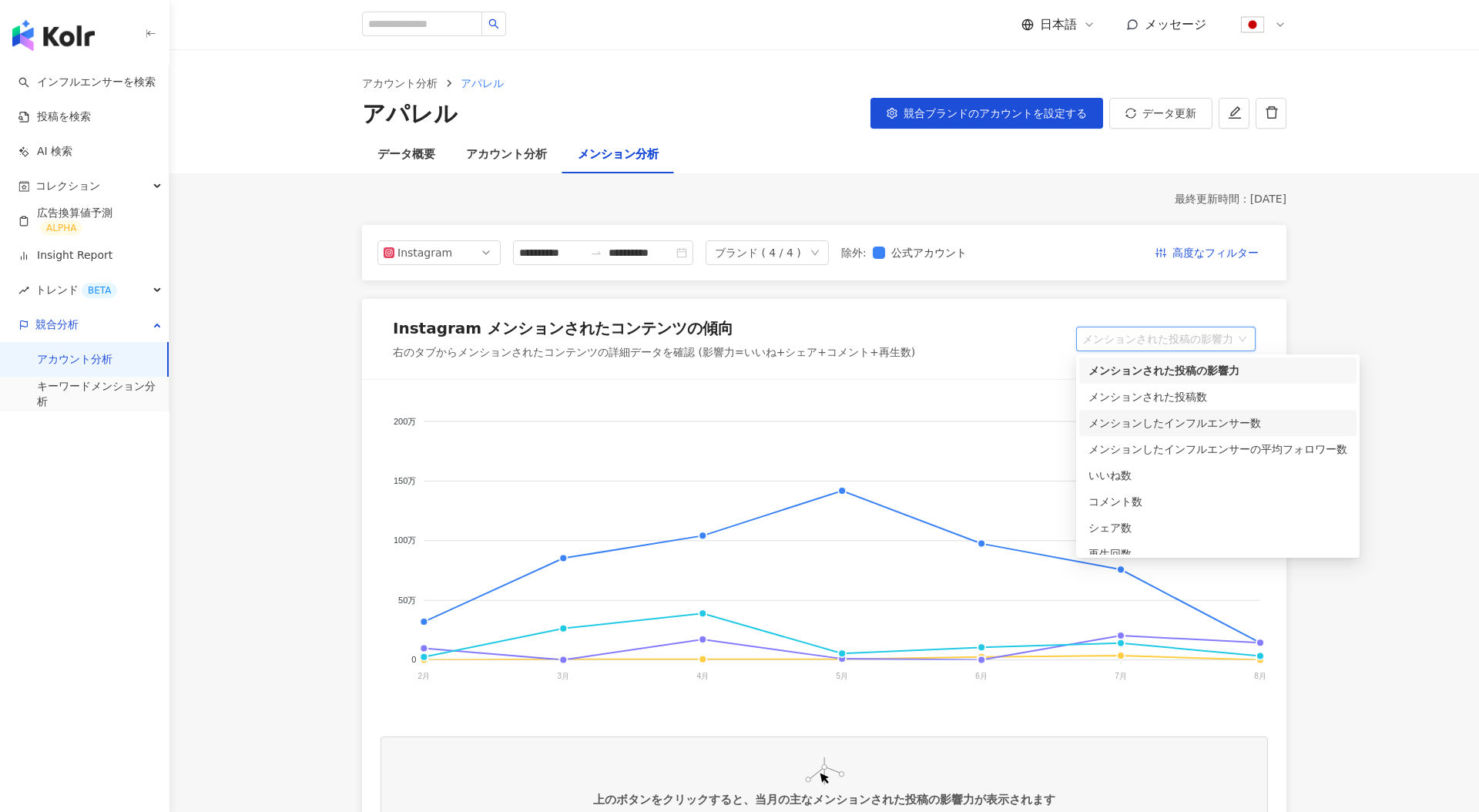
click at [1182, 415] on div "メンションしたインフルエンサー数" at bounding box center [1218, 423] width 259 height 17
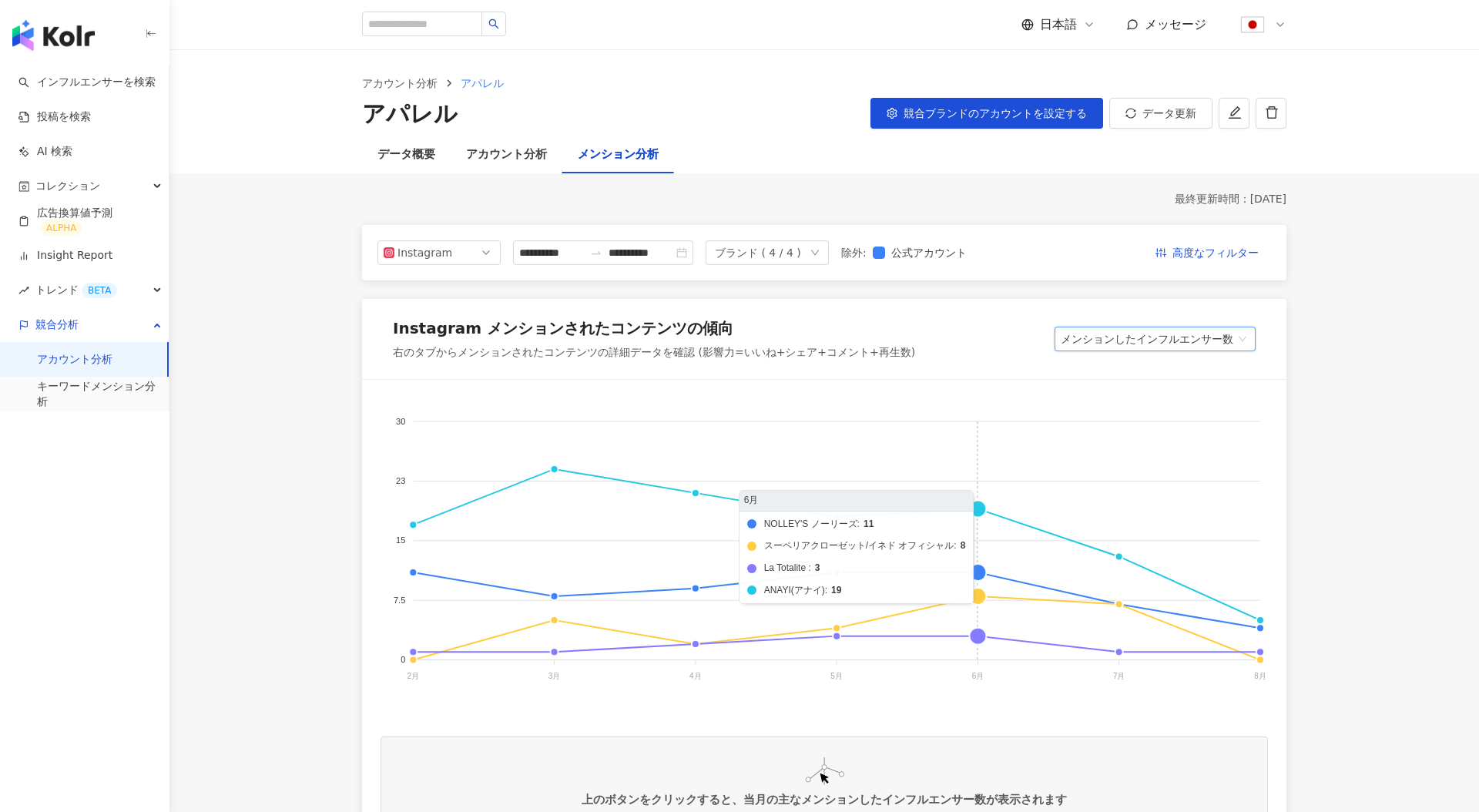
click at [981, 507] on foreignobject "NOLLEY'S ノーリーズ スーペリアクローゼット/イネド オフィシャル La Totalite ANAYI(アナイ)" at bounding box center [825, 553] width 888 height 308
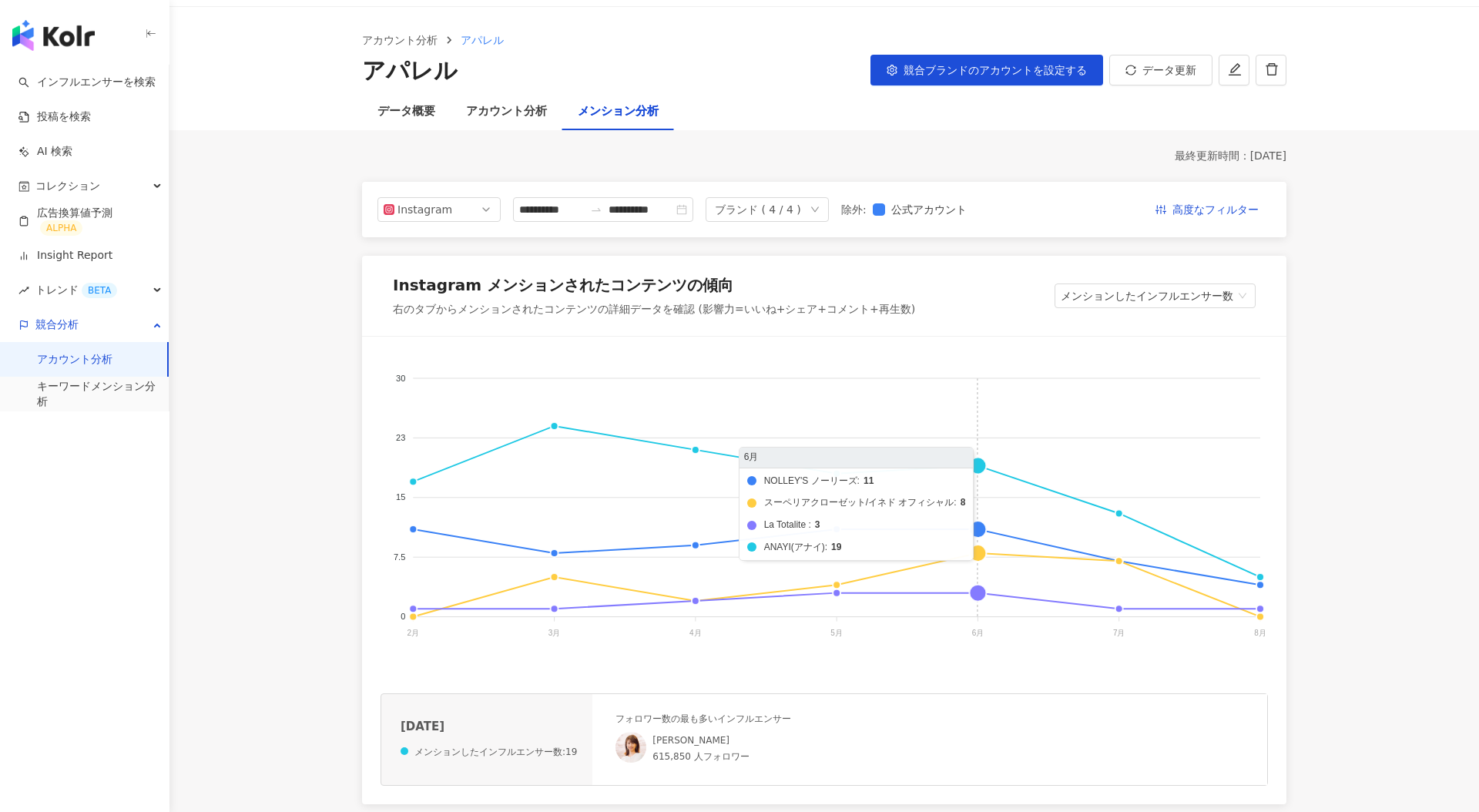
scroll to position [48, 0]
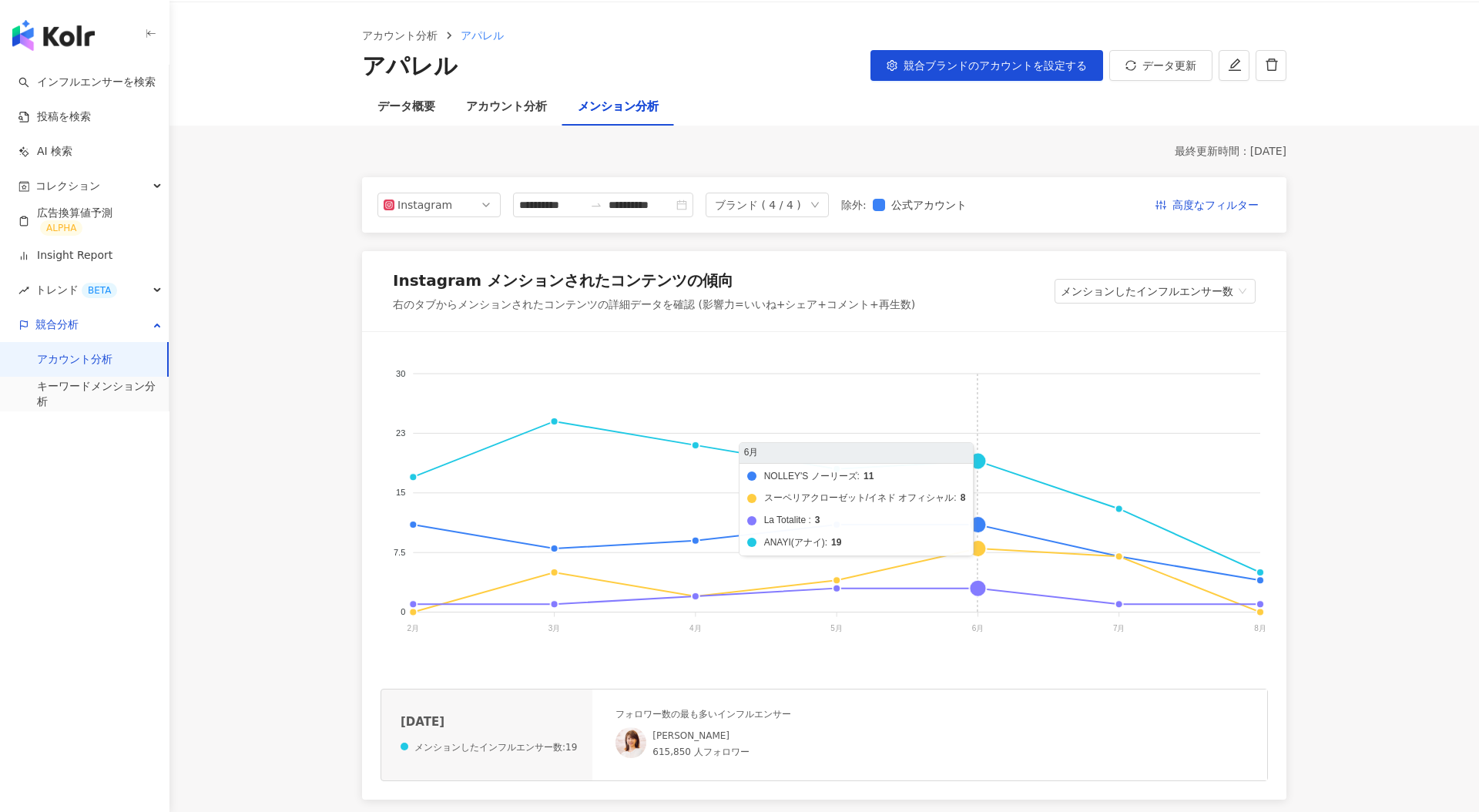
click at [979, 526] on foreignobject "NOLLEY'S ノーリーズ スーペリアクローゼット/イネド オフィシャル La Totalite ANAYI(アナイ)" at bounding box center [825, 505] width 888 height 308
click at [981, 554] on foreignobject "NOLLEY'S ノーリーズ スーペリアクローゼット/イネド オフィシャル La Totalite ANAYI(アナイ)" at bounding box center [825, 505] width 888 height 308
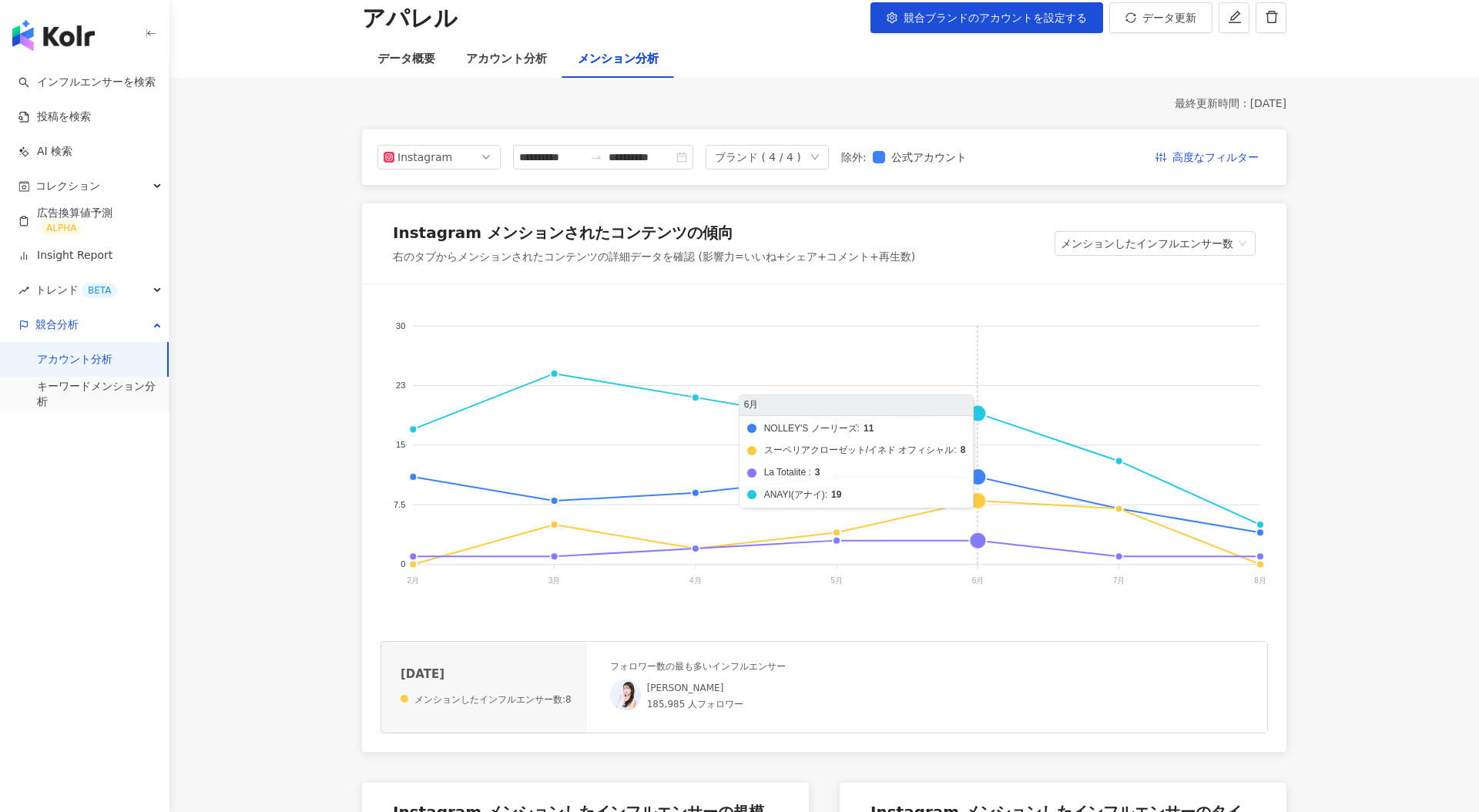
scroll to position [99, 0]
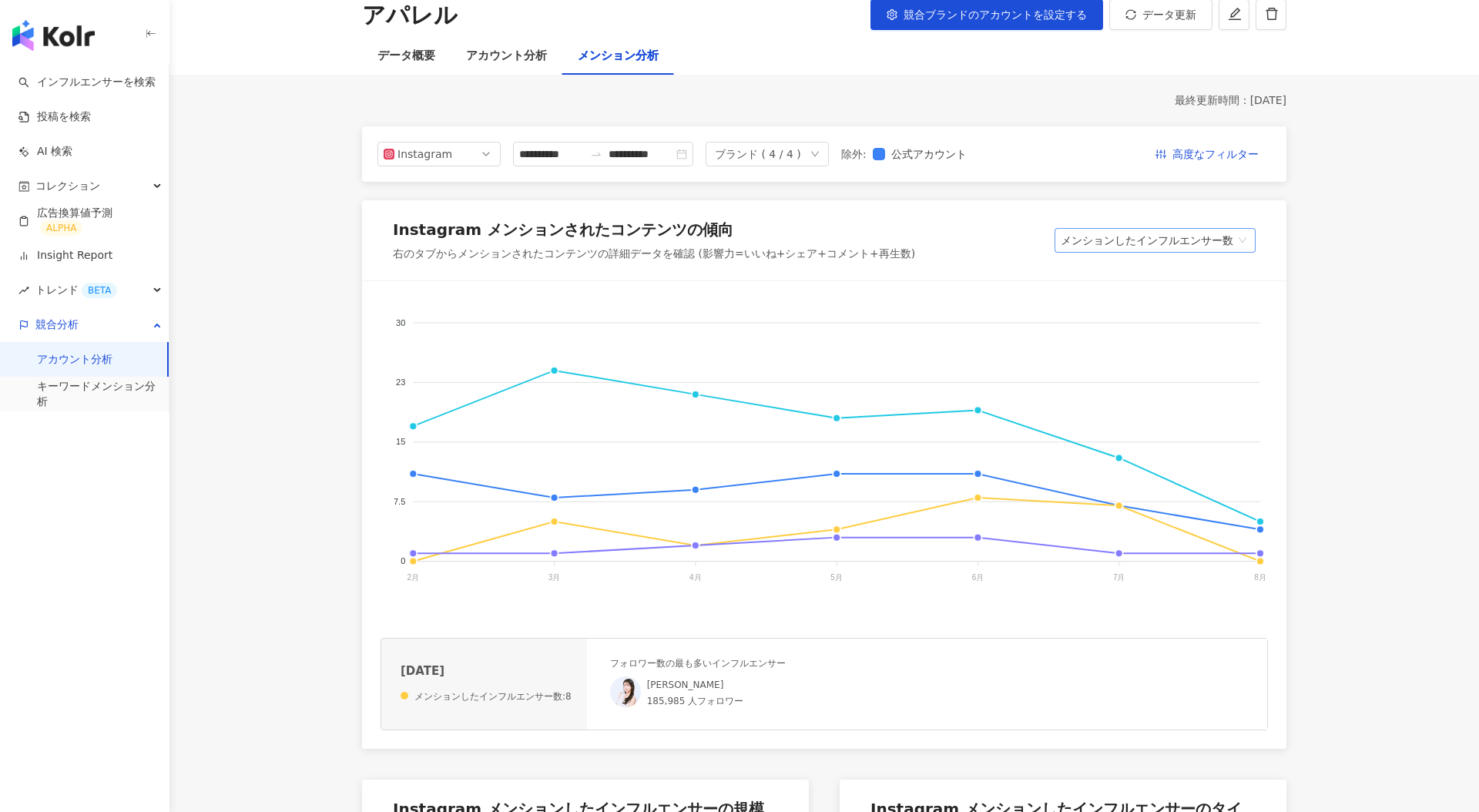
click at [1208, 238] on span "メンションしたインフルエンサー数" at bounding box center [1155, 240] width 189 height 23
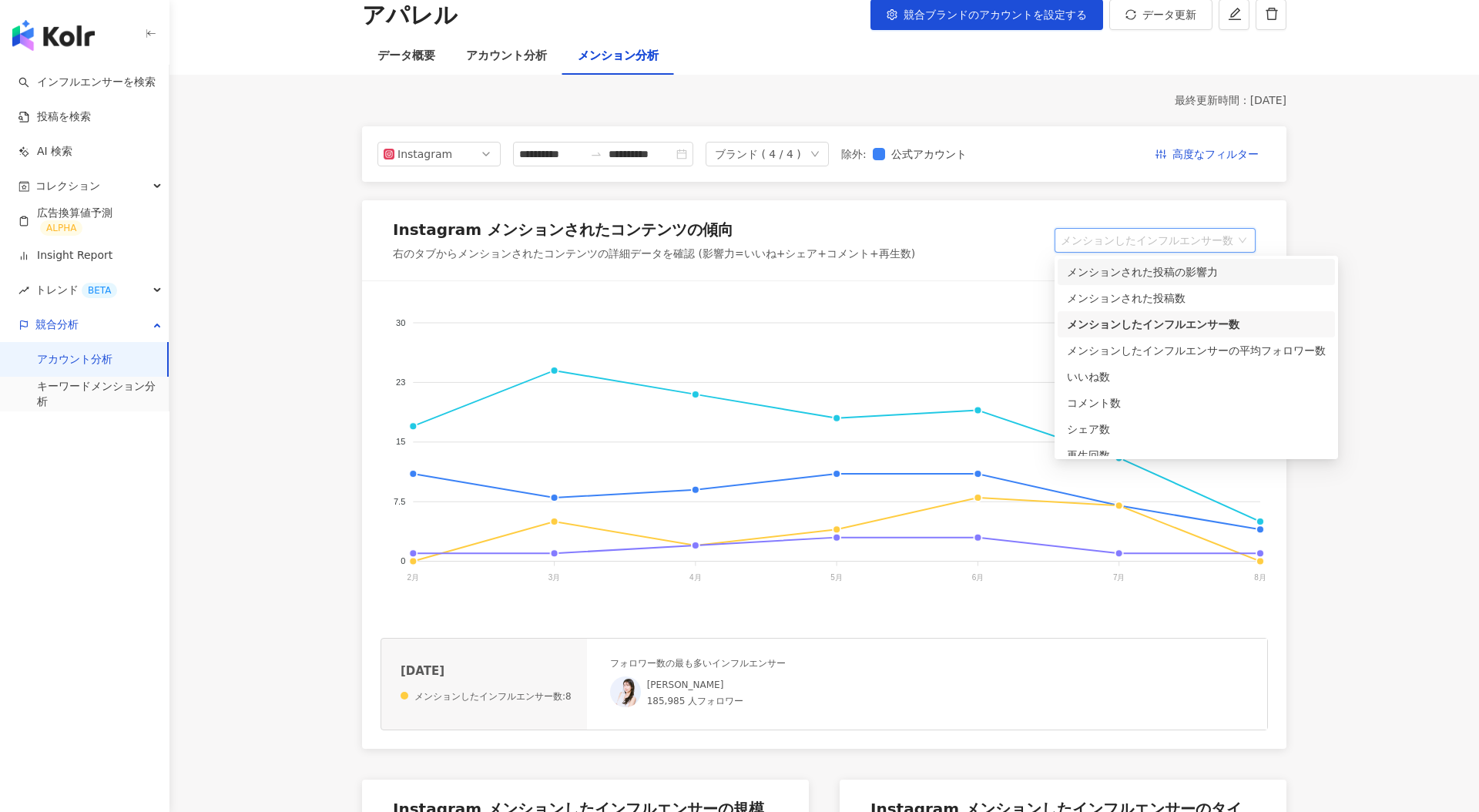
click at [1188, 272] on div "メンションされた投稿の影響力" at bounding box center [1196, 272] width 259 height 17
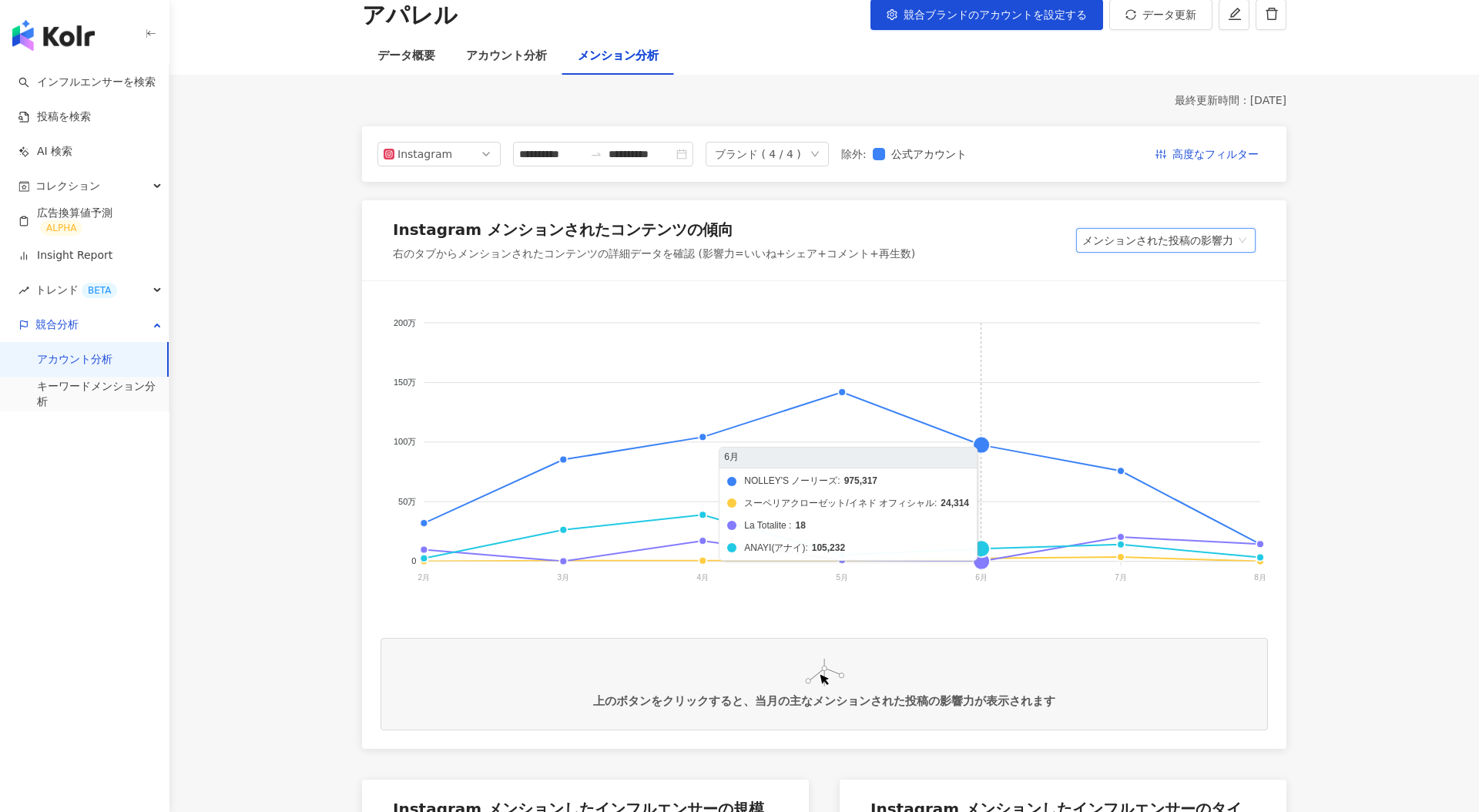
click at [987, 439] on foreignobject "NOLLEY'S ノーリーズ スーペリアクローゼット/イネド オフィシャル La Totalite ANAYI(アナイ)" at bounding box center [825, 454] width 888 height 308
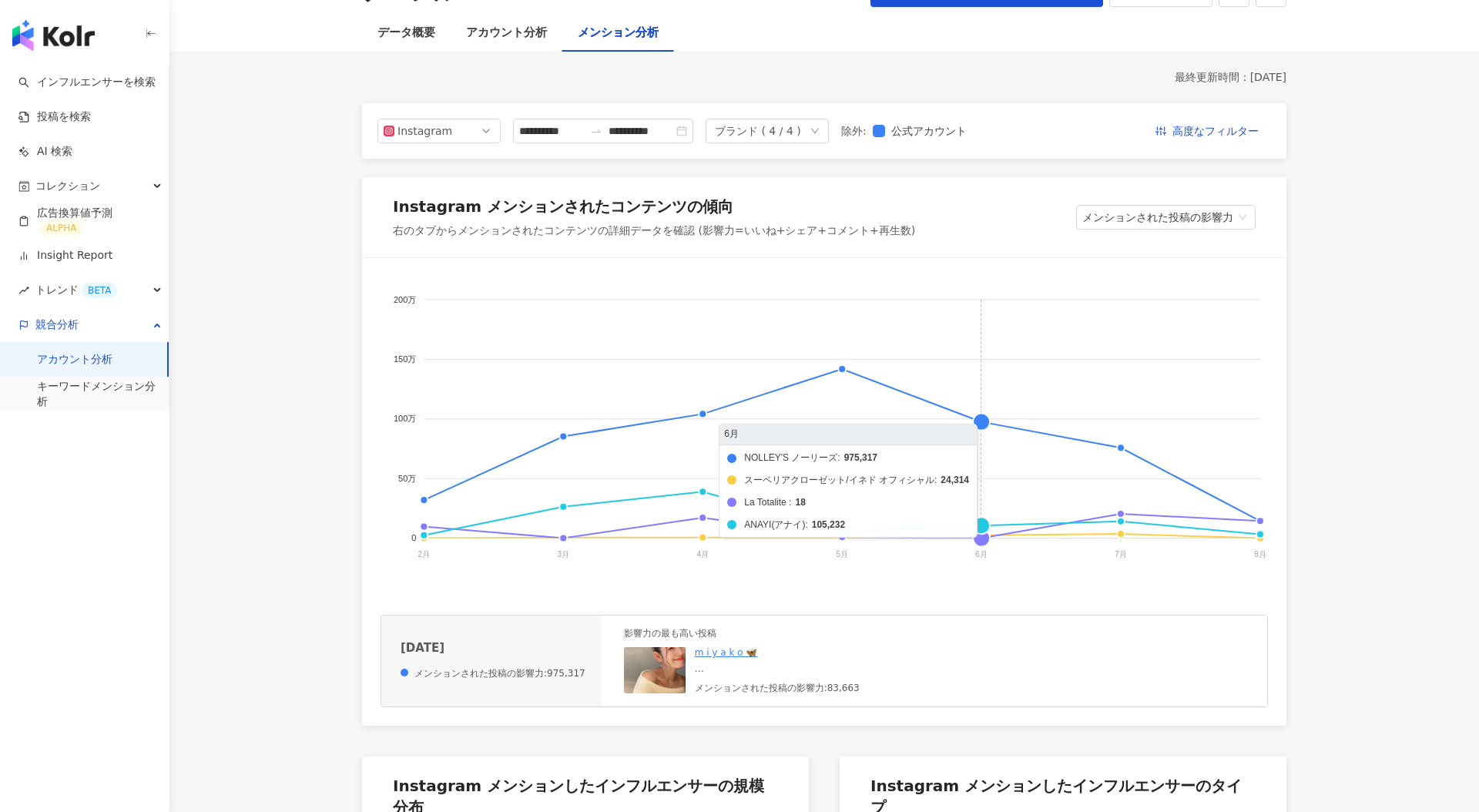
scroll to position [122, 0]
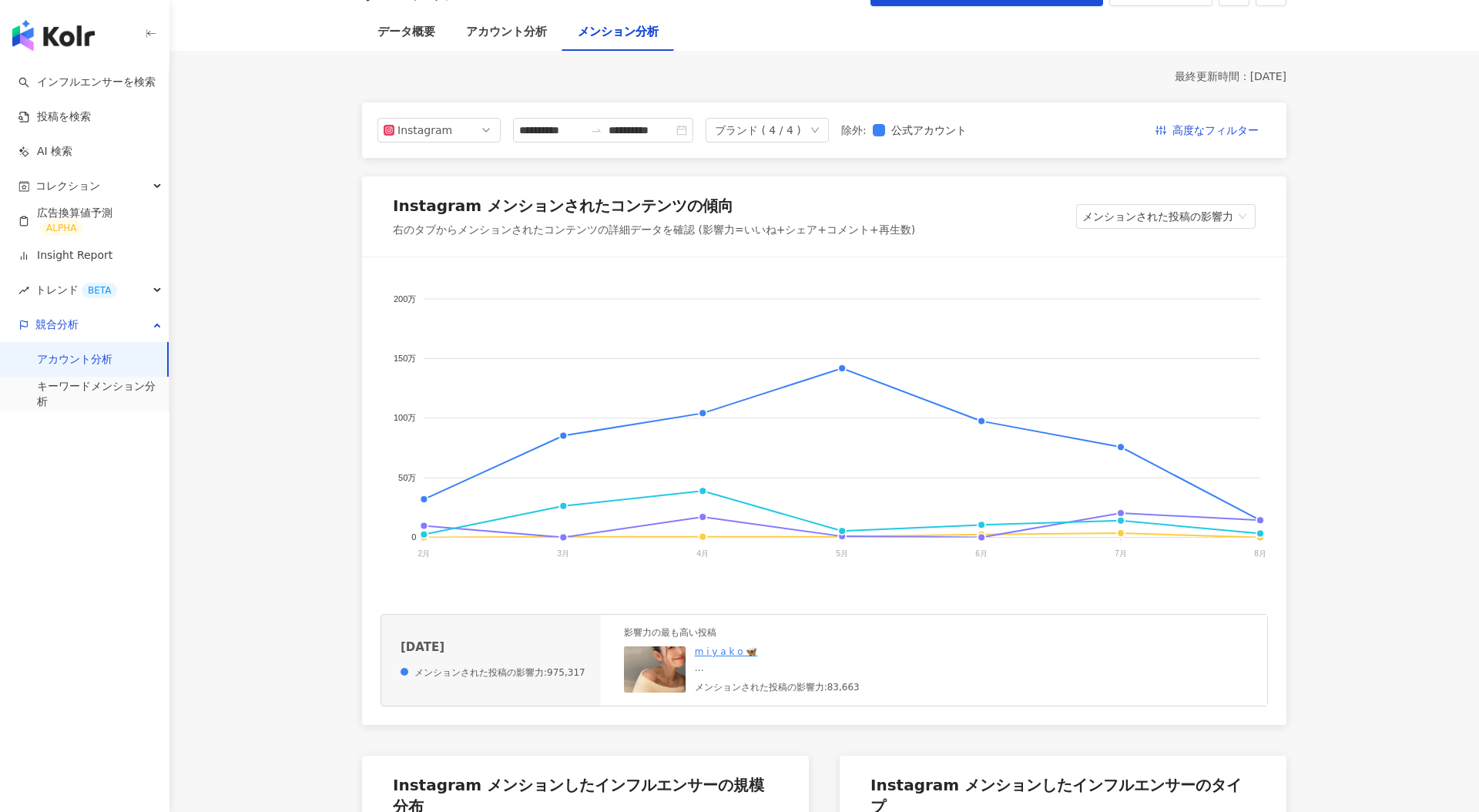
click at [653, 664] on img at bounding box center [655, 668] width 62 height 46
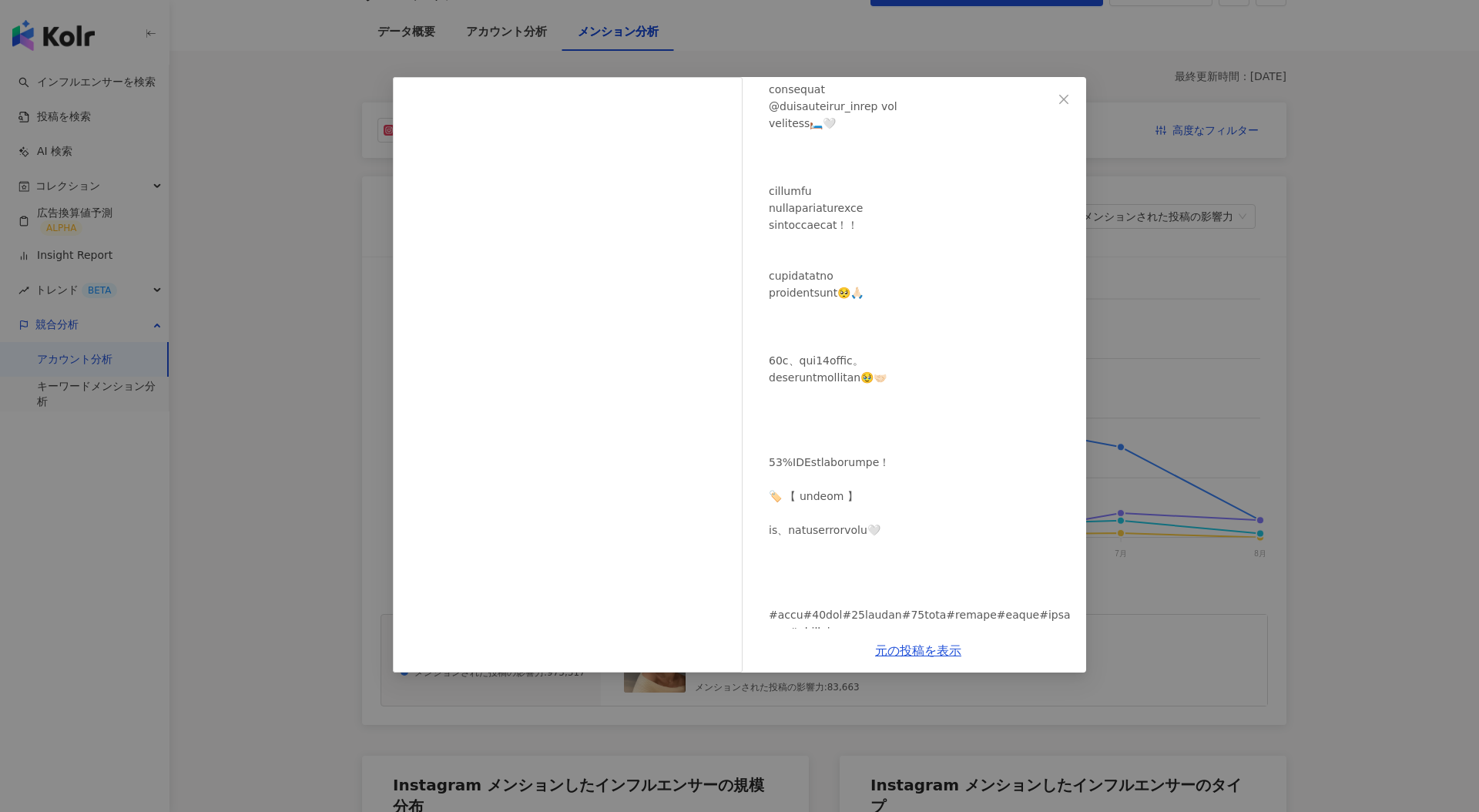
scroll to position [537, 0]
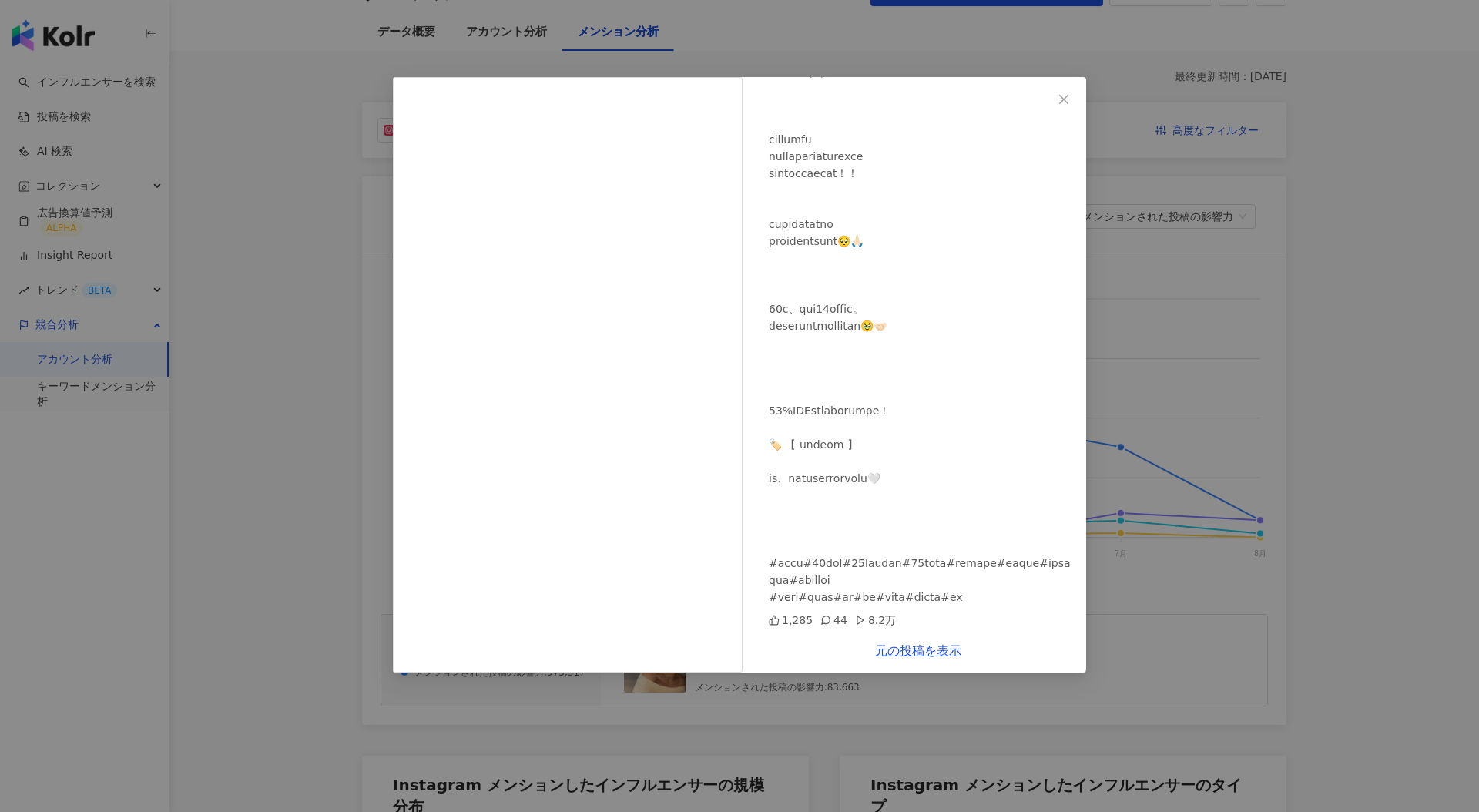
click at [1157, 435] on div "m i y a k o 🦋 2025/06/14 1,285 44 8.2万 元の投稿を表示" at bounding box center [739, 406] width 1479 height 812
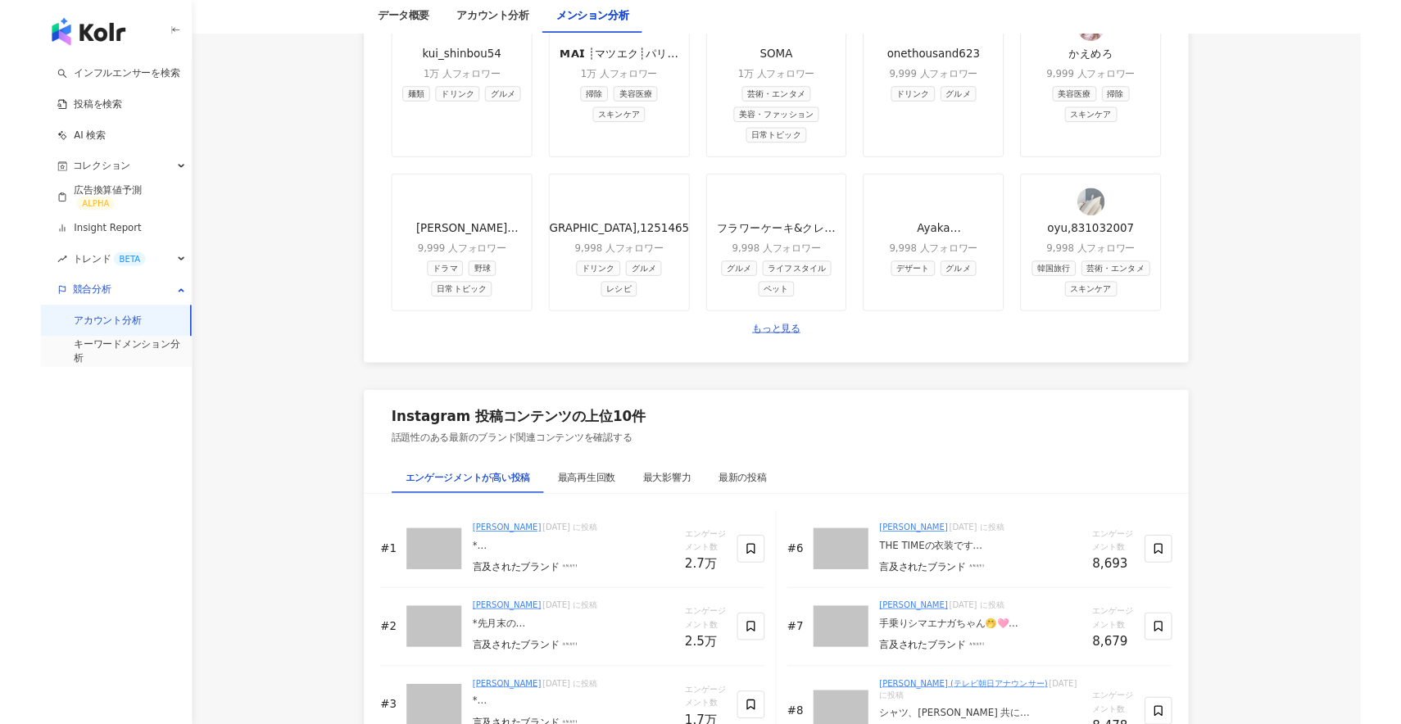
scroll to position [1773, 0]
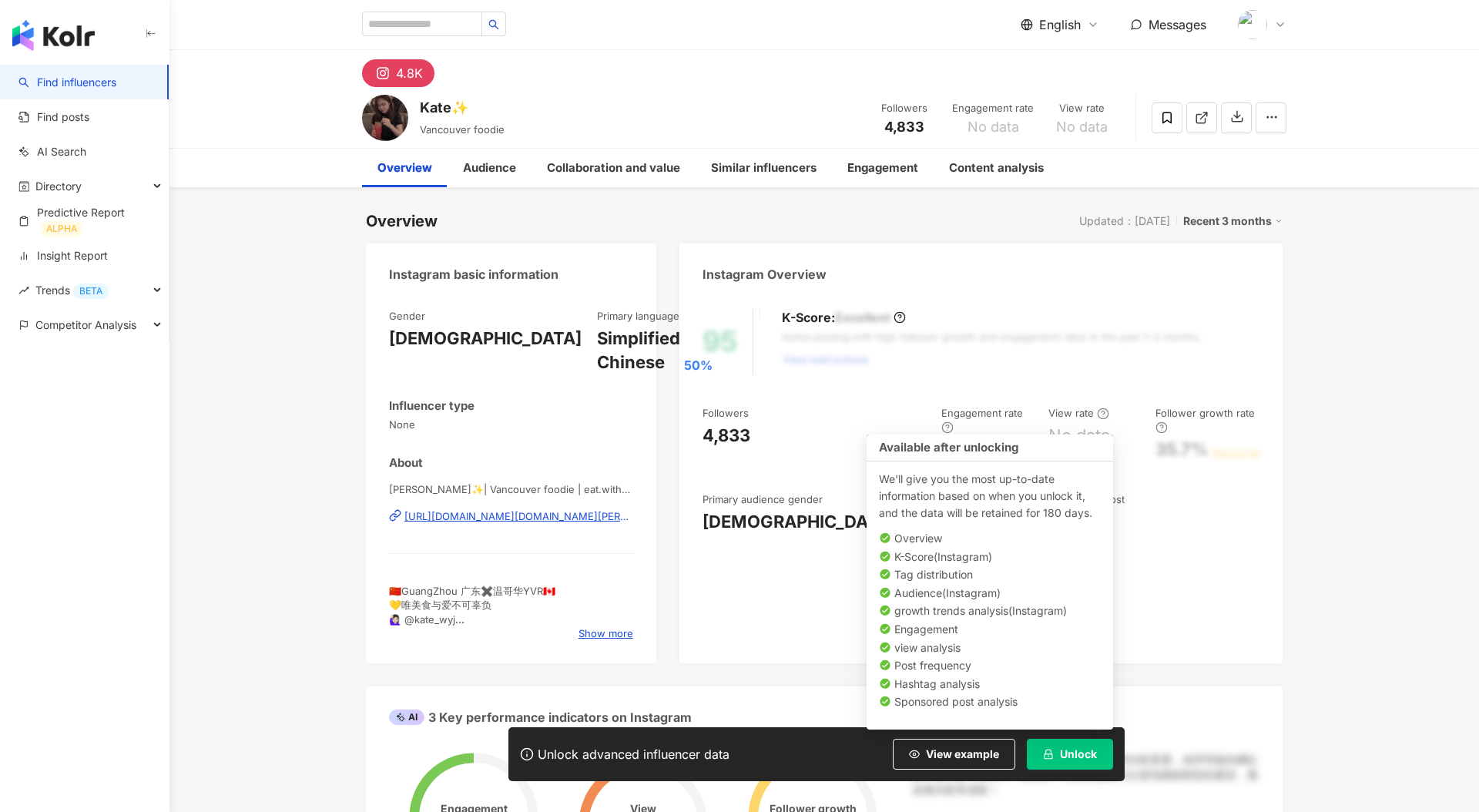
click at [1084, 767] on button "Unlock" at bounding box center [1070, 754] width 87 height 31
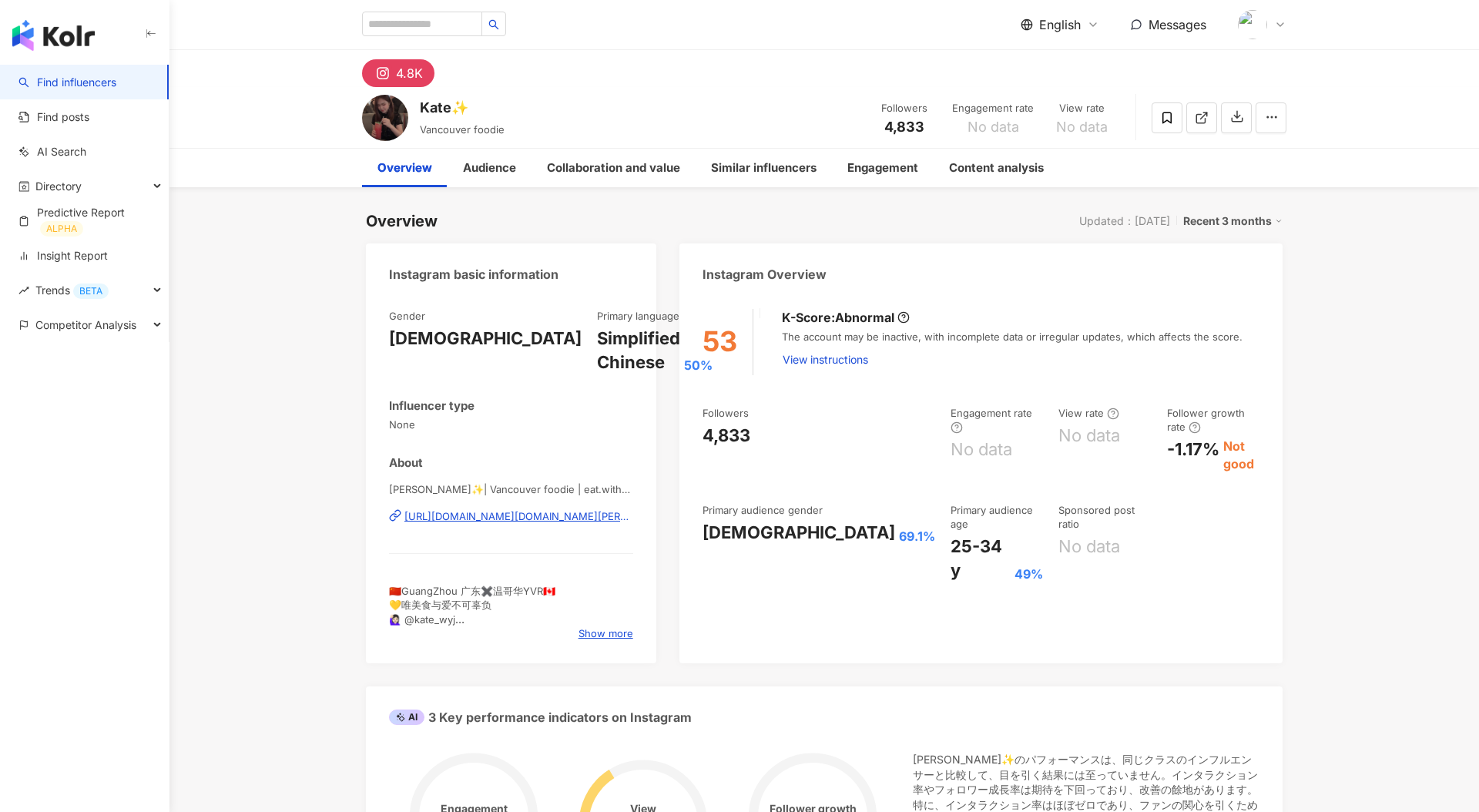
click at [60, 29] on img "button" at bounding box center [54, 35] width 83 height 31
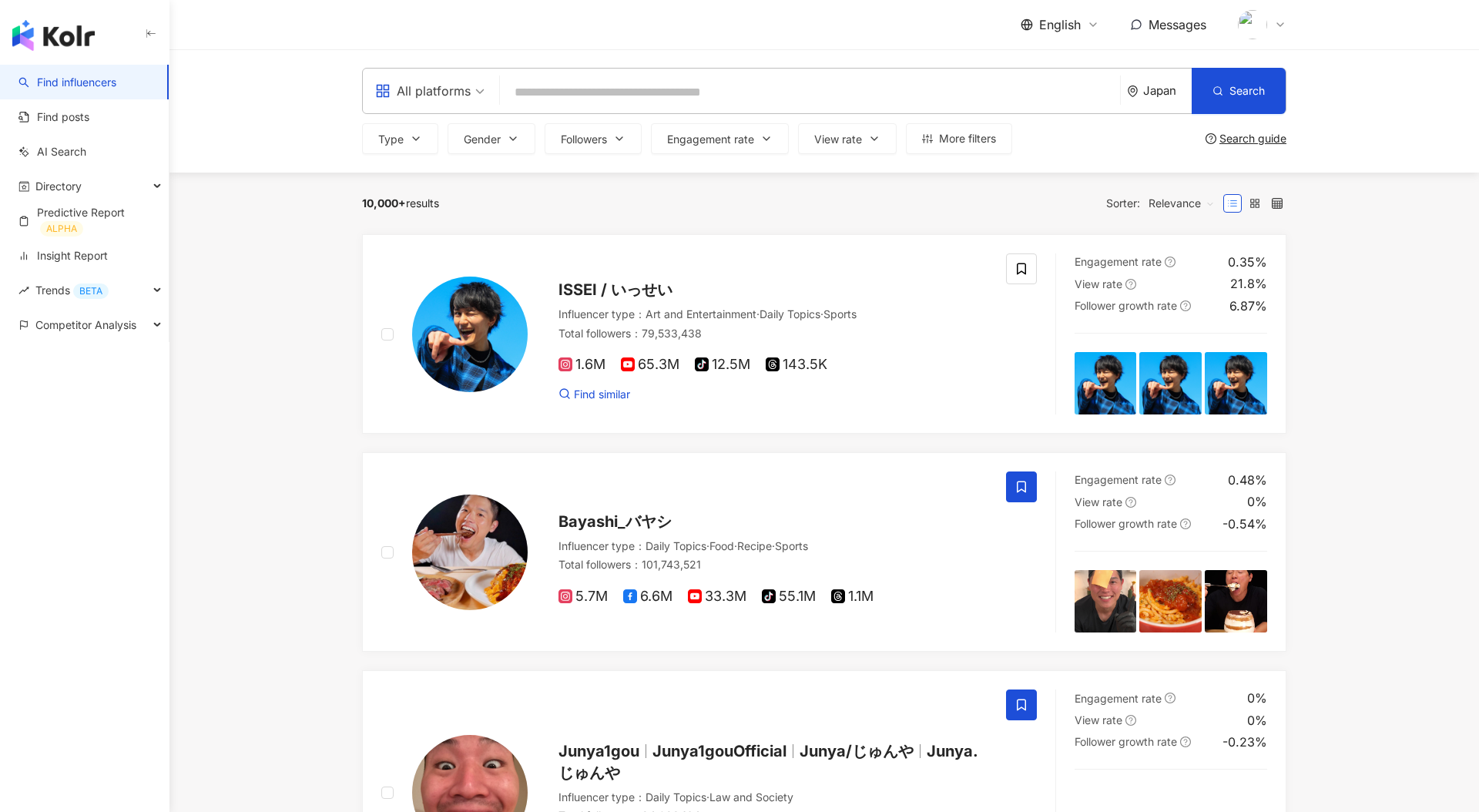
click at [1285, 24] on icon at bounding box center [1280, 24] width 12 height 12
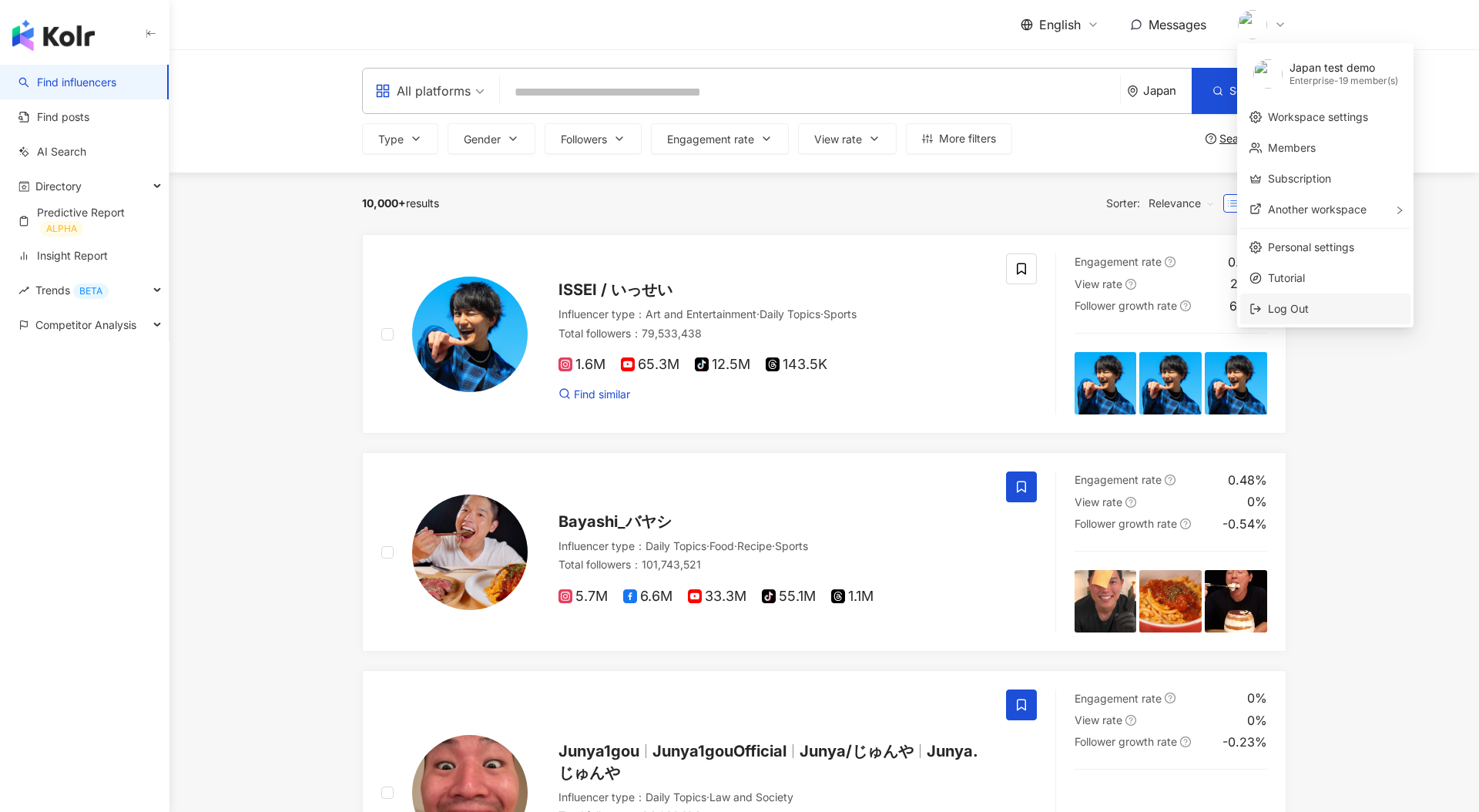
click at [1314, 304] on span "Log Out" at bounding box center [1335, 309] width 134 height 17
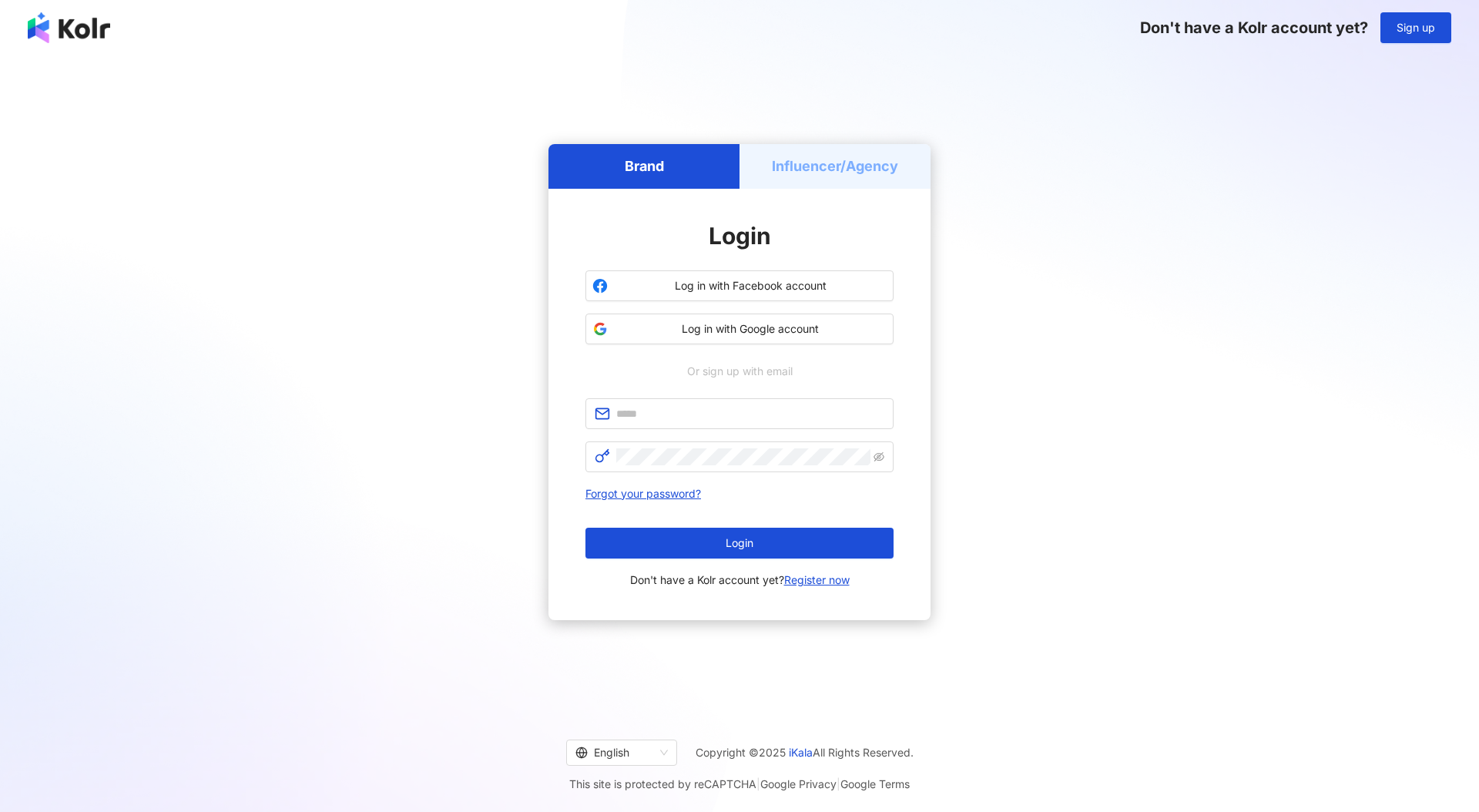
click at [840, 586] on span "[PERSON_NAME]'t have a Kolr account yet? Register now" at bounding box center [740, 580] width 220 height 19
click at [839, 586] on link "Register now" at bounding box center [817, 580] width 66 height 13
